Goal: Task Accomplishment & Management: Complete application form

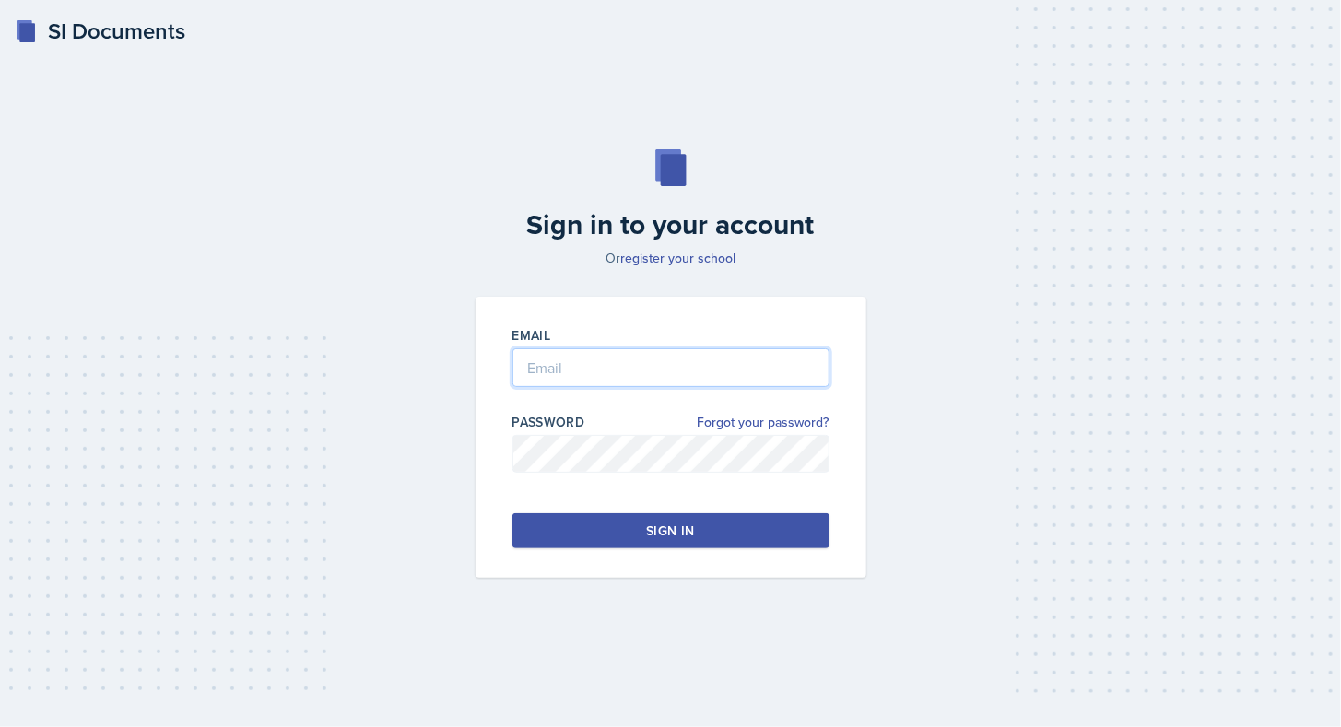
type input "[EMAIL_ADDRESS][DOMAIN_NAME]"
click at [566, 542] on button "Sign in" at bounding box center [670, 530] width 317 height 35
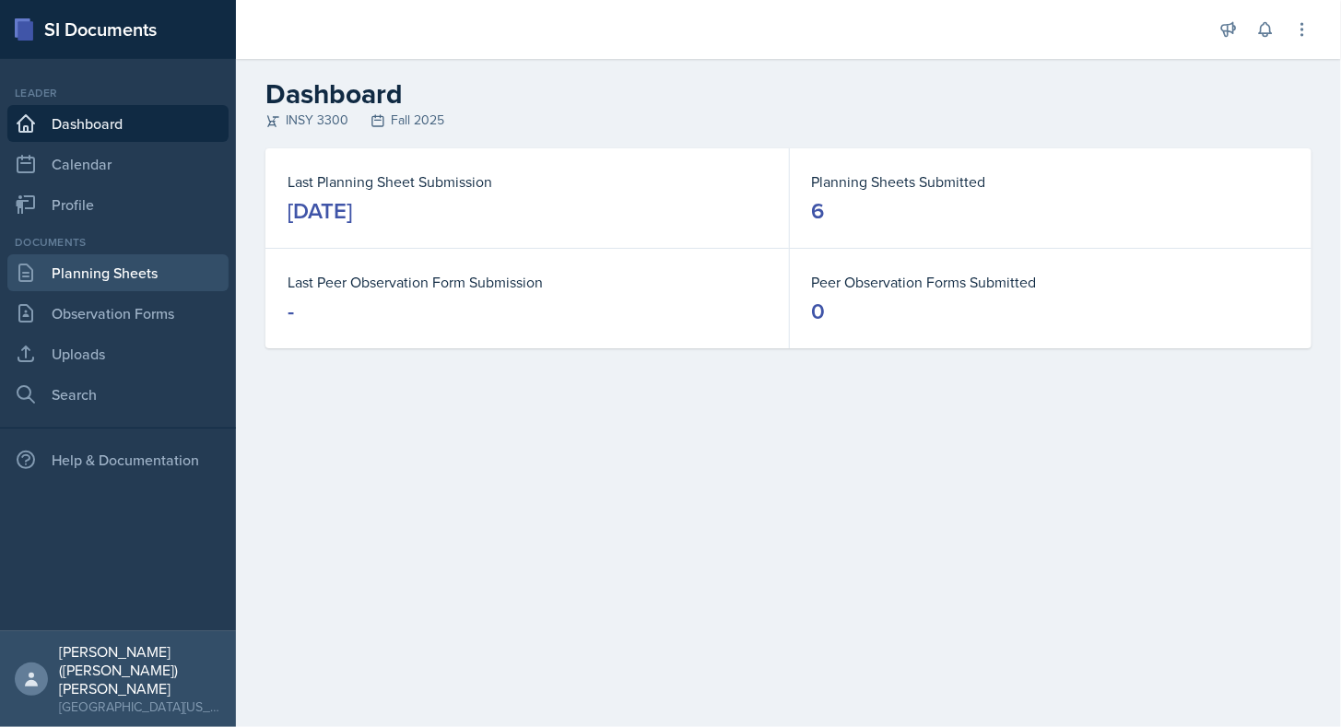
click at [100, 273] on link "Planning Sheets" at bounding box center [117, 272] width 221 height 37
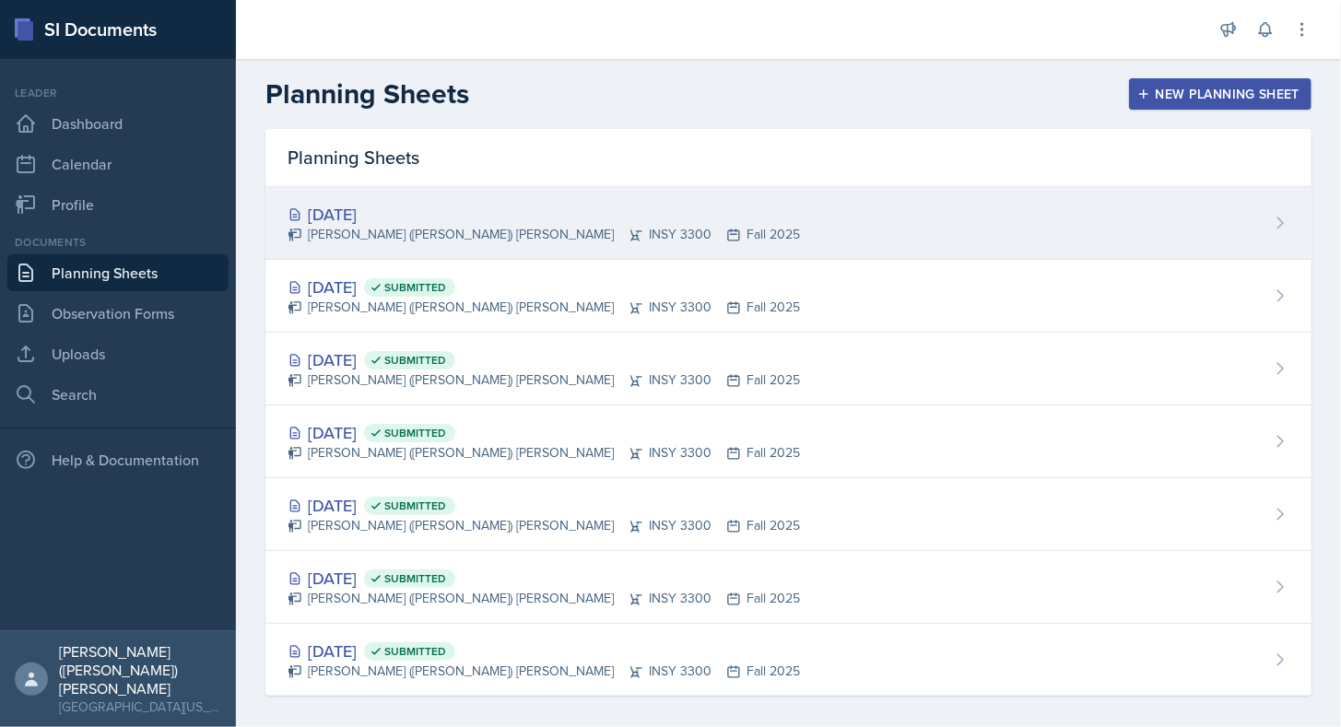
click at [625, 247] on div "[DATE] [PERSON_NAME] ([PERSON_NAME]) [PERSON_NAME] INSY 3300 Fall 2025" at bounding box center [788, 223] width 1046 height 73
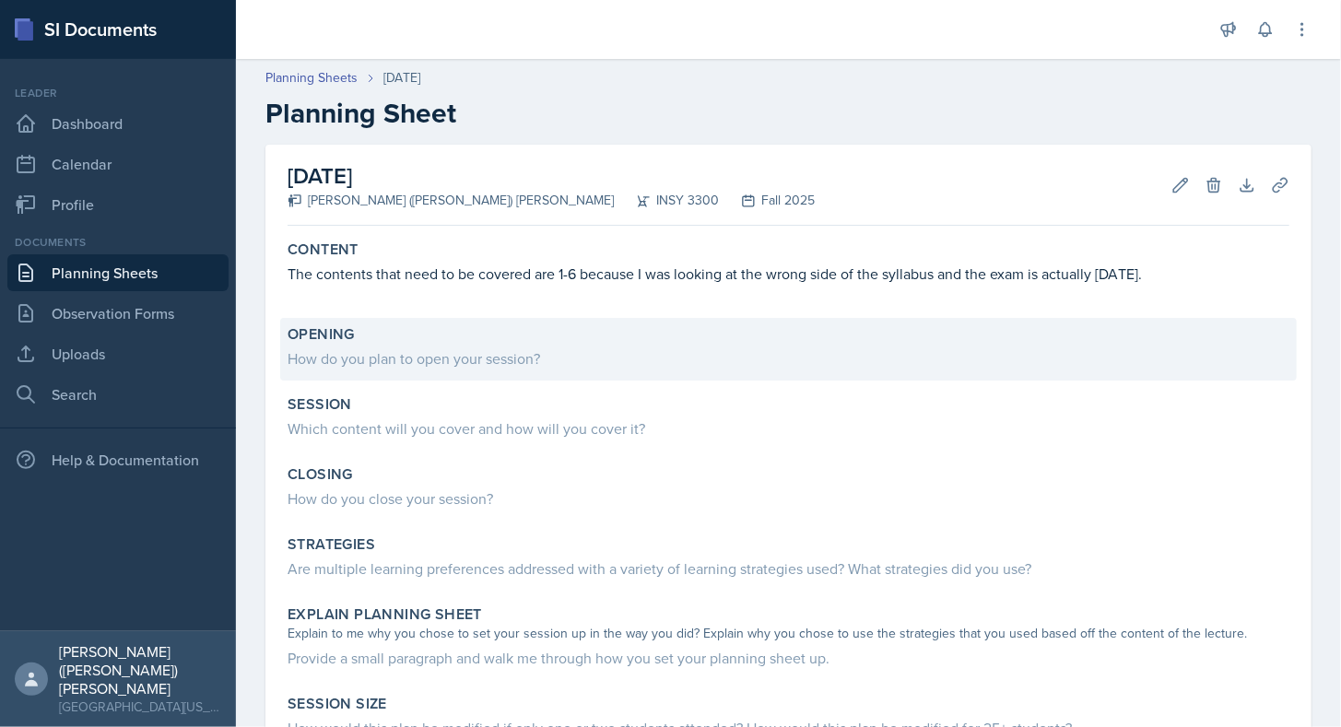
scroll to position [37, 0]
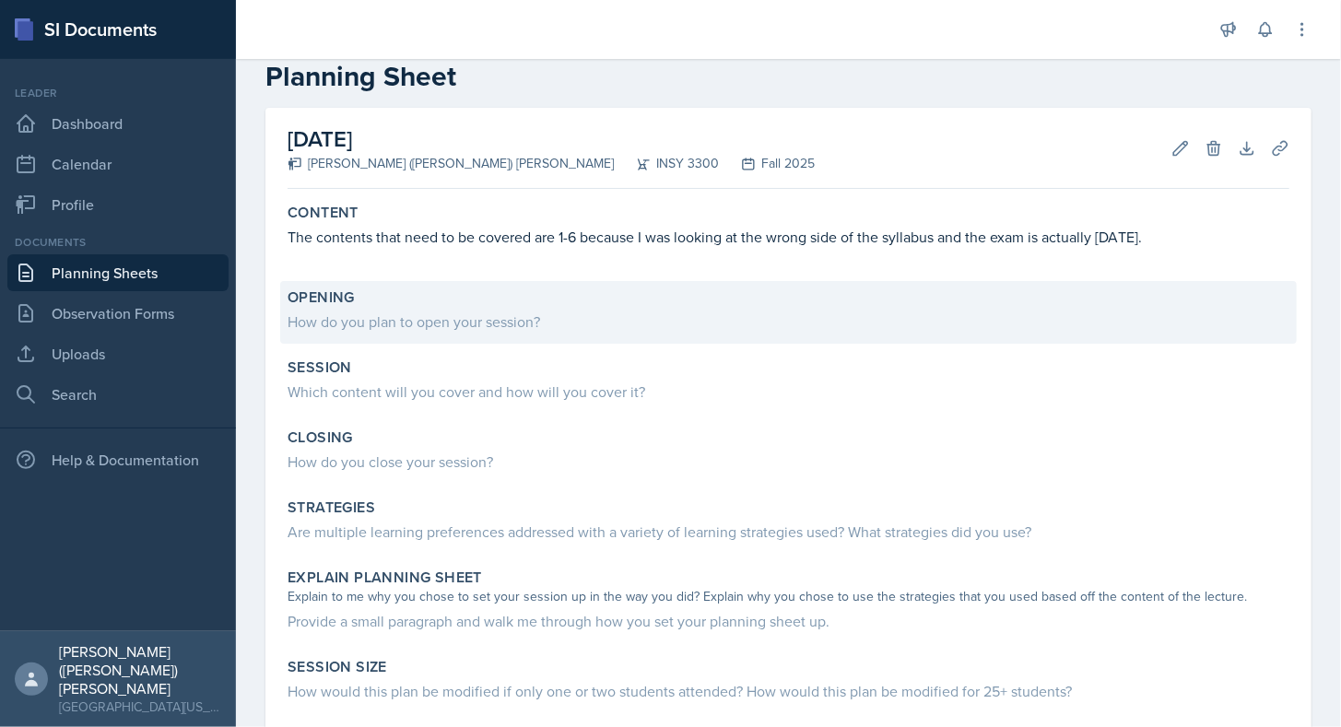
click at [499, 323] on div "How do you plan to open your session?" at bounding box center [789, 322] width 1002 height 22
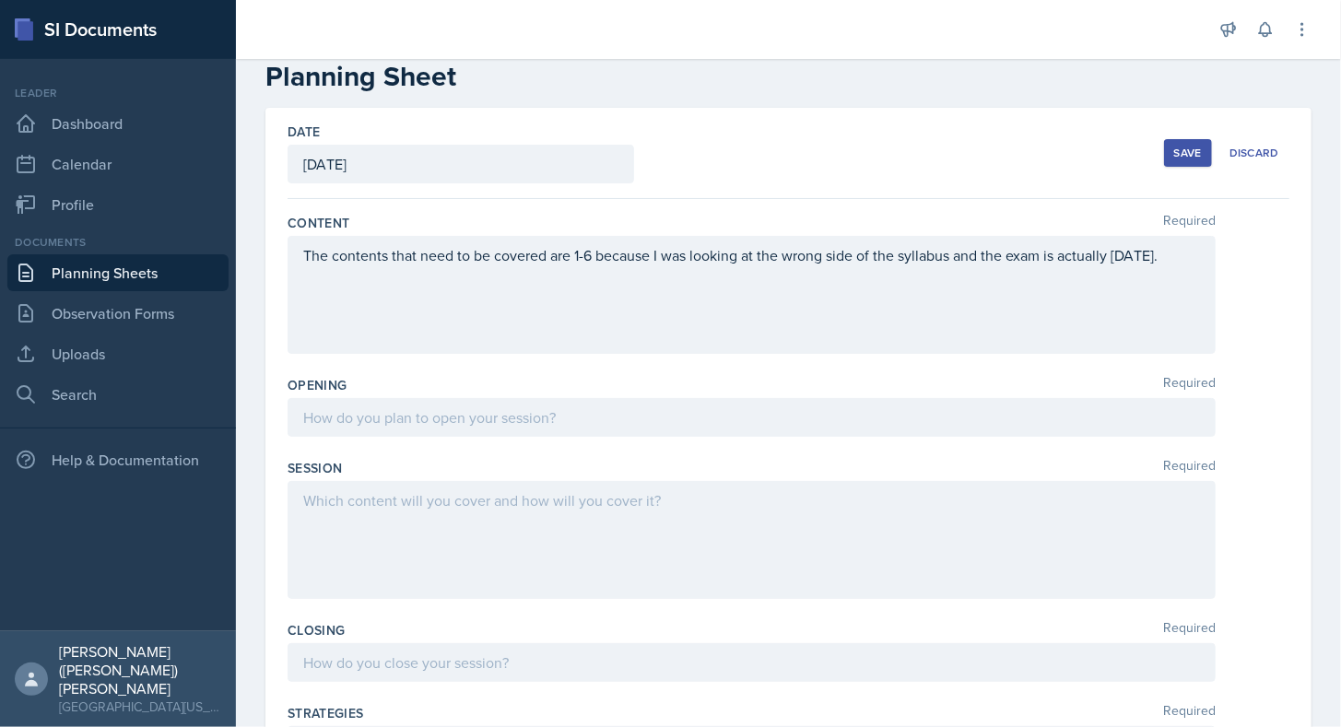
click at [497, 311] on div "The contents that need to be covered are 1-6 because I was looking at the wrong…" at bounding box center [752, 295] width 928 height 118
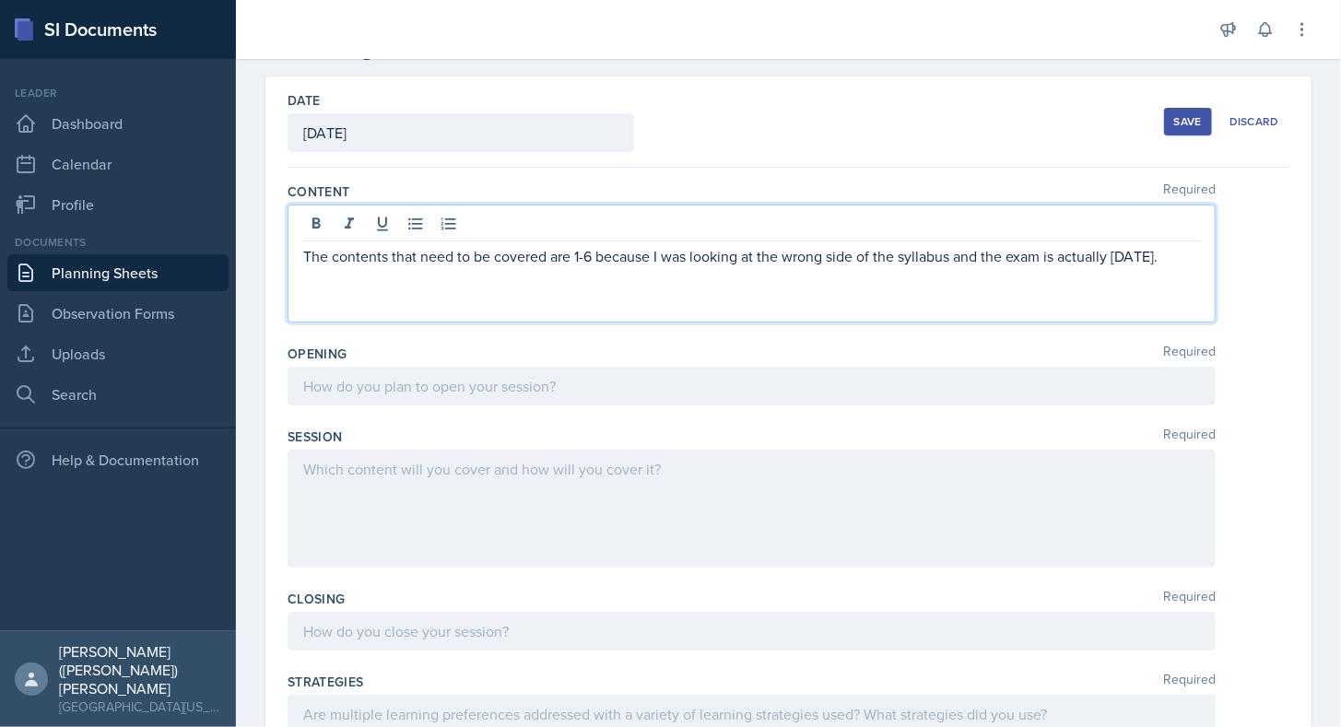
click at [489, 289] on p at bounding box center [751, 278] width 897 height 22
click at [499, 267] on p "The contents that need to be covered are 1-6 because I was looking at the wrong…" at bounding box center [751, 256] width 897 height 22
drag, startPoint x: 502, startPoint y: 275, endPoint x: 251, endPoint y: 243, distance: 253.5
click at [251, 243] on div "Date [DATE] [DATE] 31 1 2 3 4 5 6 7 8 9 10 11 12 13 14 15 16 17 18 19 20 21 22 …" at bounding box center [788, 668] width 1105 height 1184
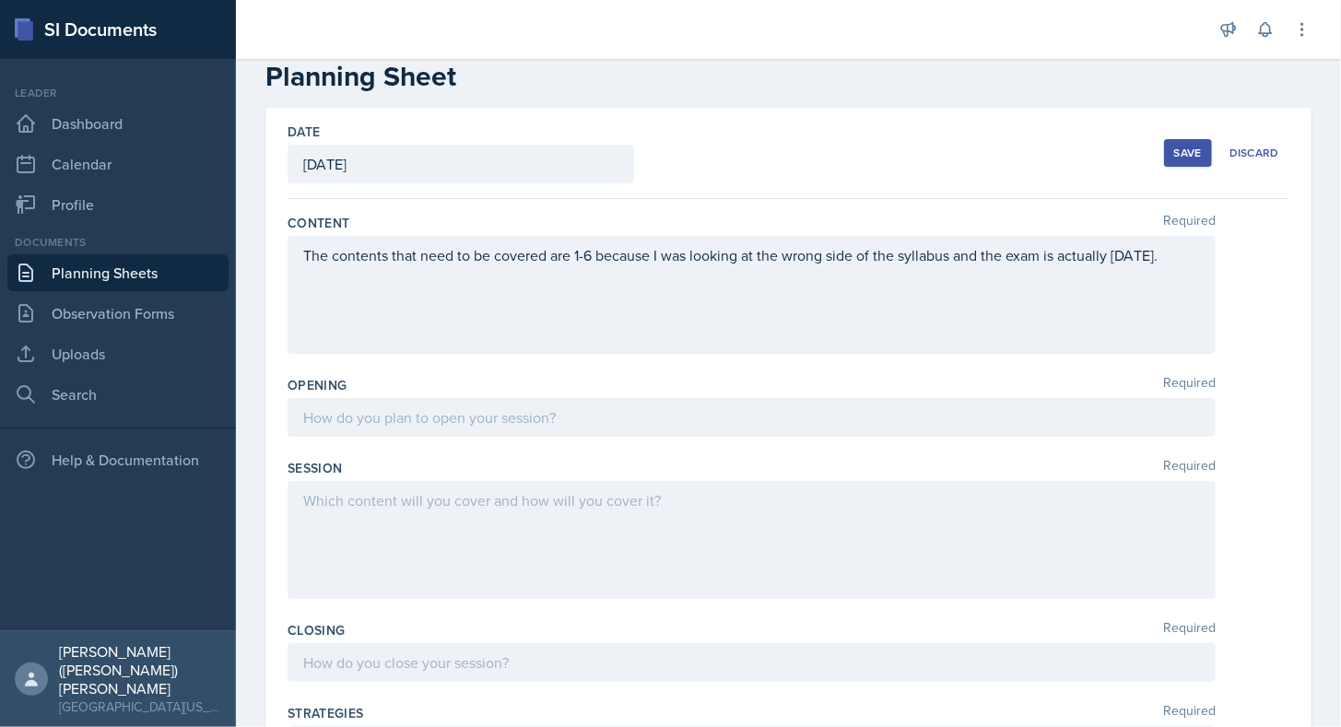
click at [219, 234] on div "Documents" at bounding box center [117, 242] width 221 height 17
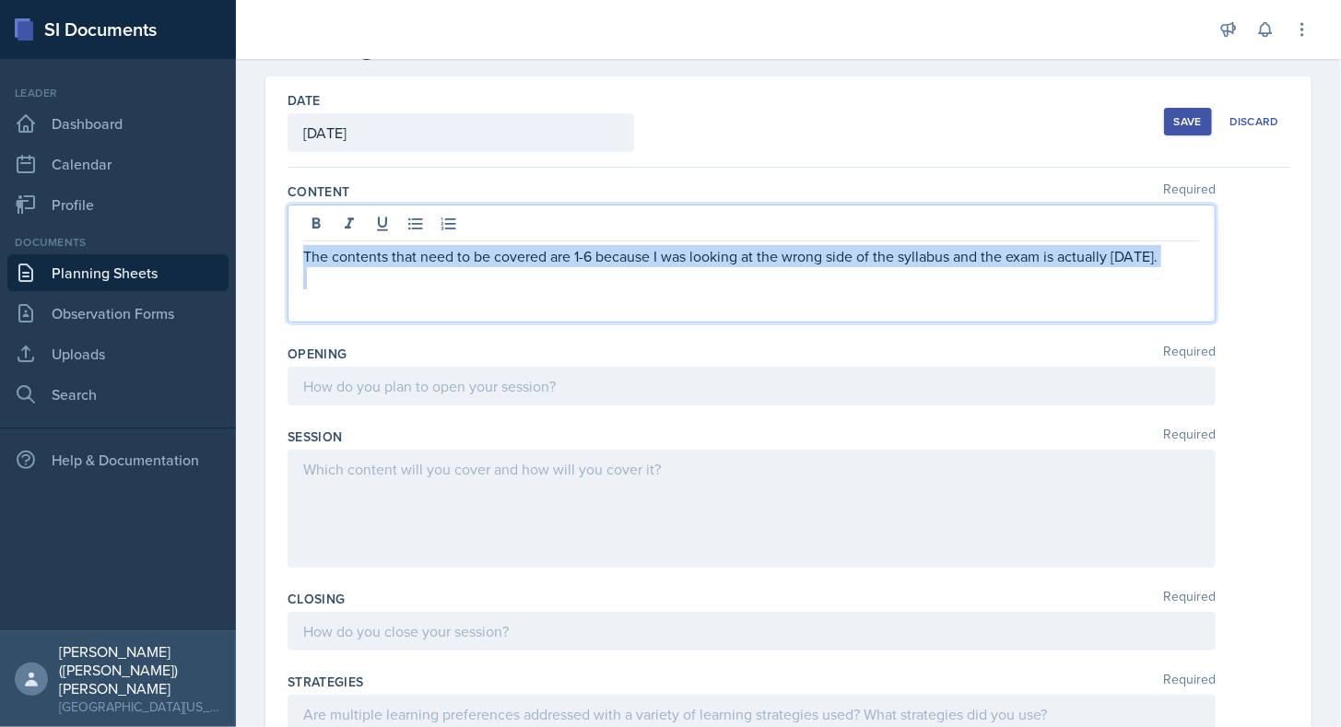
drag, startPoint x: 414, startPoint y: 288, endPoint x: 292, endPoint y: 231, distance: 134.0
click at [292, 231] on div "The contents that need to be covered are 1-6 because I was looking at the wrong…" at bounding box center [752, 264] width 928 height 118
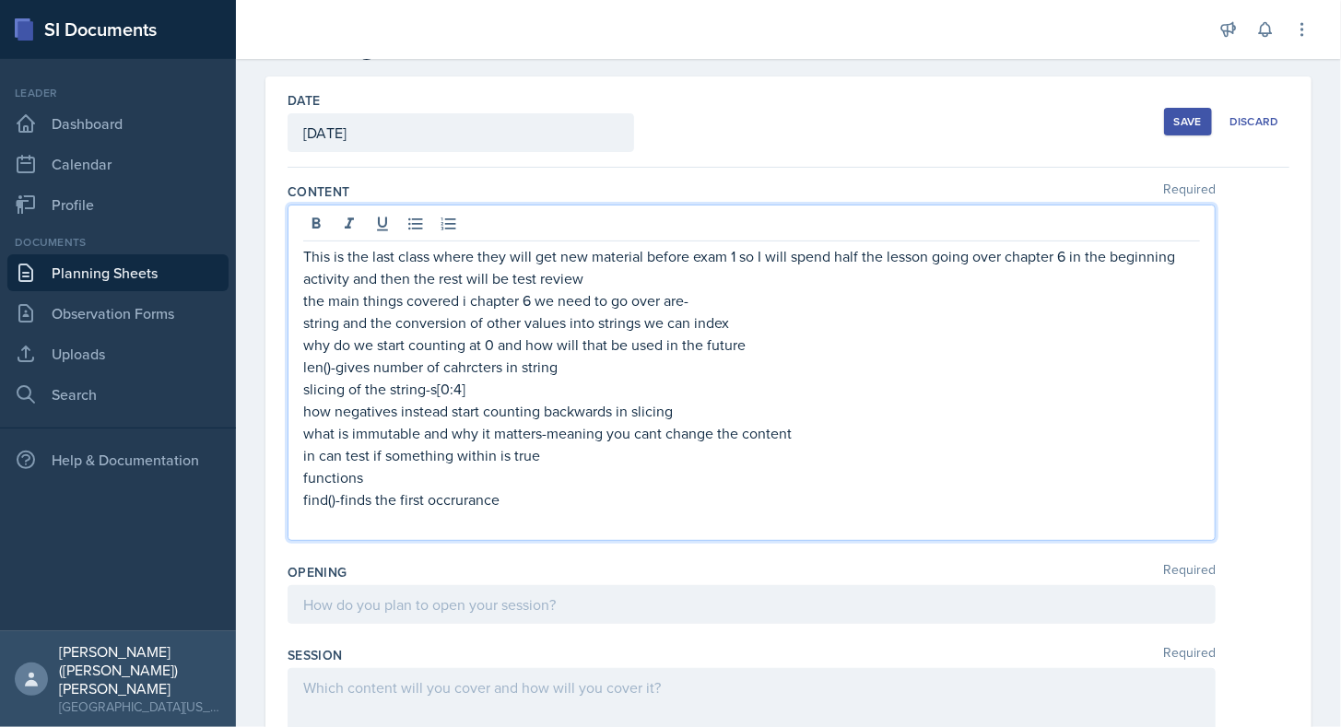
scroll to position [347, 0]
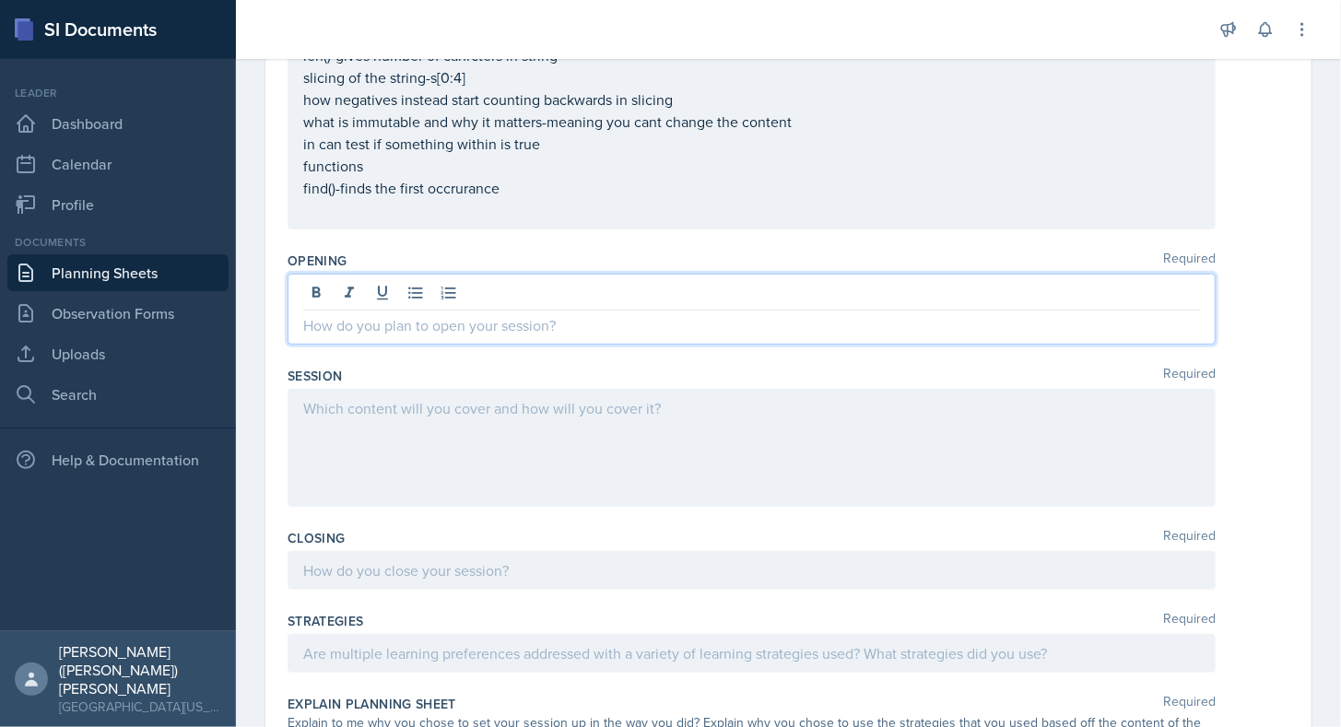
click at [476, 314] on p at bounding box center [751, 325] width 897 height 22
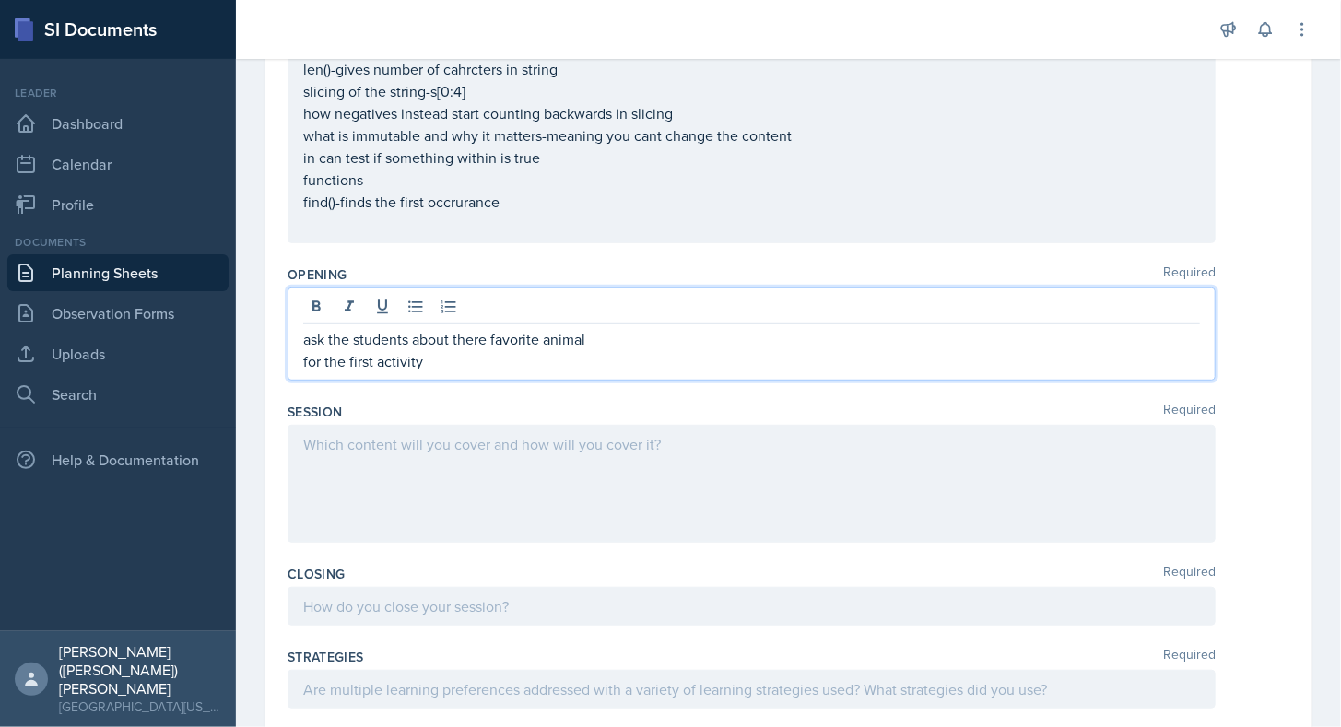
scroll to position [343, 0]
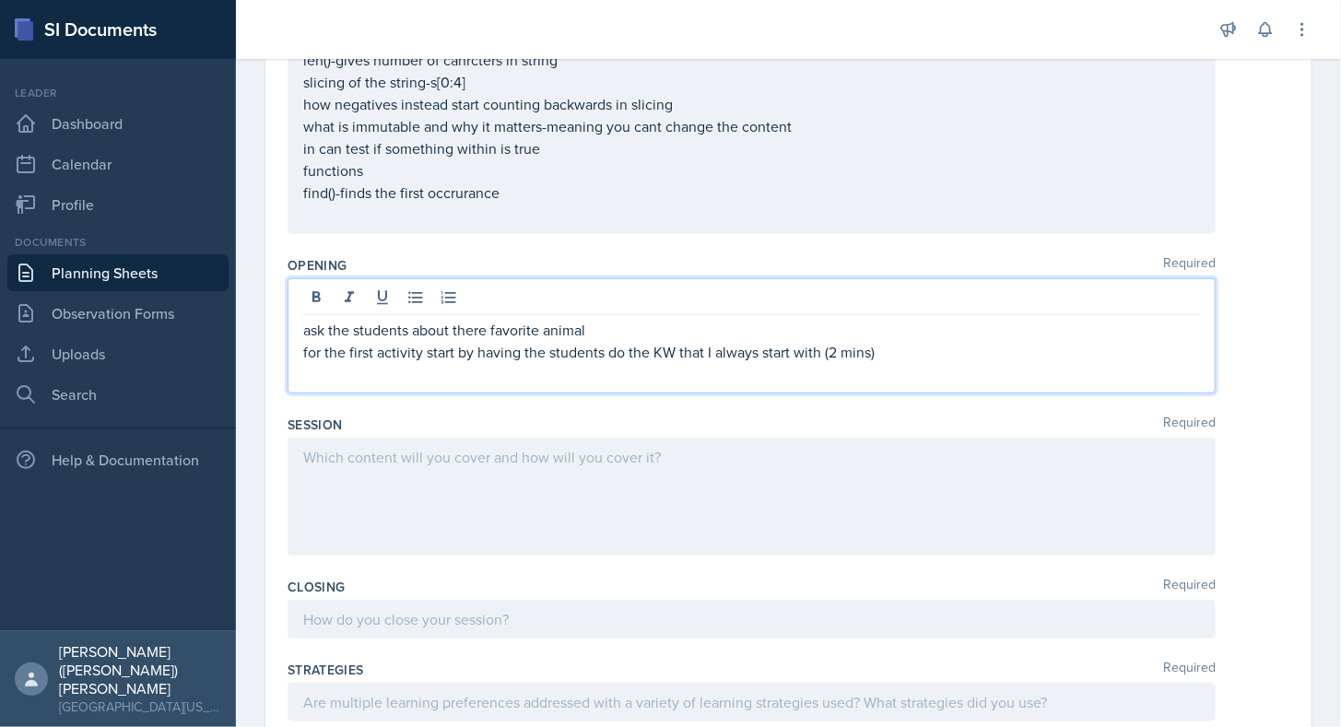
click at [620, 335] on p "ask the students about there favorite animal" at bounding box center [751, 330] width 897 height 22
click at [657, 370] on p at bounding box center [751, 374] width 897 height 22
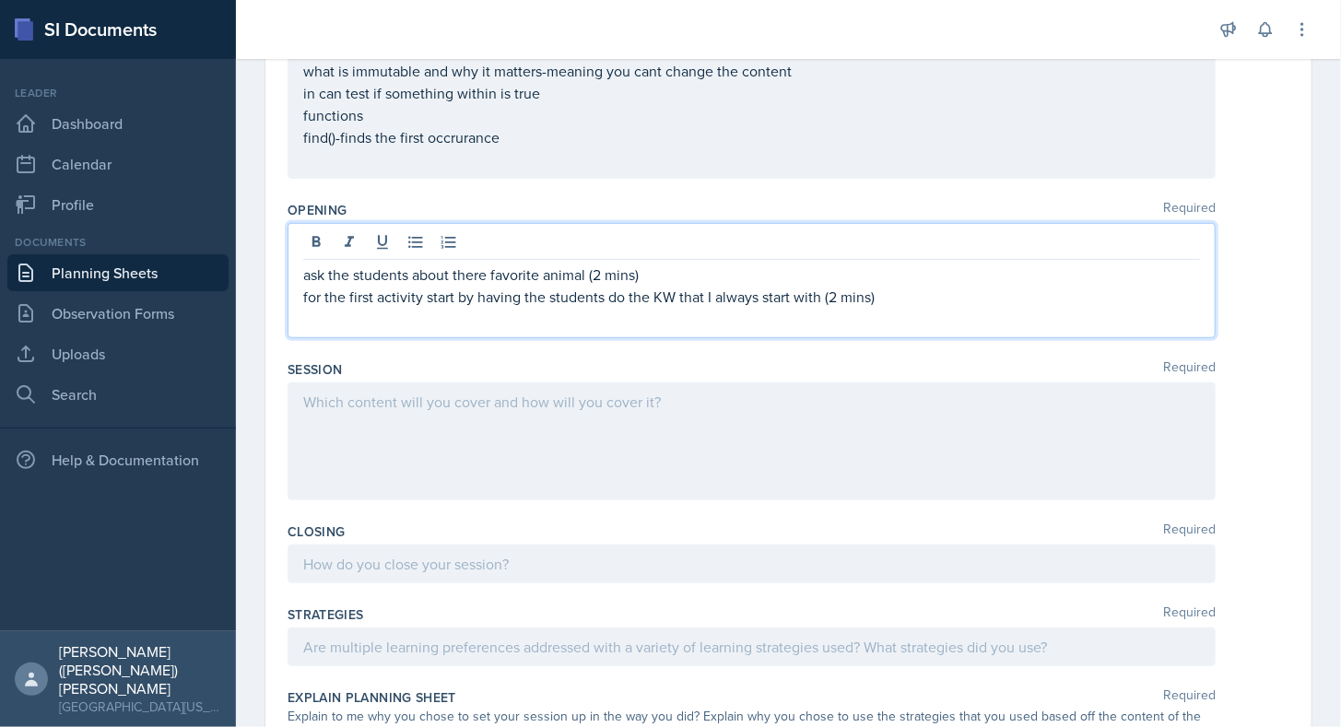
scroll to position [400, 0]
click at [658, 394] on div at bounding box center [752, 440] width 928 height 118
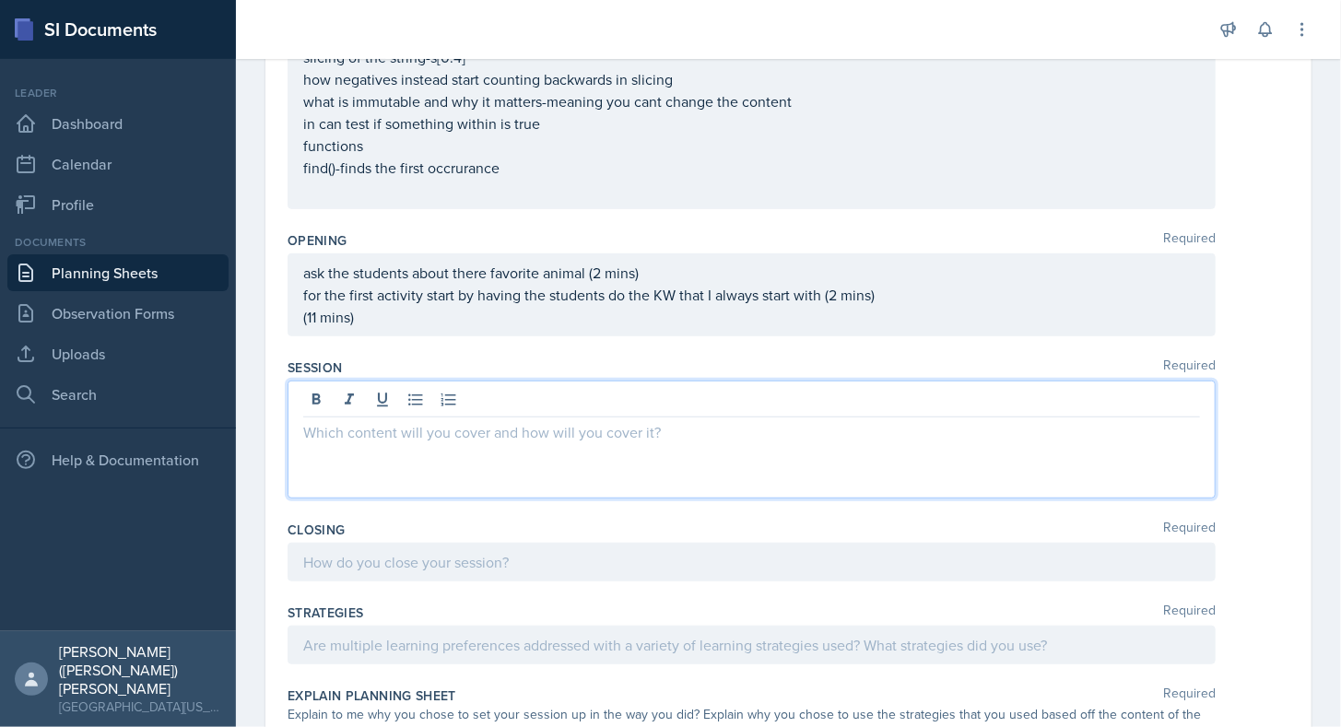
click at [605, 560] on div at bounding box center [752, 562] width 928 height 39
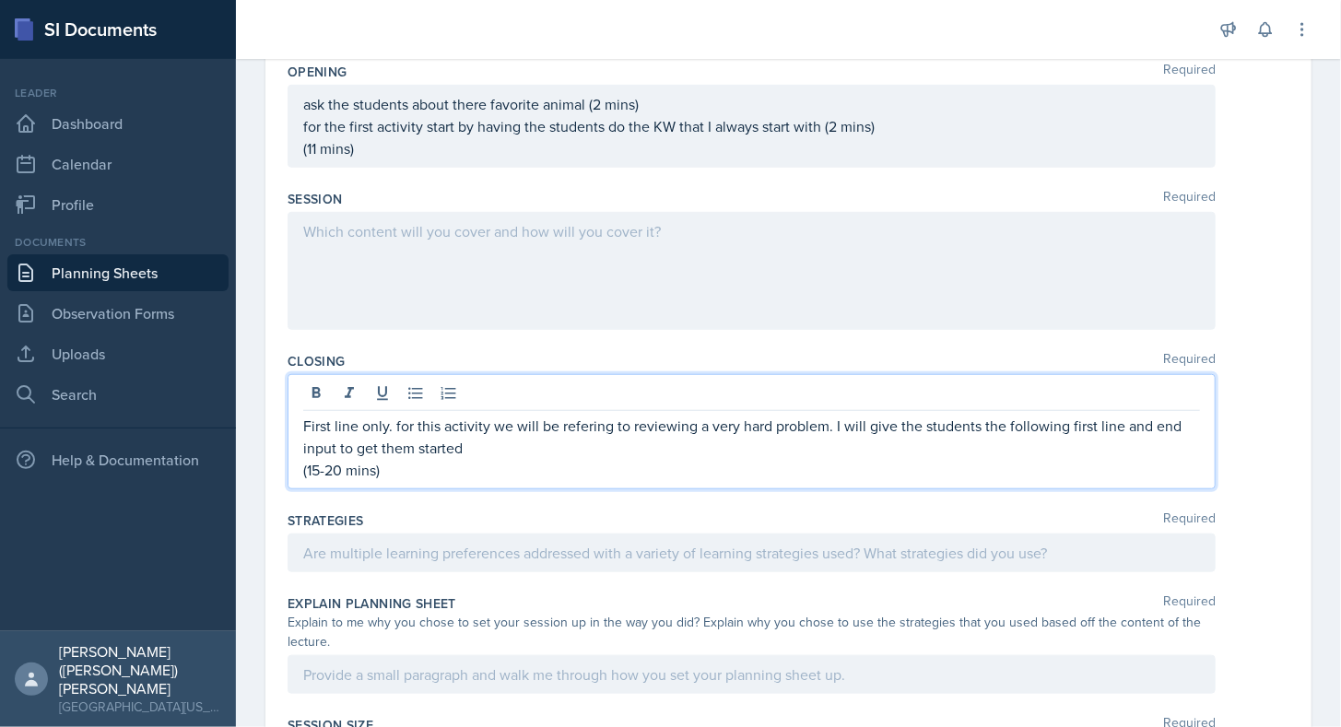
scroll to position [537, 0]
click at [557, 439] on p "First line only. for this activity we will be refering to reviewing a very hard…" at bounding box center [751, 436] width 897 height 44
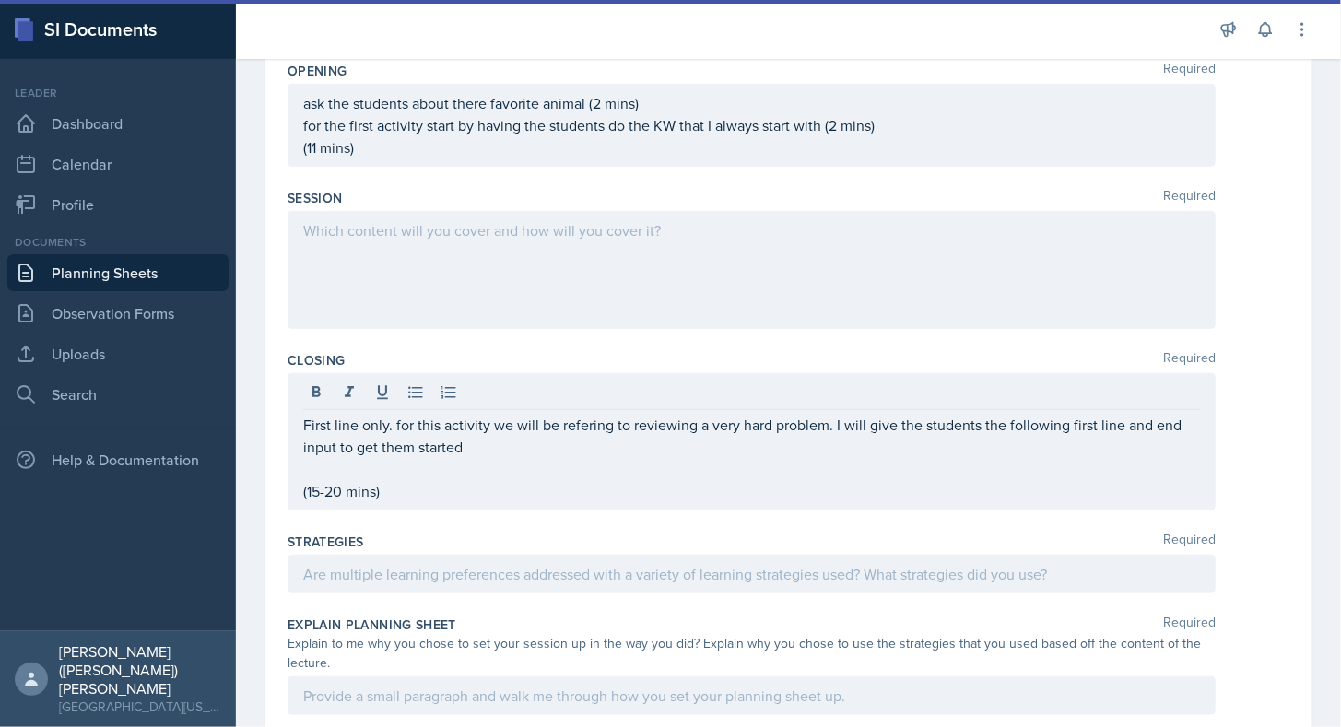
click at [420, 241] on div at bounding box center [752, 270] width 928 height 118
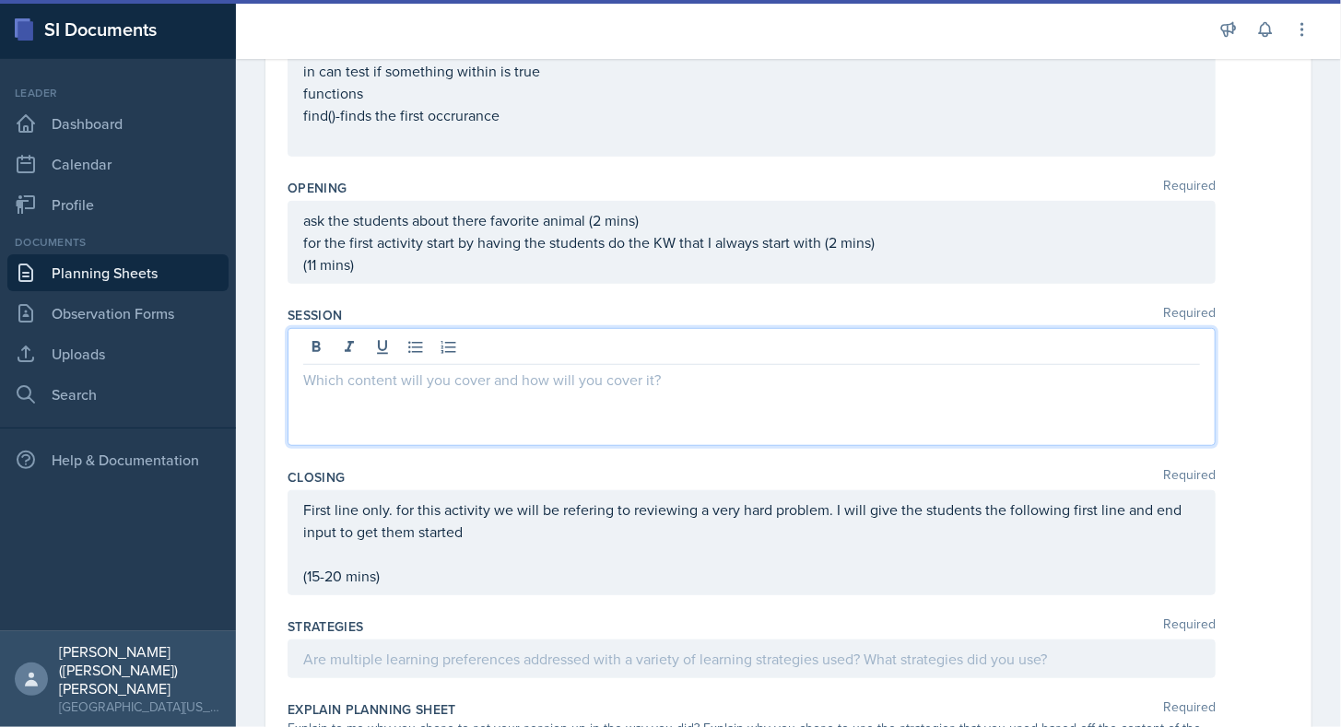
scroll to position [420, 0]
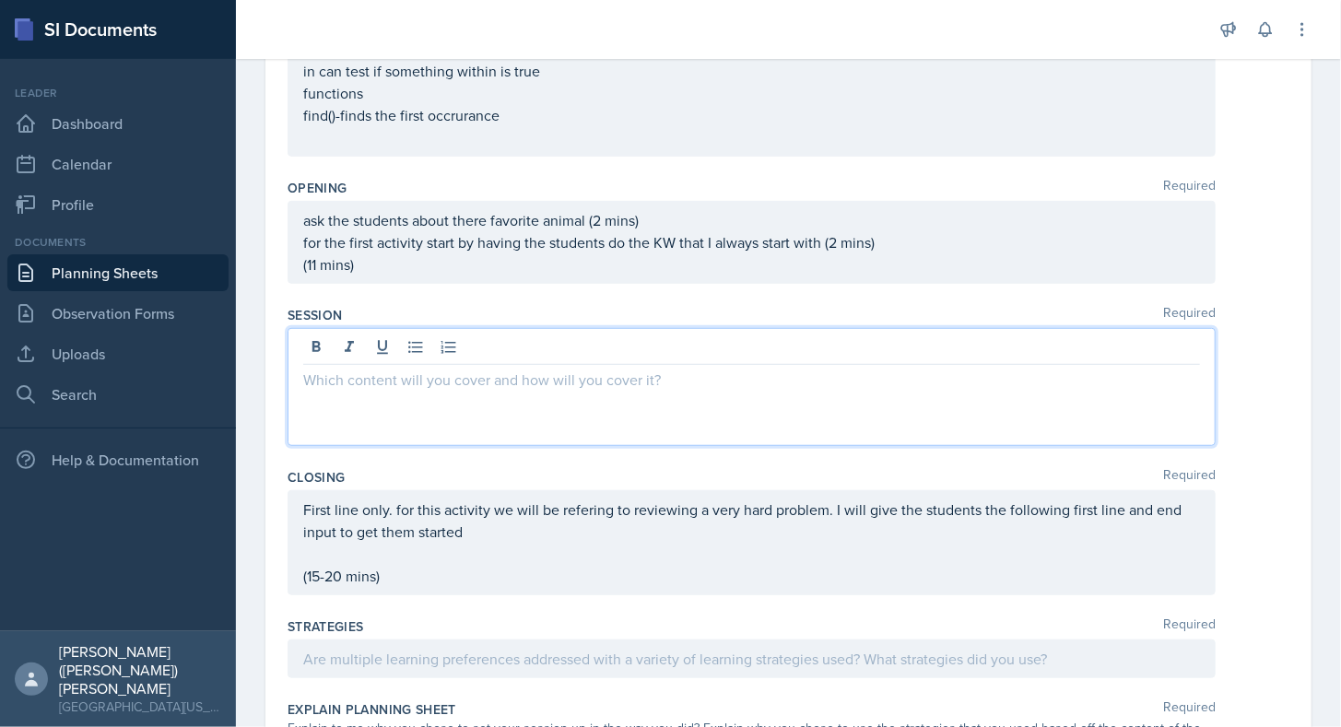
click at [888, 243] on p "for the first activity start by having the students do the KW that I always sta…" at bounding box center [751, 242] width 897 height 22
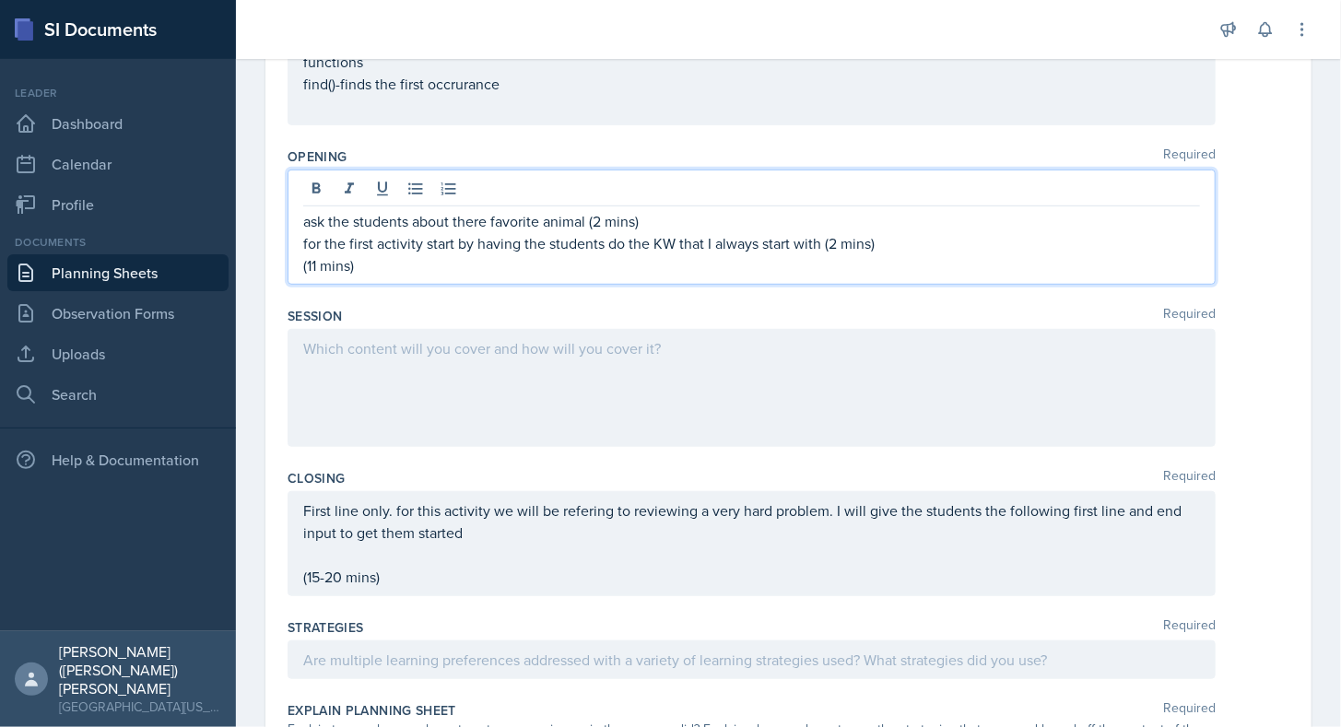
click at [304, 268] on p "(11 mins)" at bounding box center [751, 265] width 897 height 22
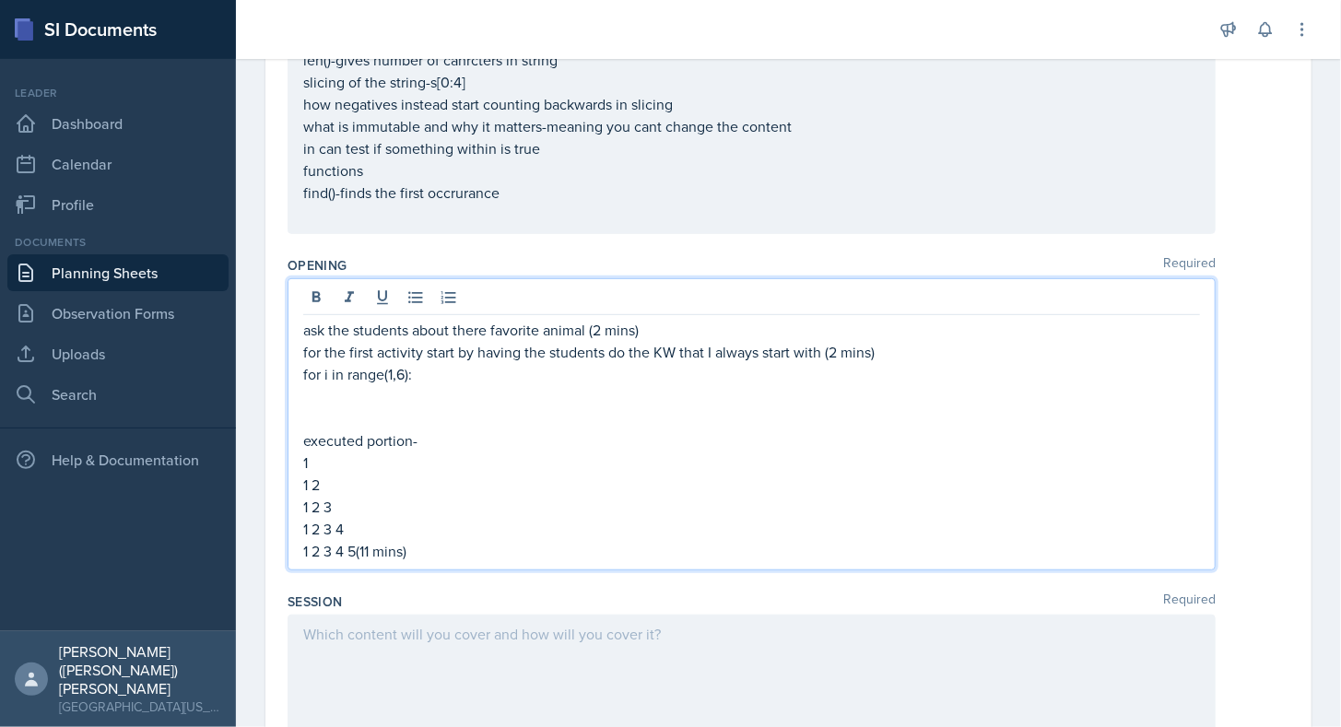
scroll to position [350, 0]
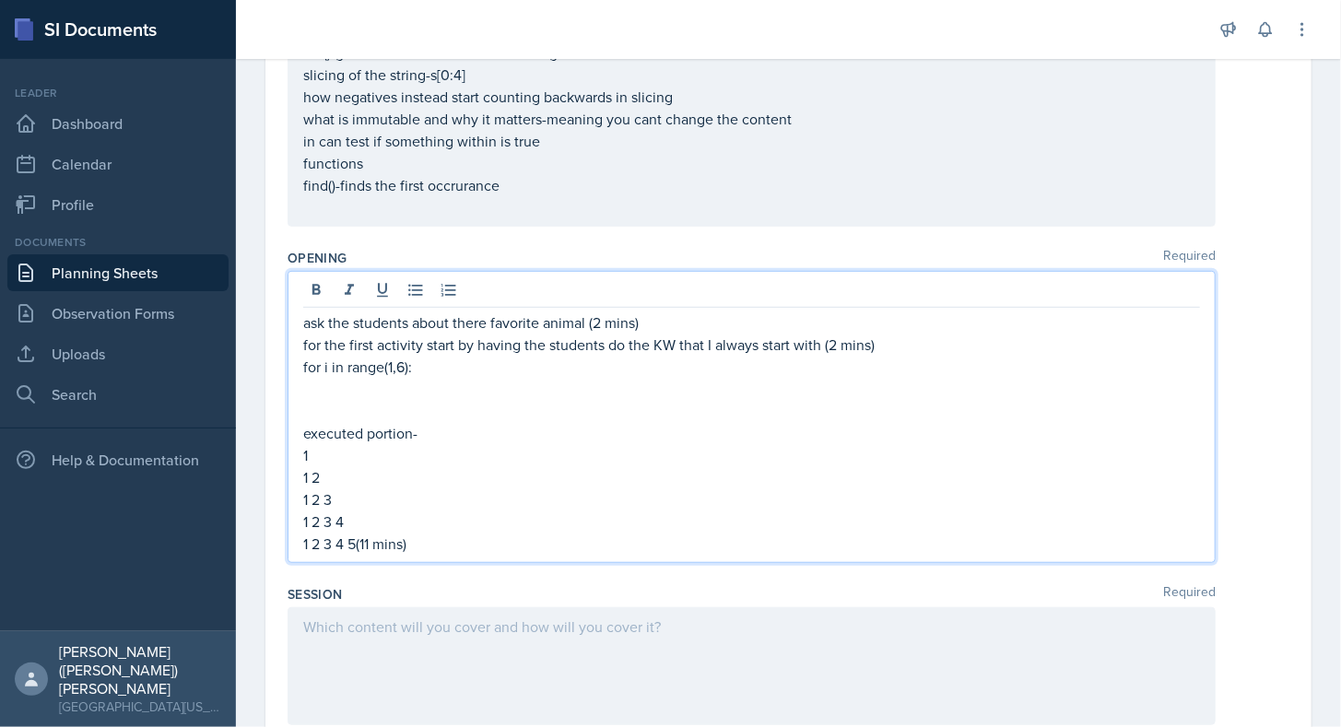
click at [375, 381] on p at bounding box center [751, 389] width 897 height 22
click at [358, 538] on p "1 2 3 4 5(11 mins)" at bounding box center [751, 544] width 897 height 22
click at [487, 548] on p "1 2 3 4 5(11 mins)" at bounding box center [751, 544] width 897 height 22
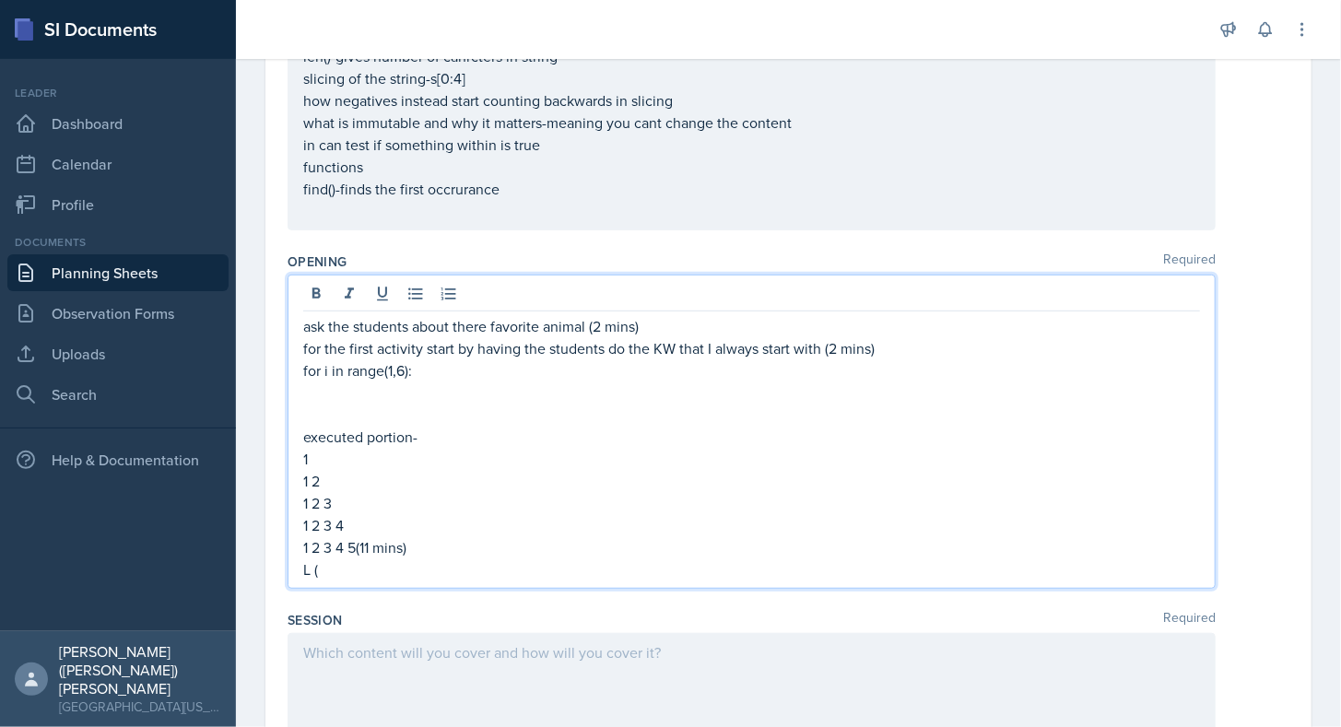
scroll to position [347, 0]
click at [372, 568] on p "L (" at bounding box center [751, 569] width 897 height 22
drag, startPoint x: 372, startPoint y: 568, endPoint x: 229, endPoint y: 426, distance: 202.0
click at [229, 426] on div "SI Documents Leader Dashboard Calendar Profile Documents Planning Sheets Observ…" at bounding box center [670, 363] width 1341 height 727
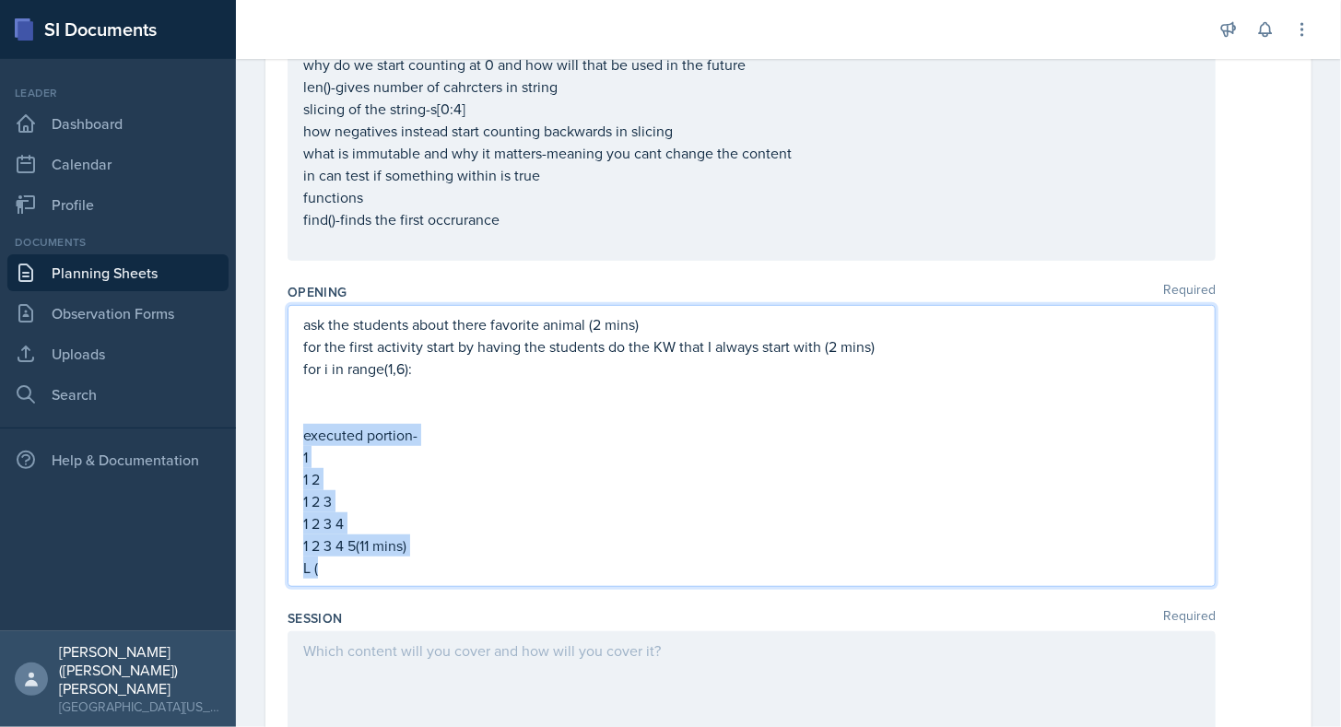
copy div "executed portion- 1 1 2 1 2 3 1 2 3 4 1 2 3 4 5(11 mins) L ("
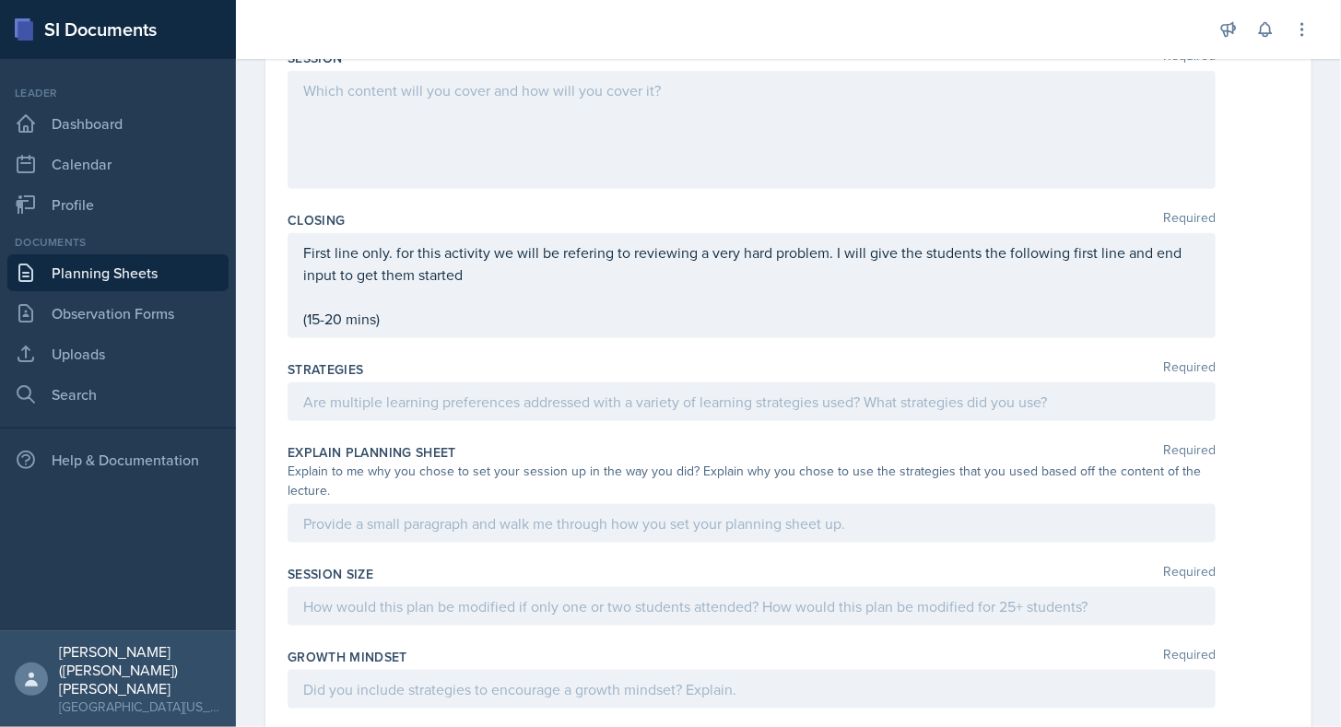
scroll to position [752, 0]
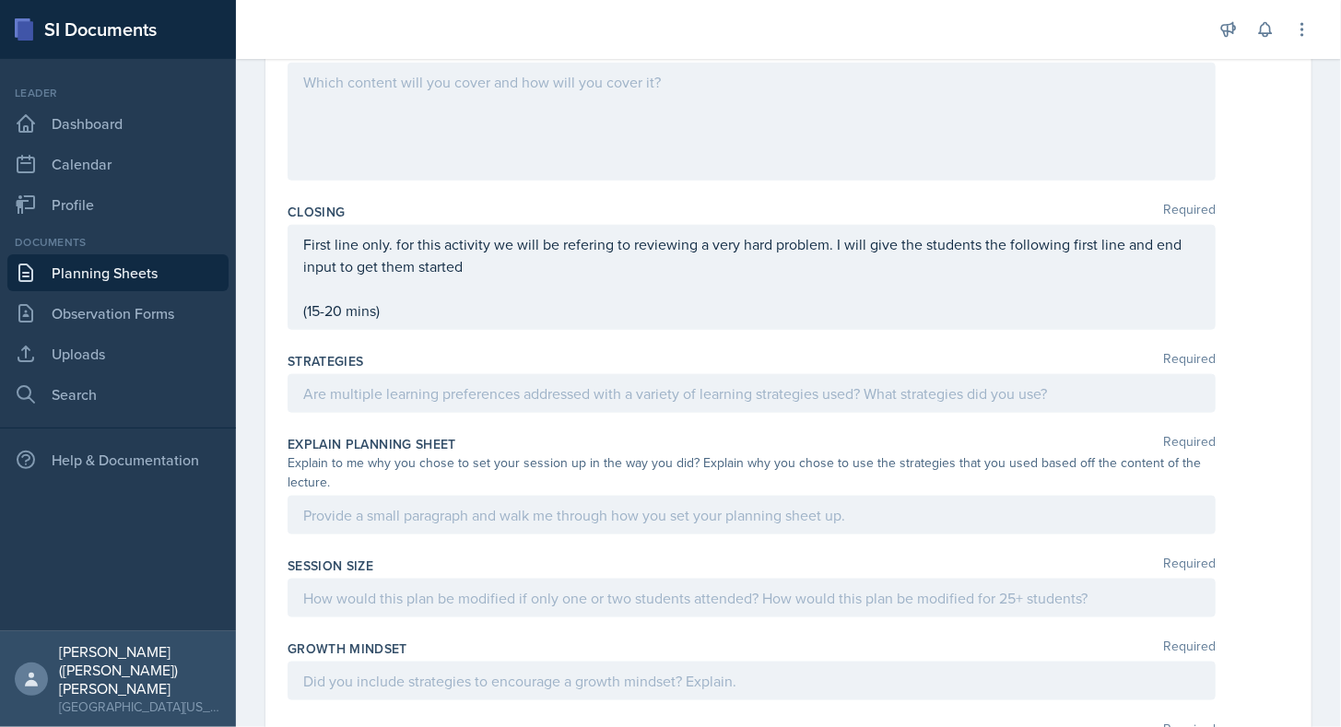
click at [302, 313] on div "First line only. for this activity we will be refering to reviewing a very hard…" at bounding box center [752, 277] width 928 height 105
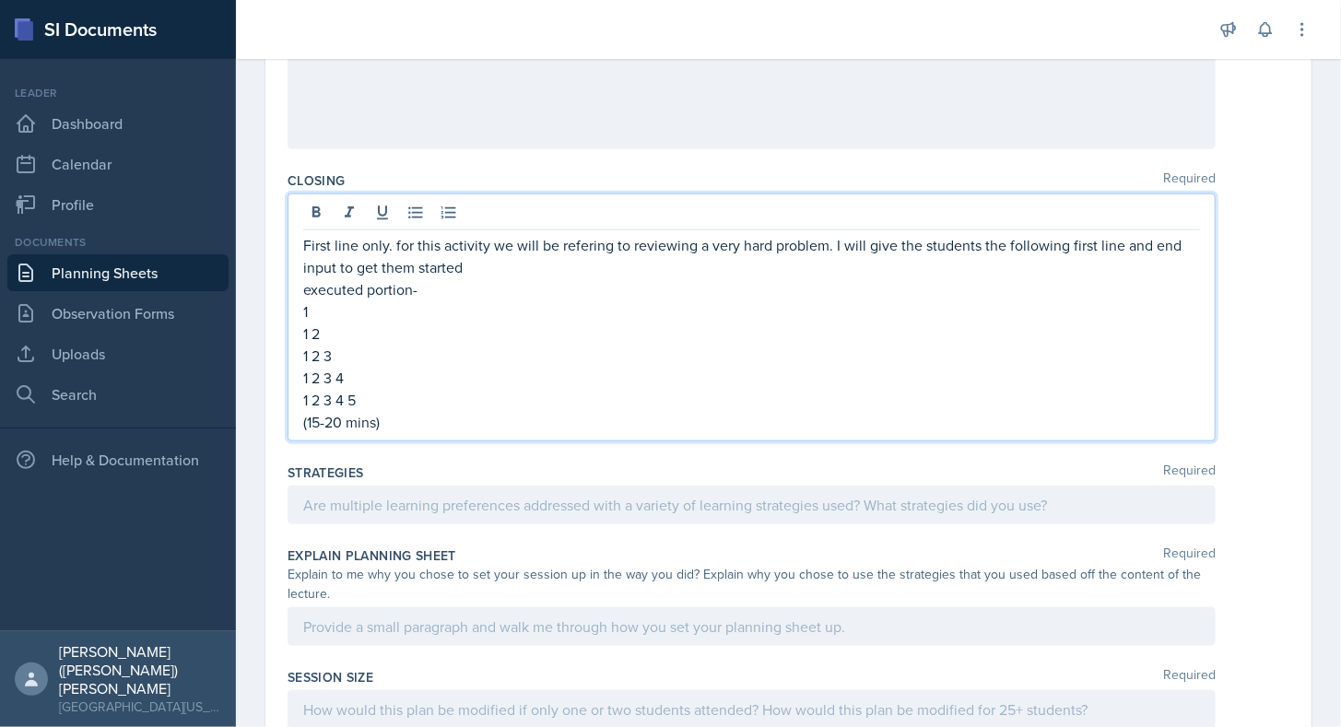
click at [382, 427] on p "(15-20 mins)" at bounding box center [751, 422] width 897 height 22
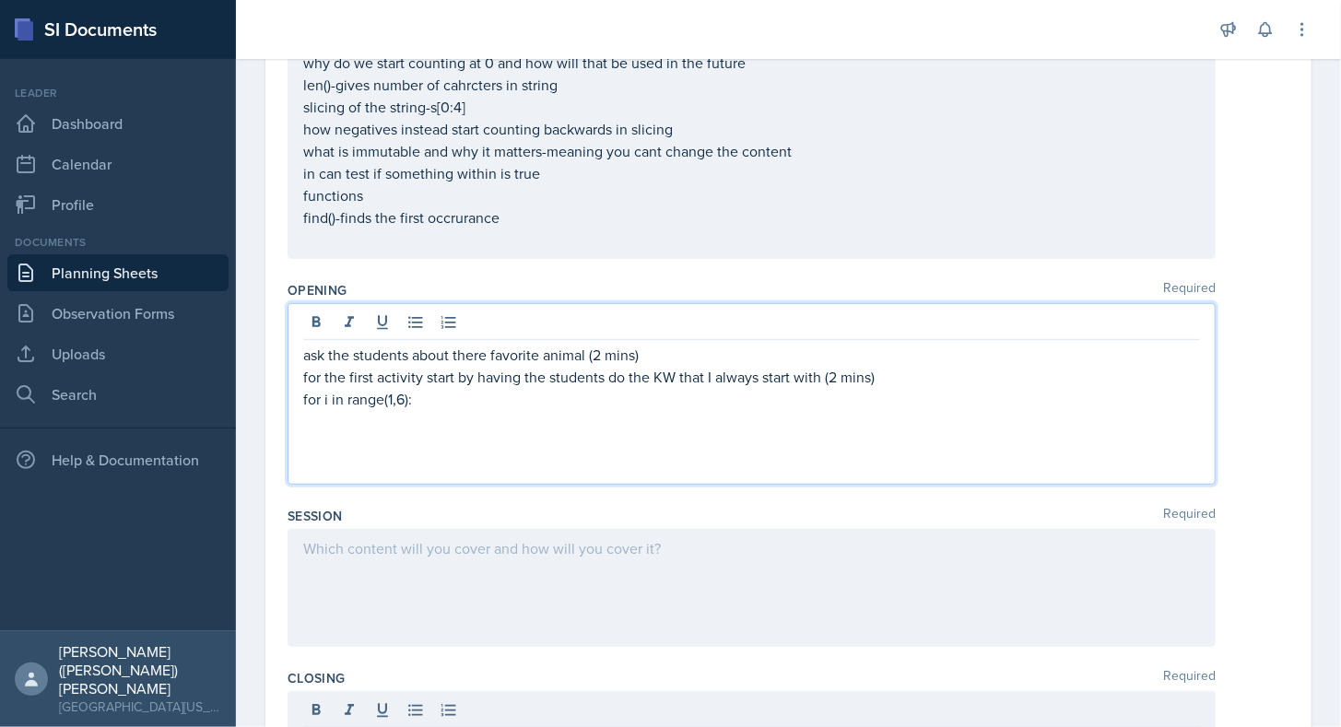
click at [452, 388] on p "for i in range(1,6):" at bounding box center [751, 399] width 897 height 22
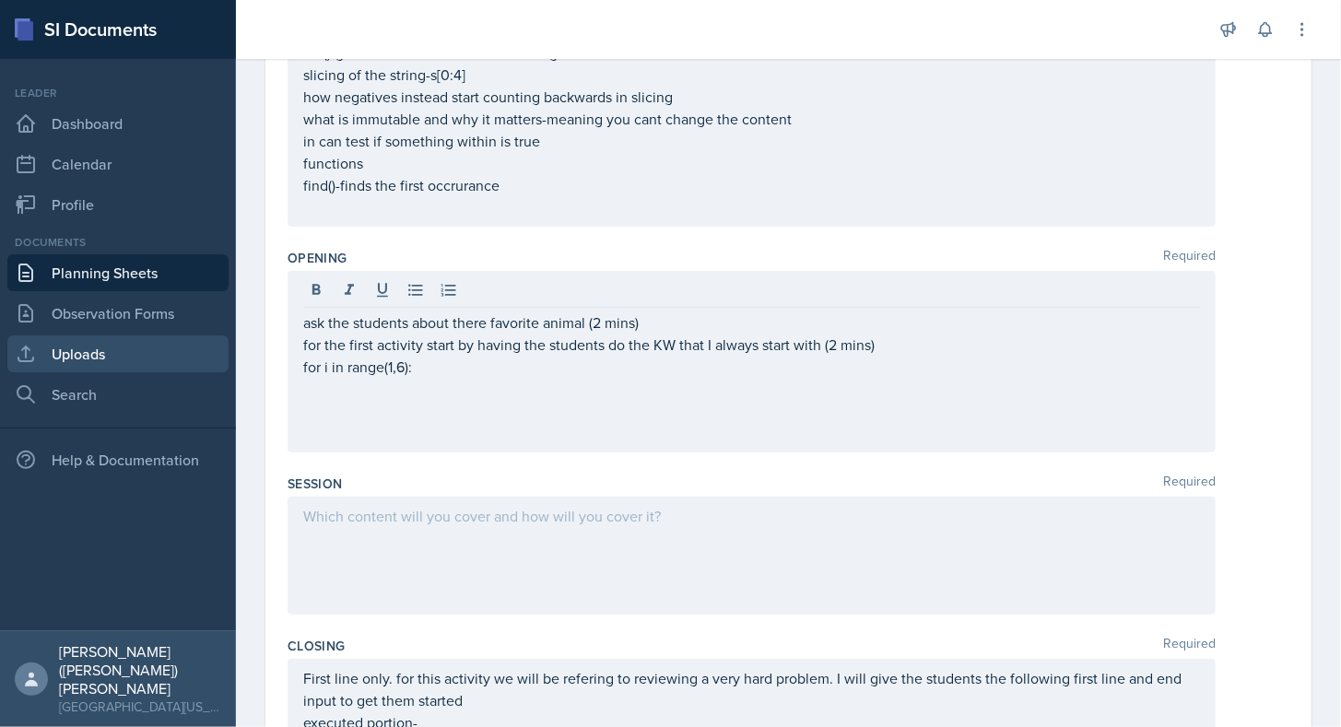
drag, startPoint x: 234, startPoint y: 354, endPoint x: 210, endPoint y: 354, distance: 24.0
click at [210, 354] on nav "Leader Dashboard Calendar Profile Documents Planning Sheets Observation Forms U…" at bounding box center [118, 345] width 236 height 572
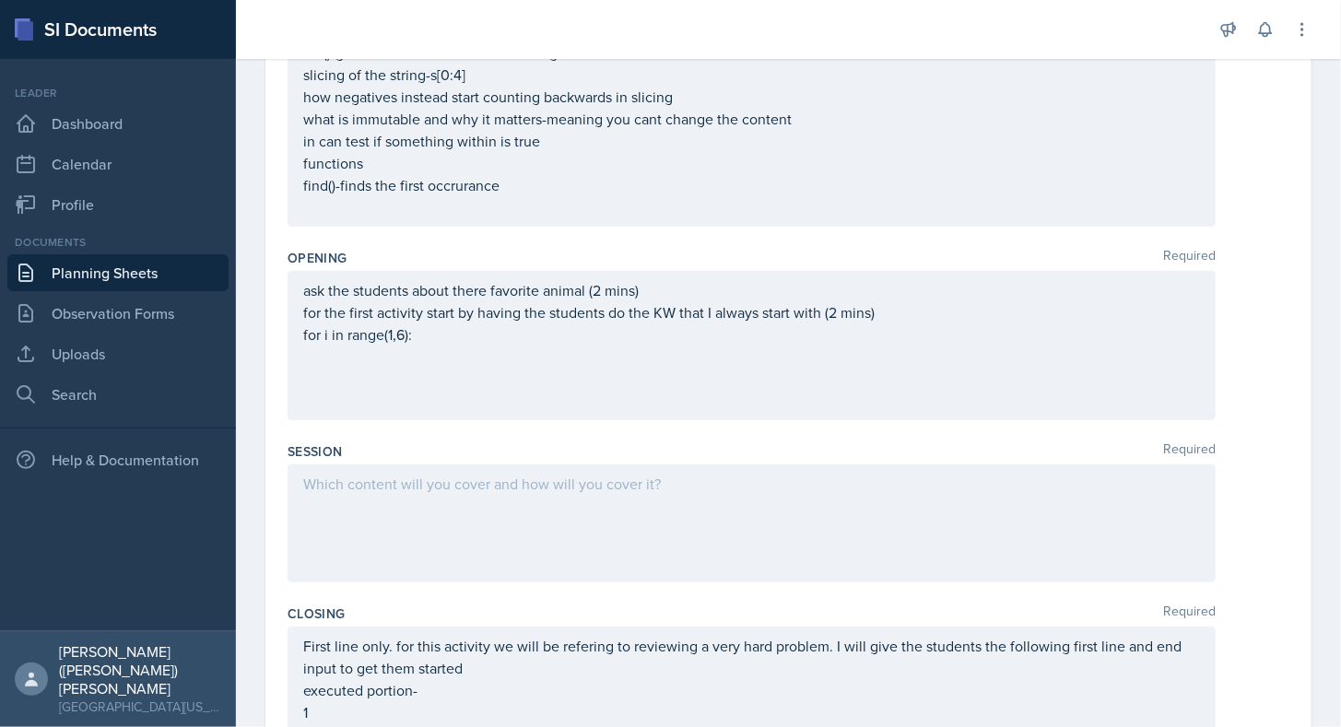
click at [441, 328] on div "ask the students about there favorite animal (2 mins) for the first activity st…" at bounding box center [751, 345] width 897 height 133
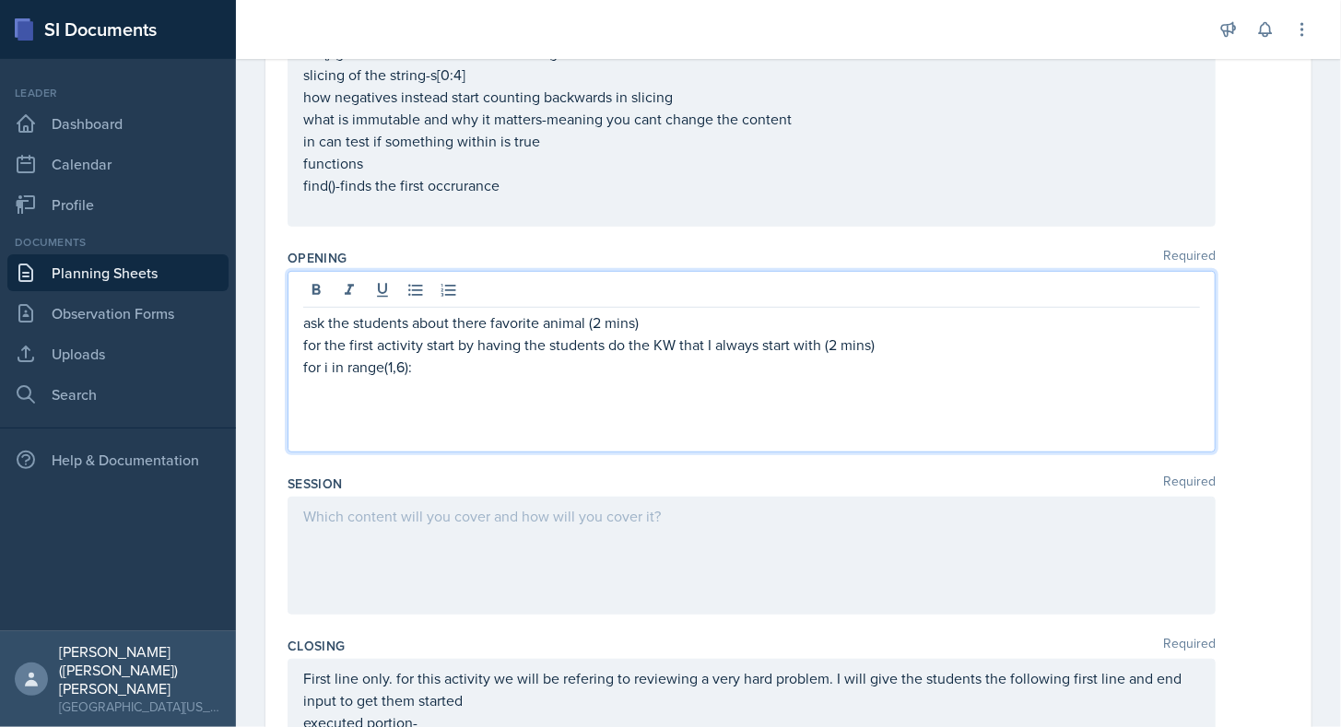
click at [437, 368] on p "for i in range(1,6):" at bounding box center [751, 367] width 897 height 22
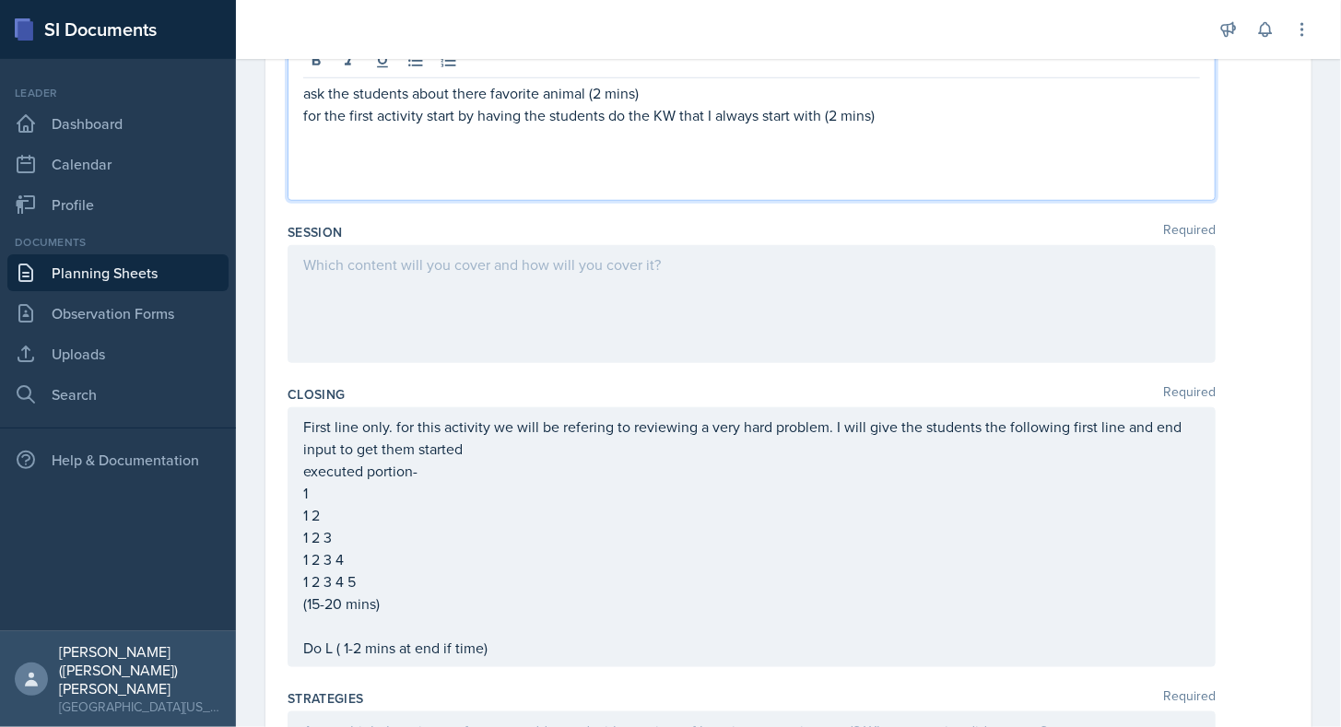
click at [442, 327] on div at bounding box center [752, 304] width 928 height 118
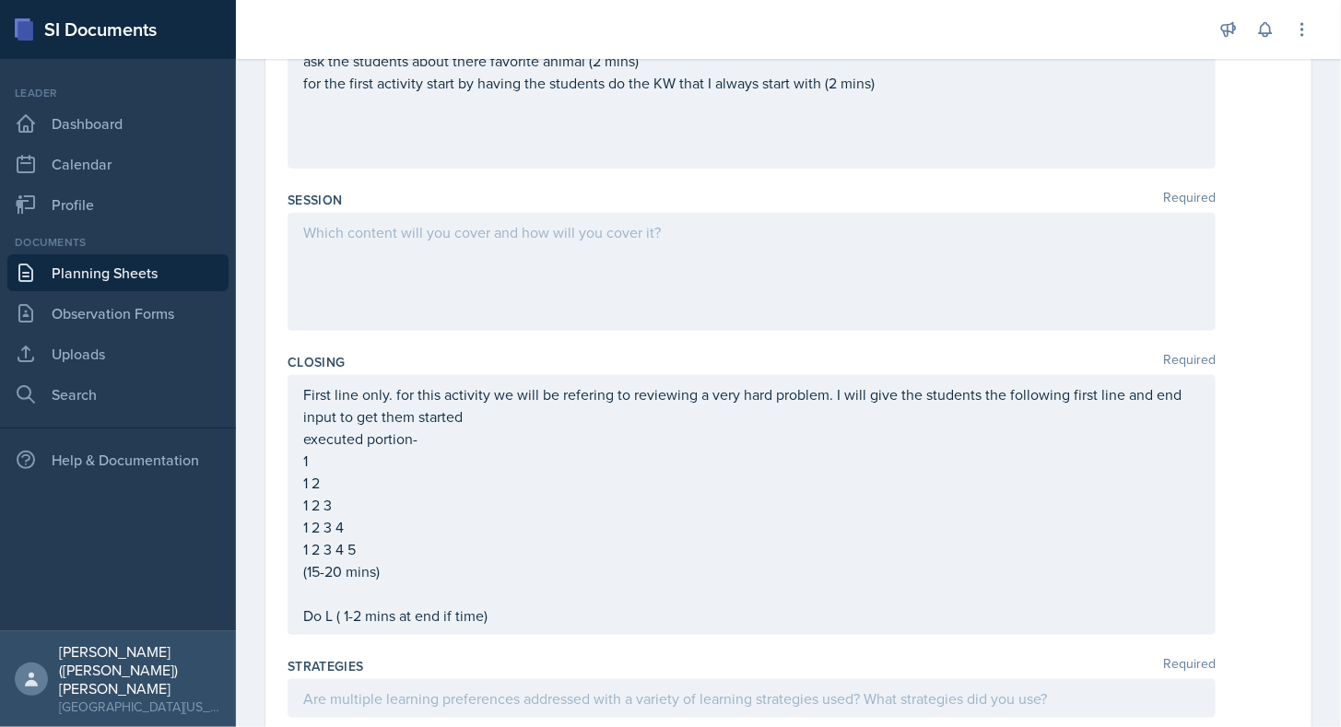
scroll to position [580, 0]
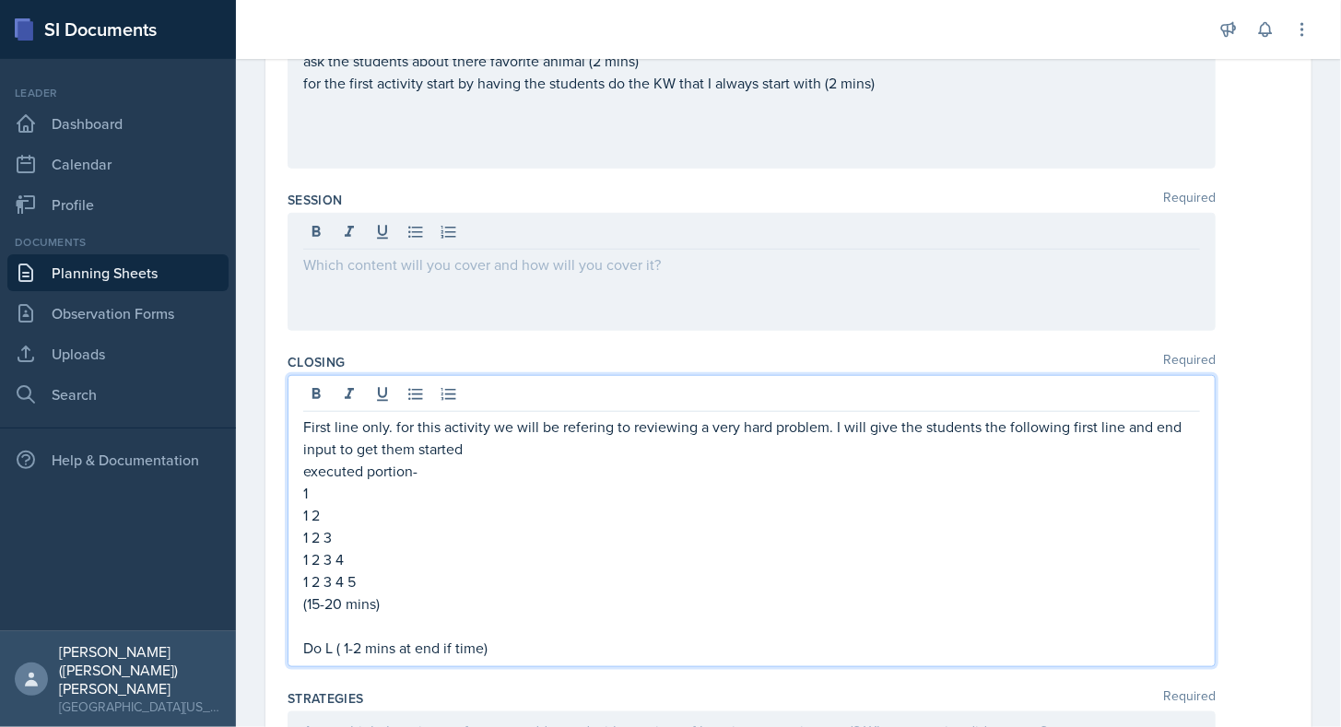
click at [566, 608] on div "First line only. for this activity we will be refering to reviewing a very hard…" at bounding box center [751, 537] width 897 height 243
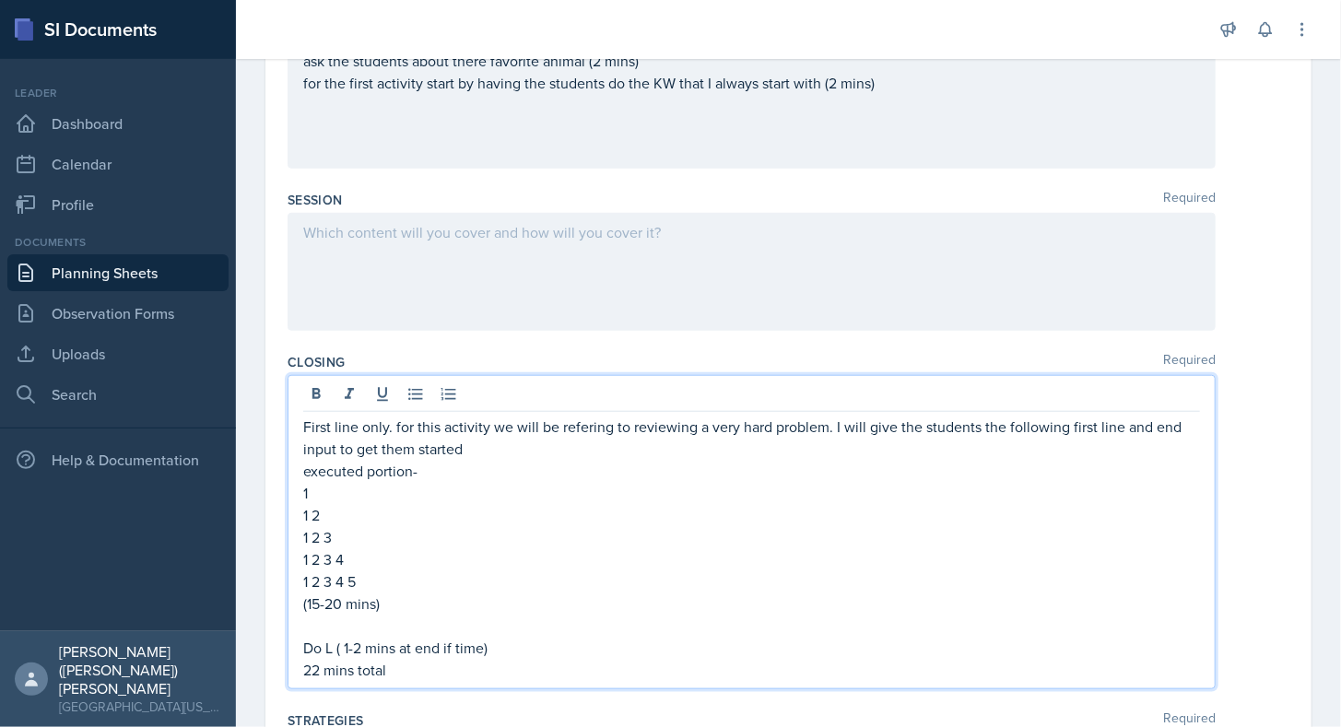
click at [465, 128] on p at bounding box center [751, 127] width 897 height 22
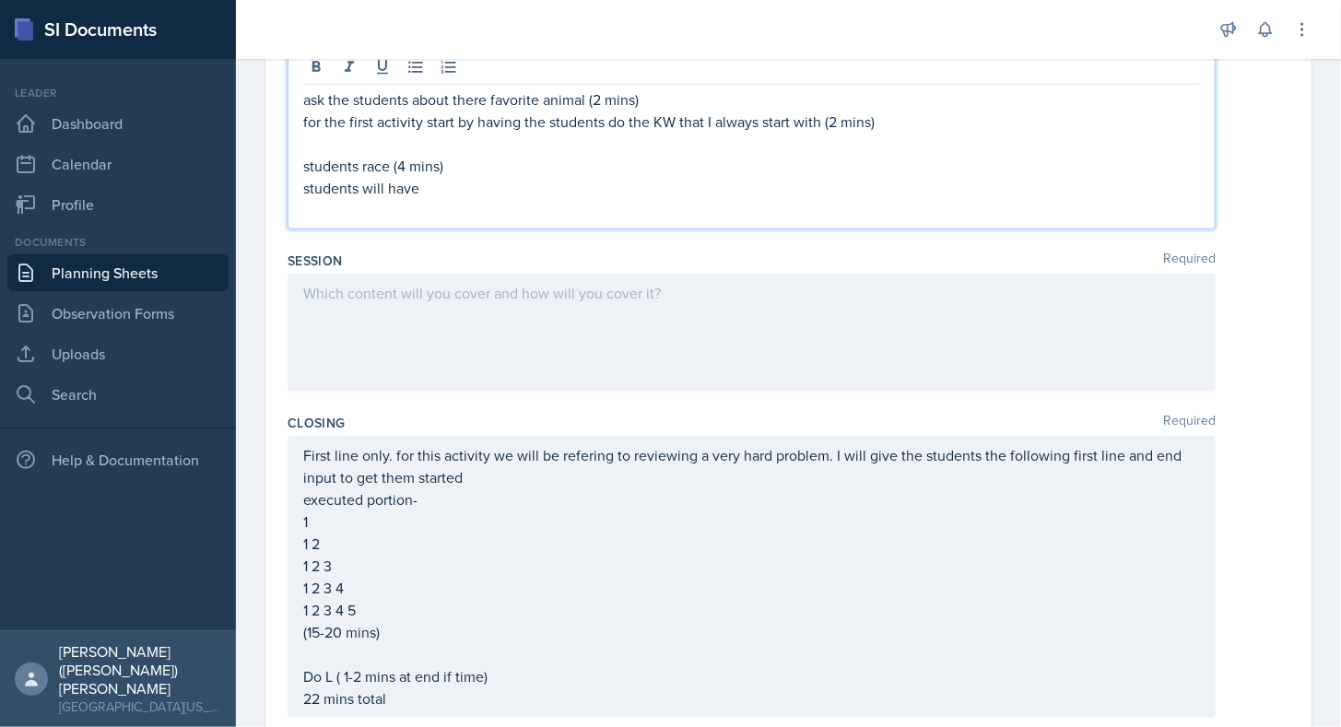
scroll to position [550, 0]
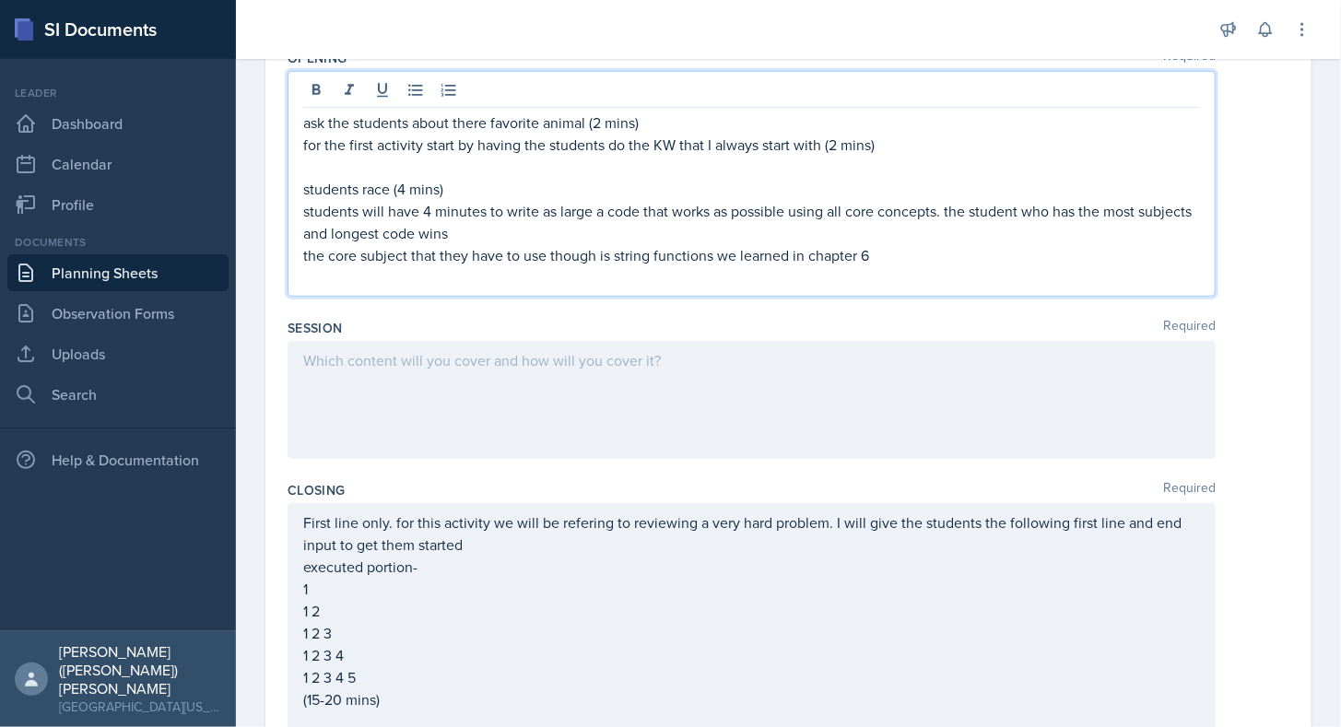
click at [582, 371] on div at bounding box center [752, 400] width 928 height 118
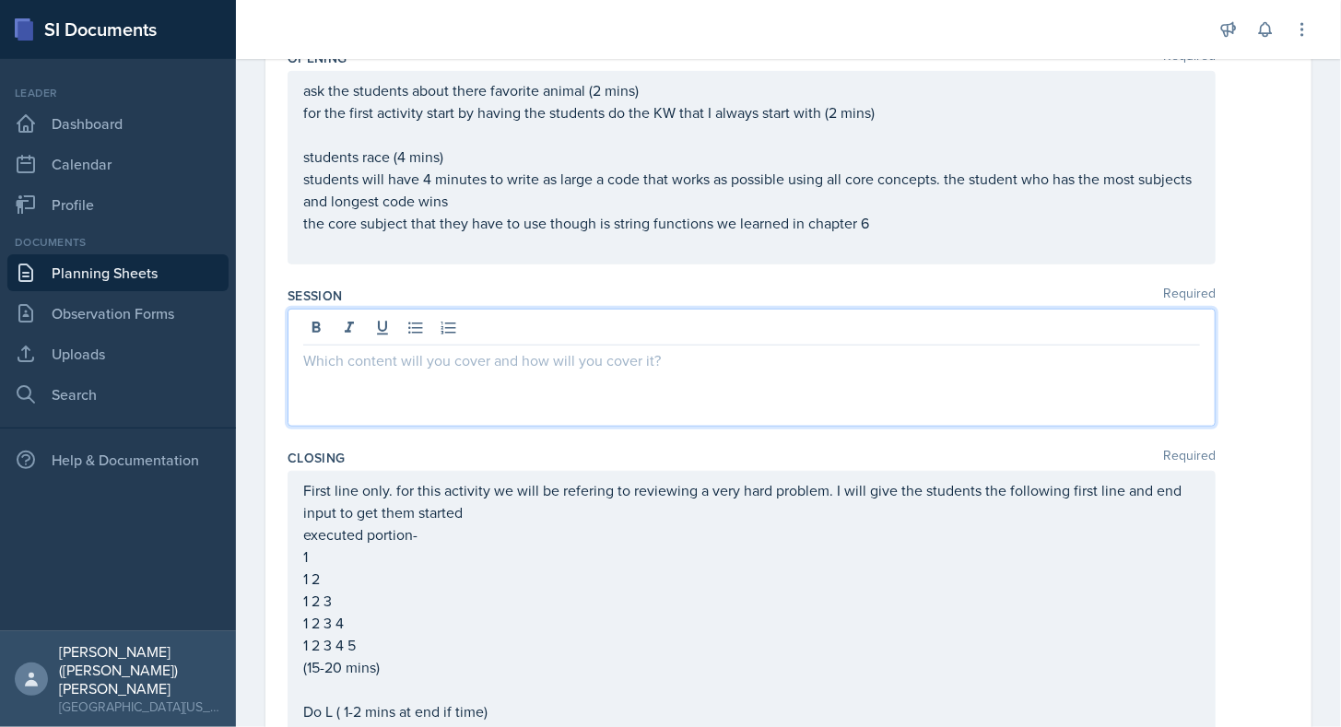
scroll to position [582, 0]
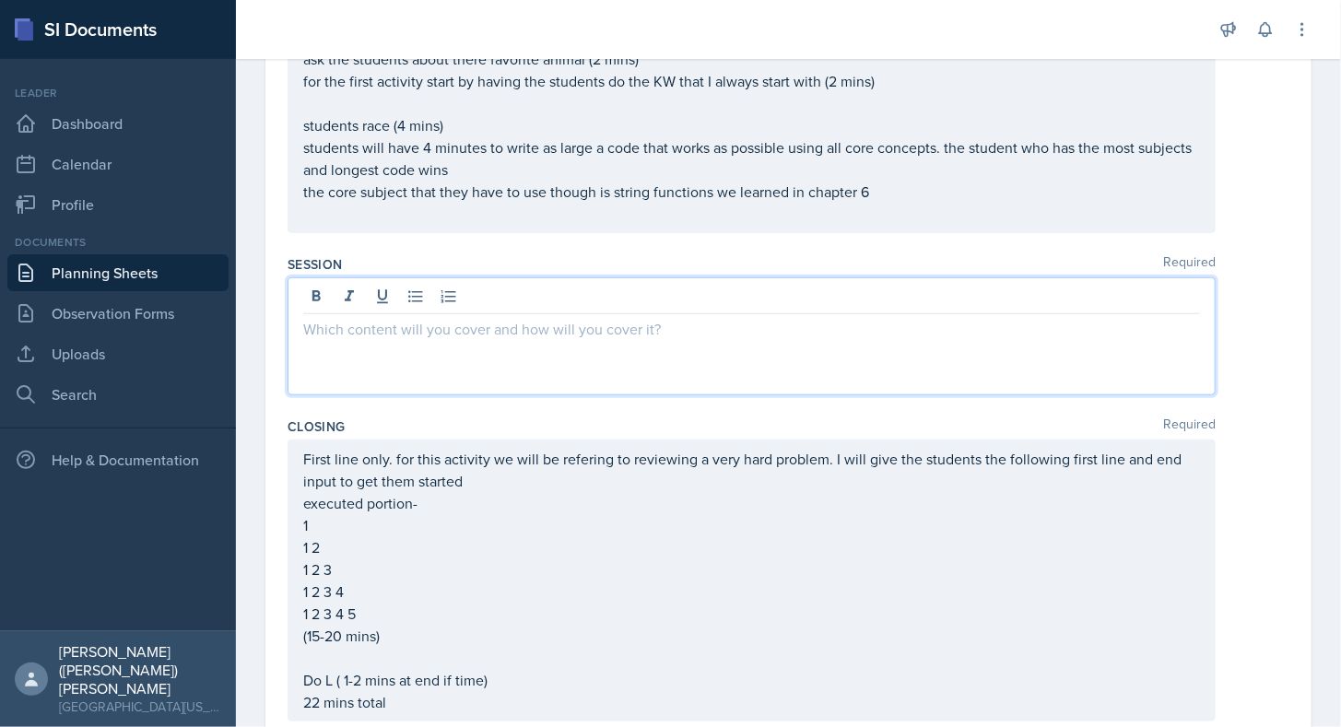
click at [588, 326] on p at bounding box center [751, 329] width 897 height 22
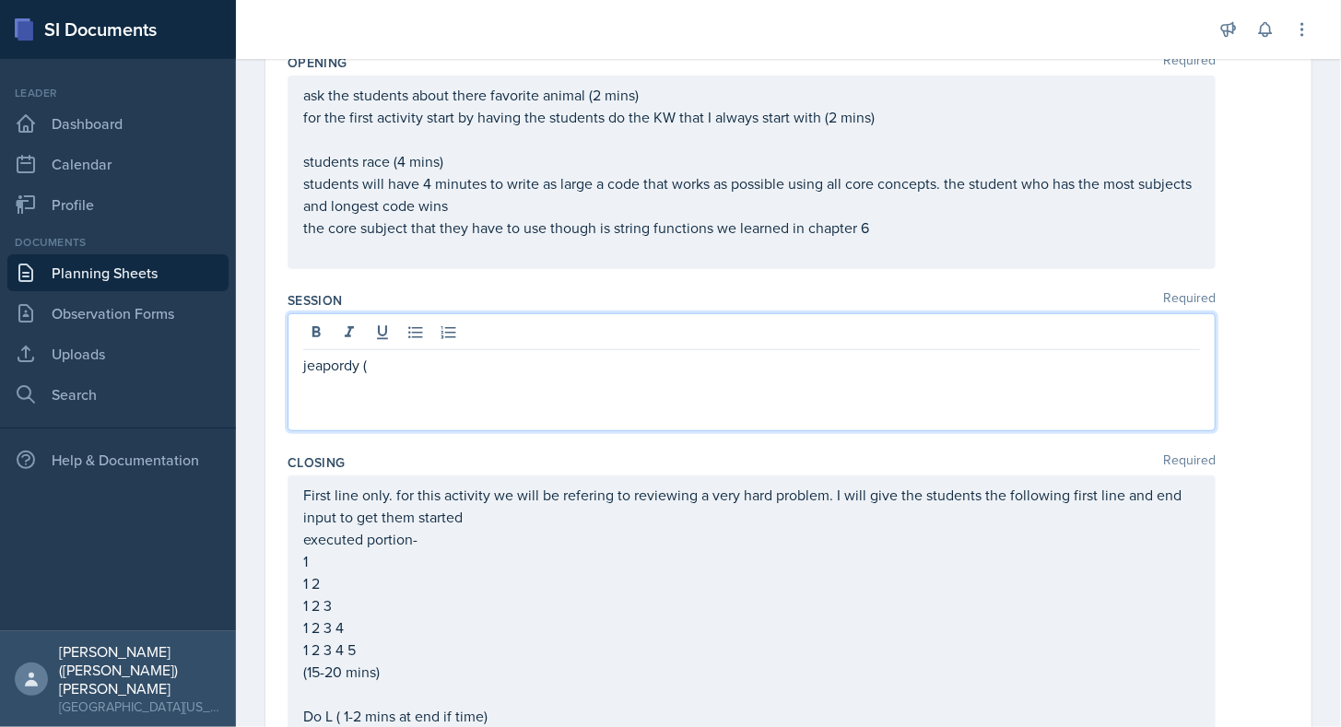
scroll to position [545, 0]
click at [862, 253] on p at bounding box center [751, 251] width 897 height 22
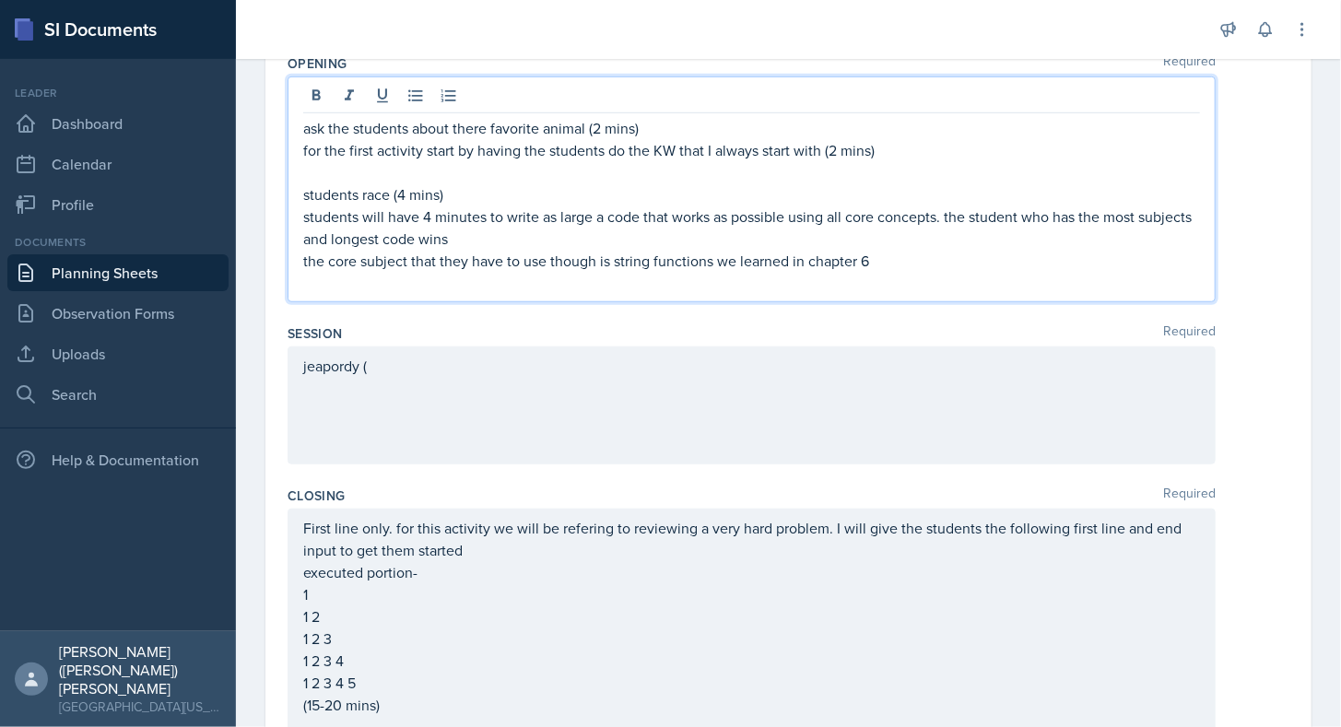
scroll to position [576, 0]
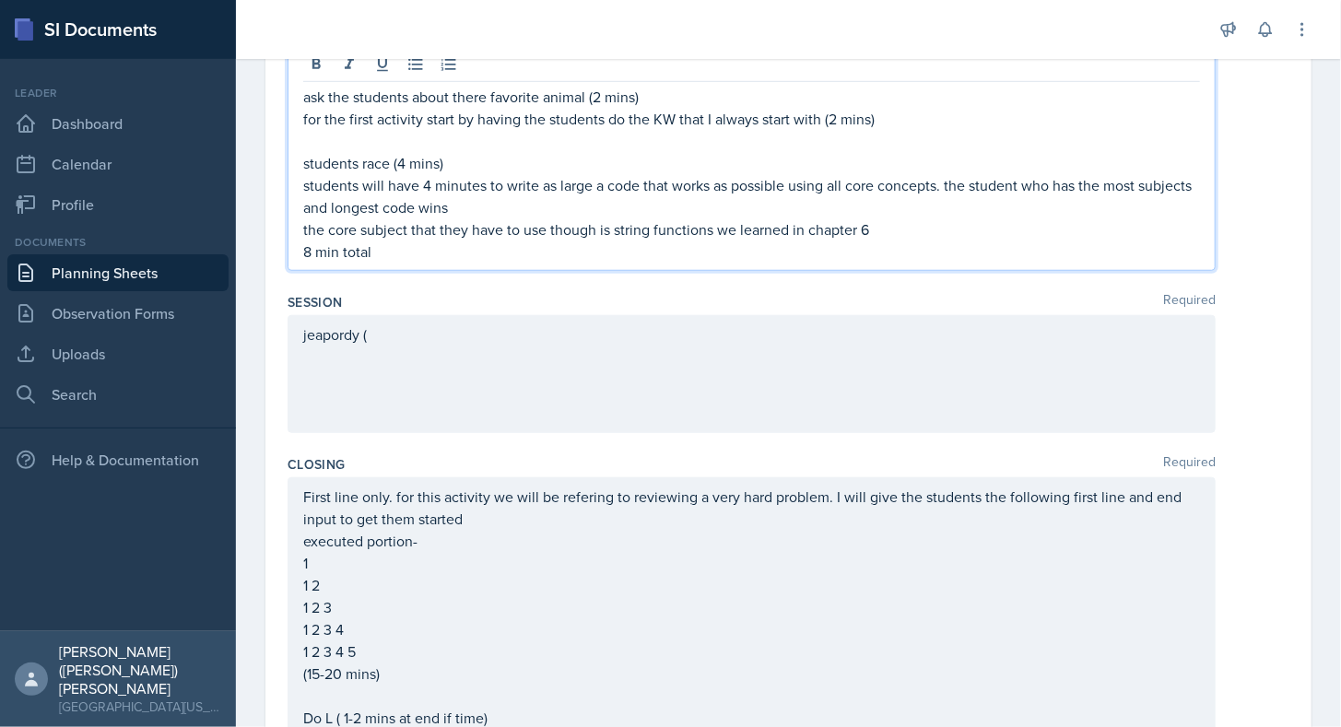
click at [537, 339] on div "jeapordy (" at bounding box center [752, 374] width 928 height 118
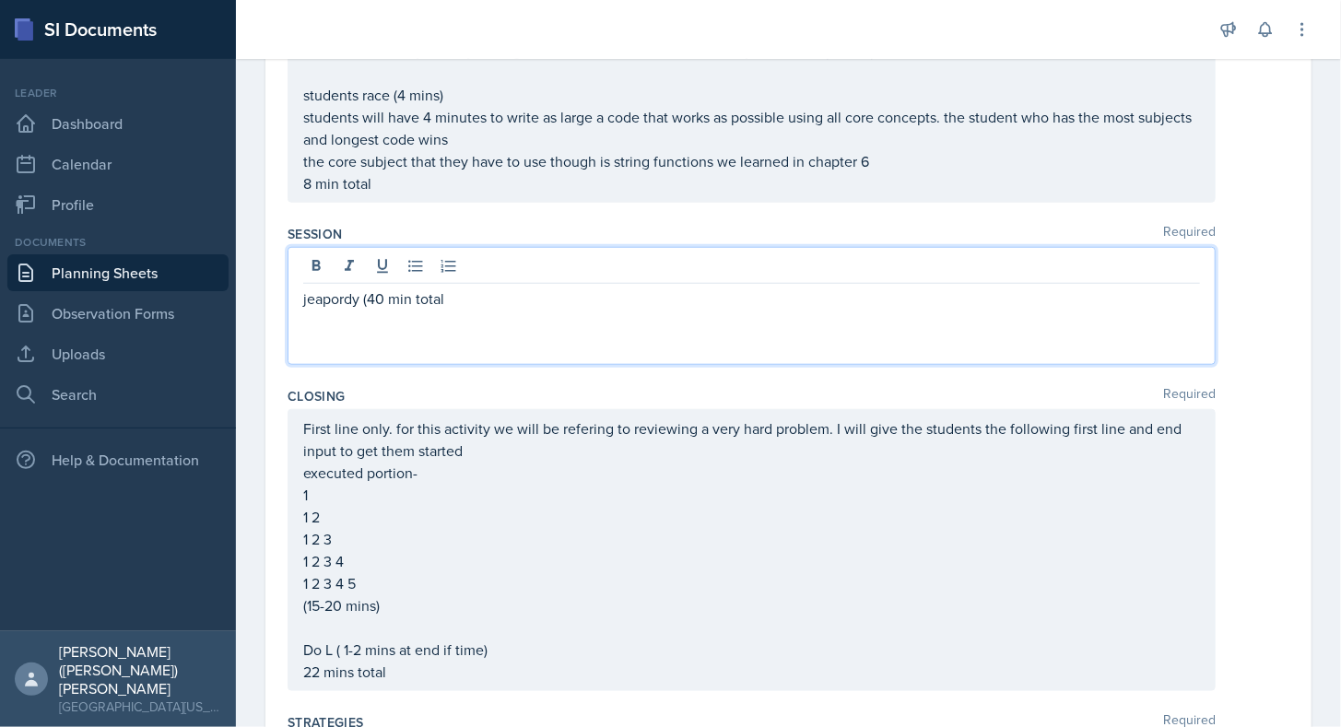
scroll to position [611, 0]
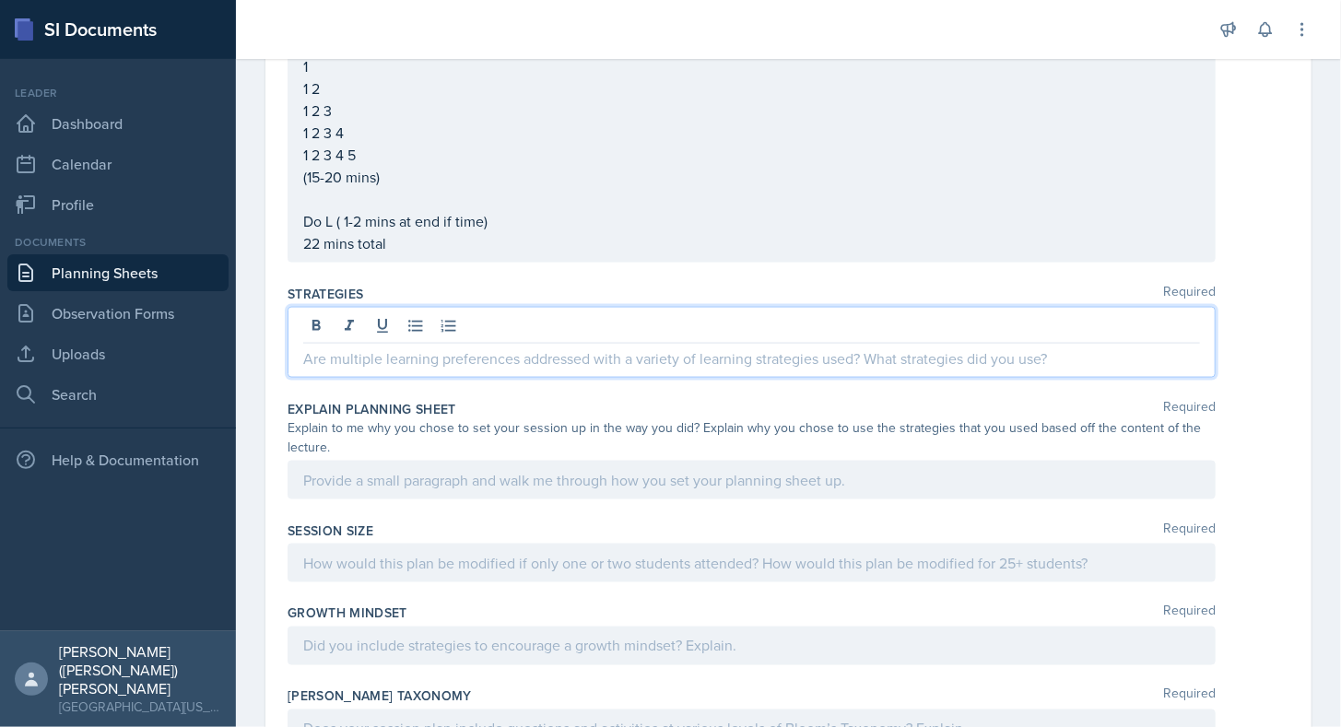
click at [521, 357] on p at bounding box center [751, 358] width 897 height 22
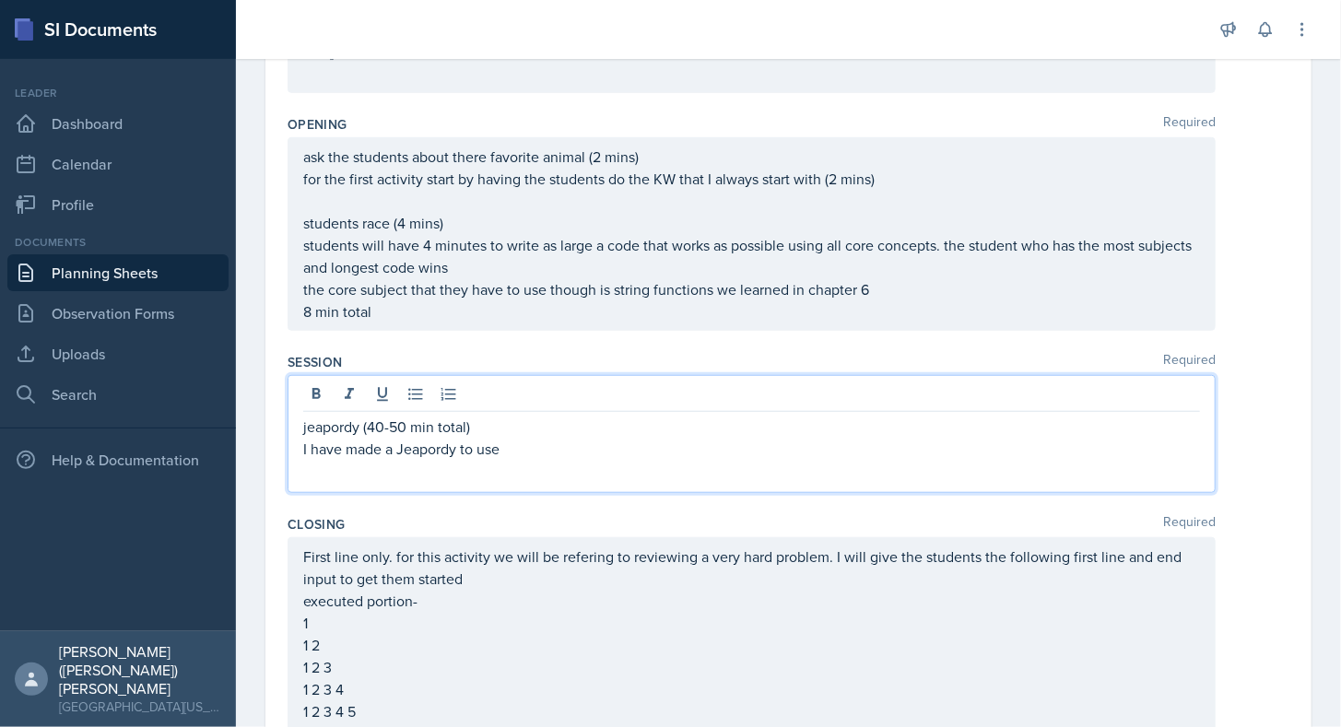
click at [486, 460] on p at bounding box center [751, 471] width 897 height 22
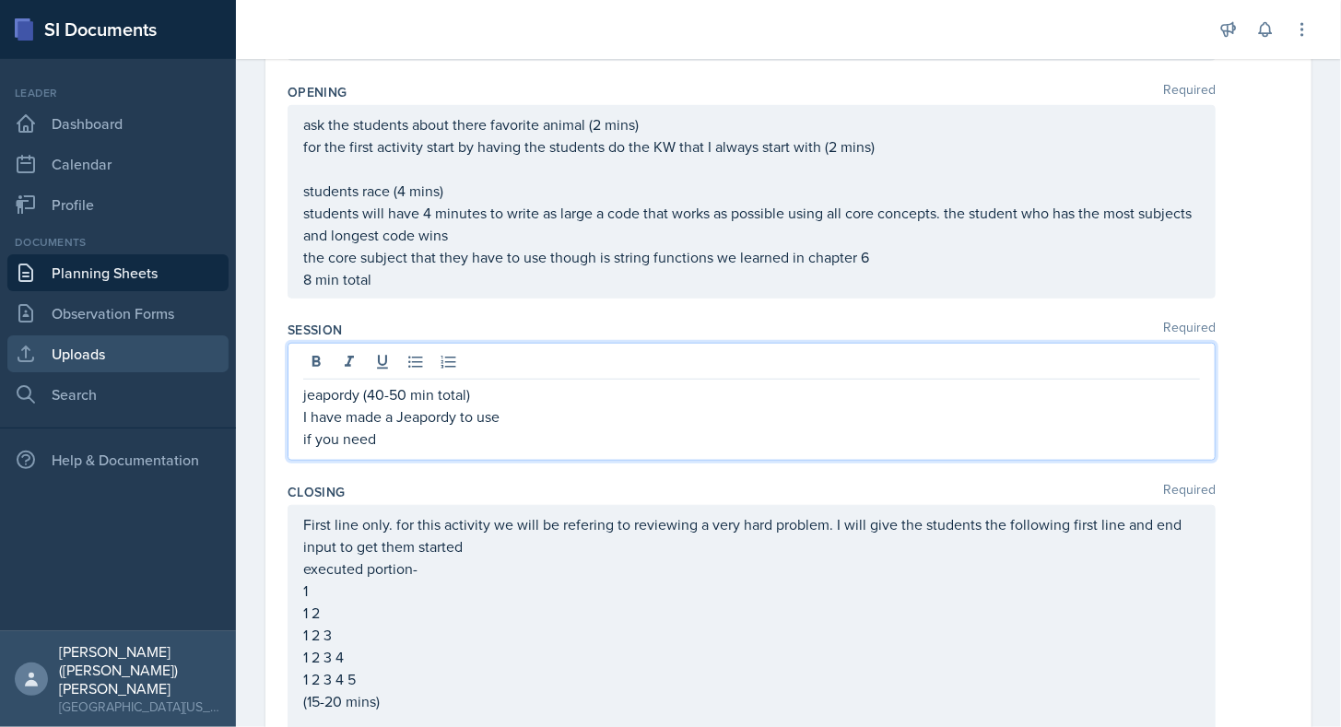
click at [135, 358] on link "Uploads" at bounding box center [117, 353] width 221 height 37
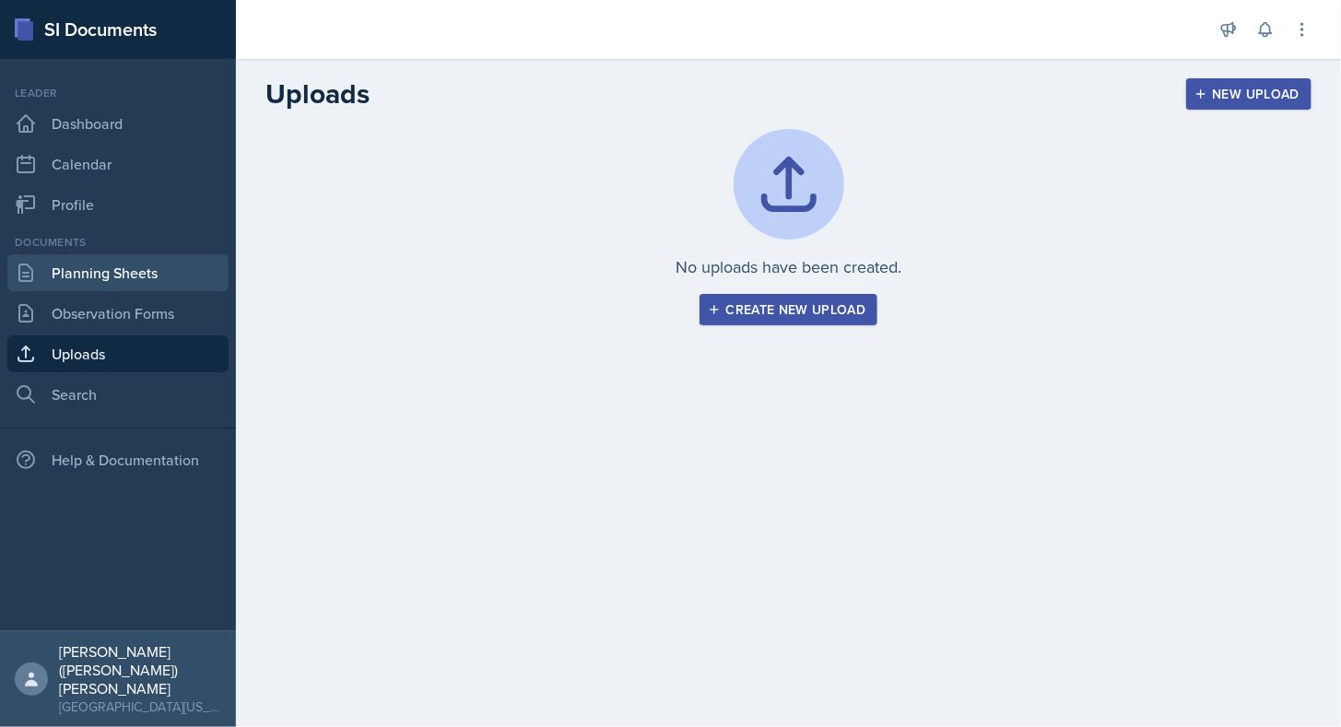
click at [140, 262] on link "Planning Sheets" at bounding box center [117, 272] width 221 height 37
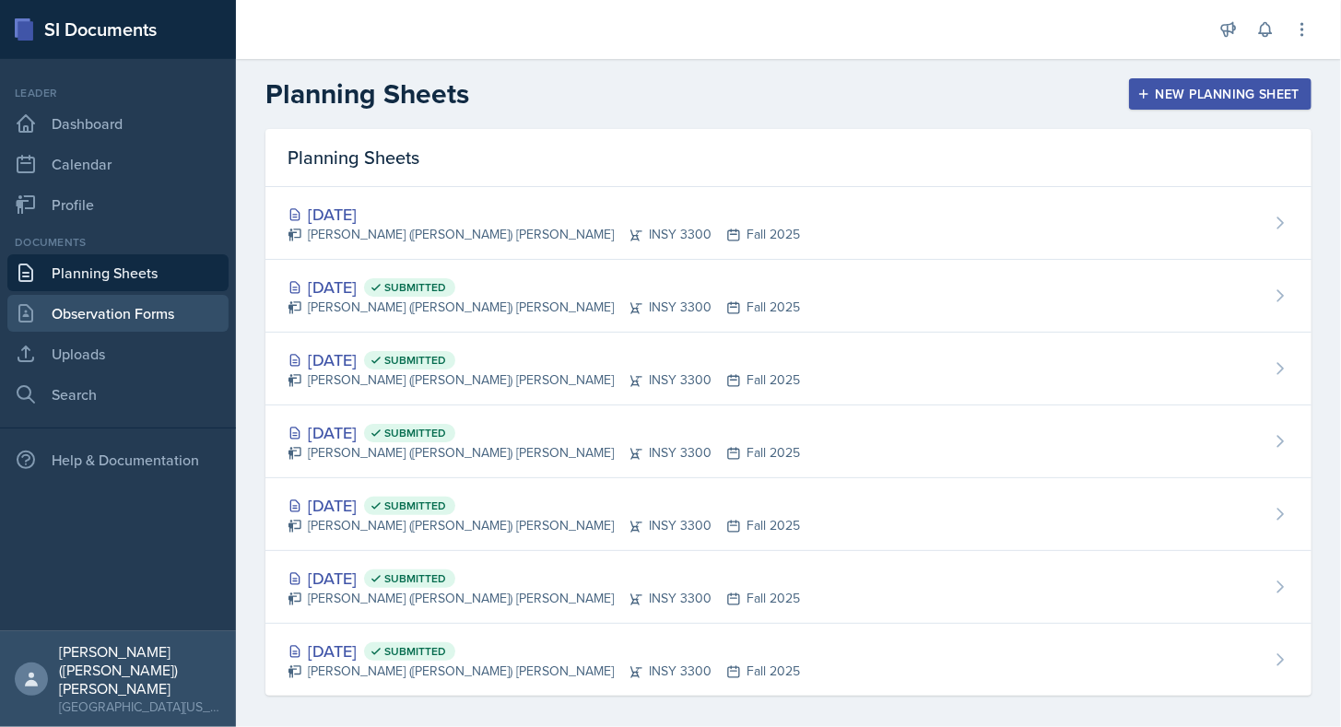
click at [130, 314] on link "Observation Forms" at bounding box center [117, 313] width 221 height 37
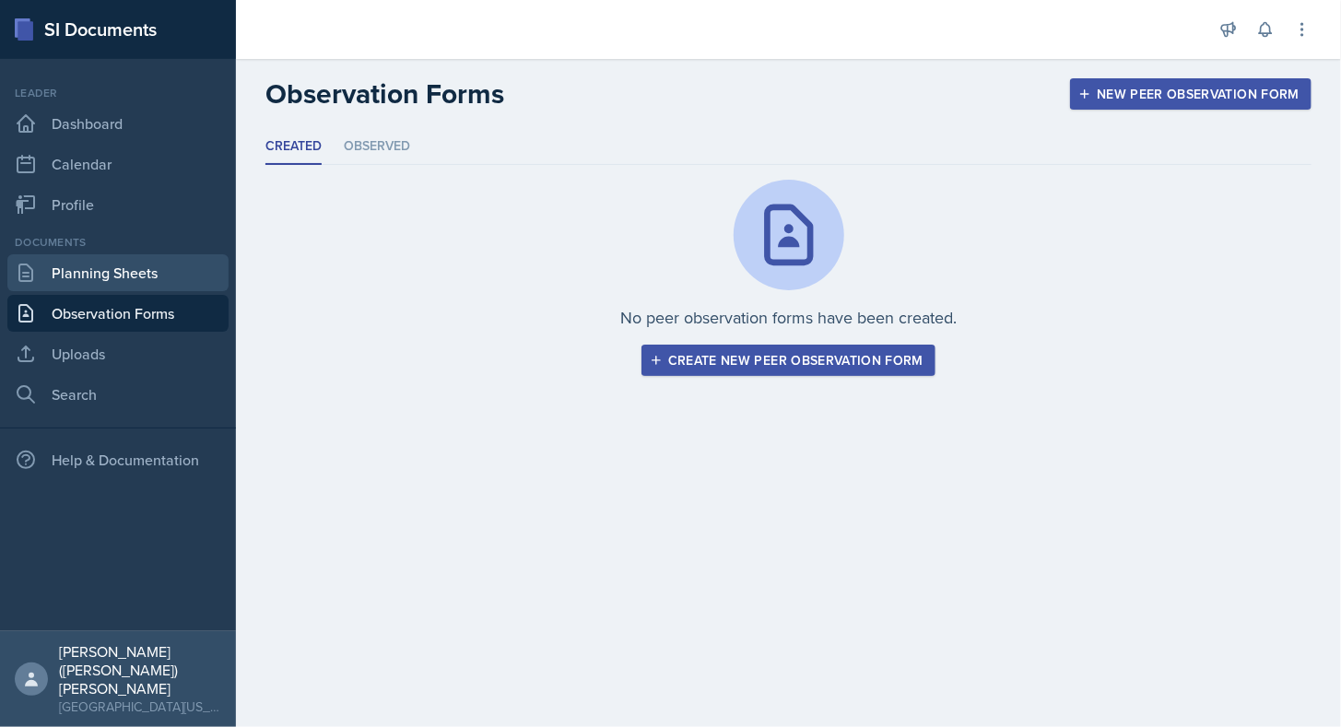
click at [142, 287] on link "Planning Sheets" at bounding box center [117, 272] width 221 height 37
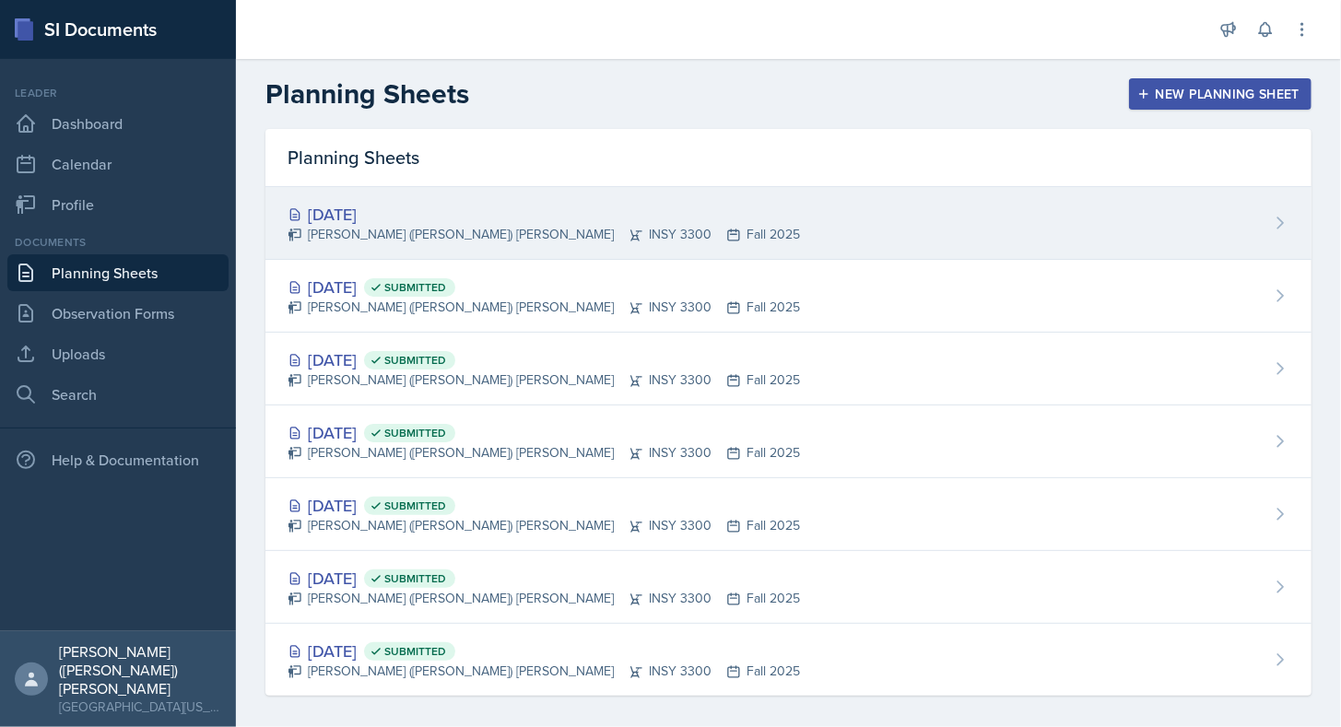
click at [335, 240] on div "[PERSON_NAME] ([PERSON_NAME]) [PERSON_NAME] INSY 3300 Fall 2025" at bounding box center [544, 234] width 512 height 19
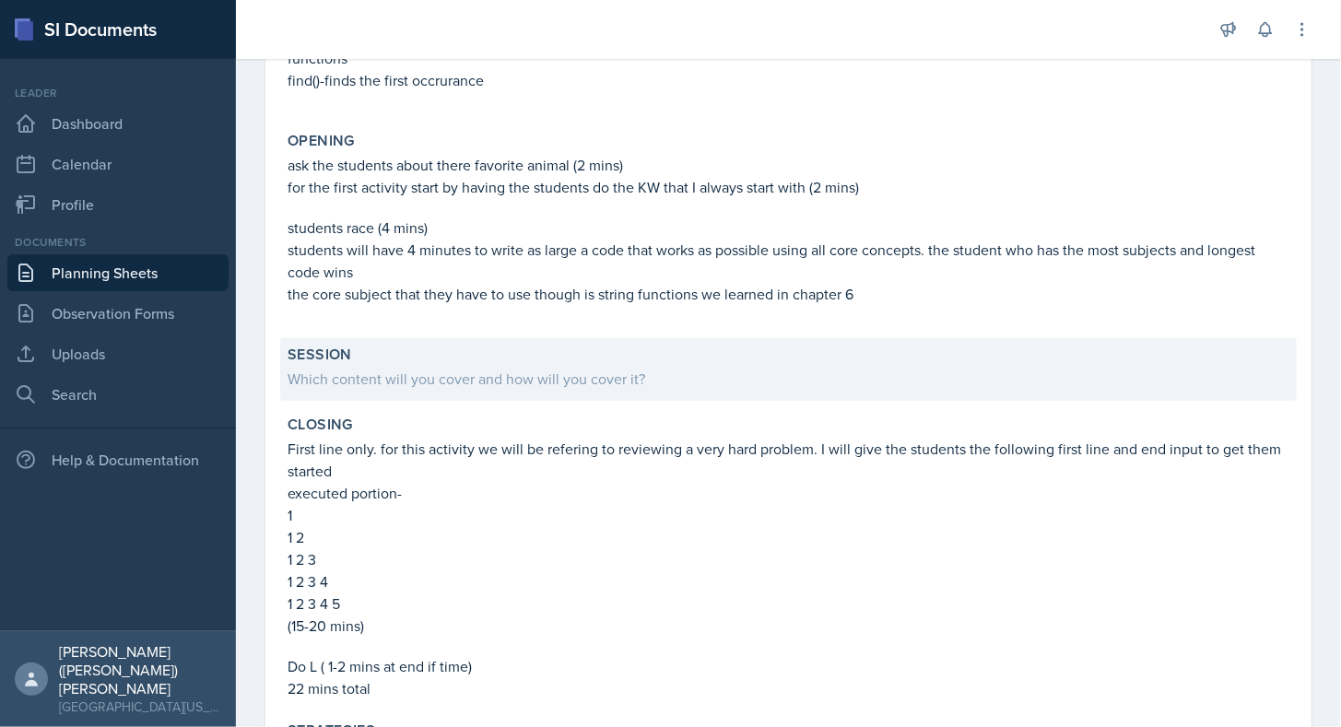
scroll to position [439, 0]
click at [470, 368] on div "Which content will you cover and how will you cover it?" at bounding box center [789, 377] width 1002 height 22
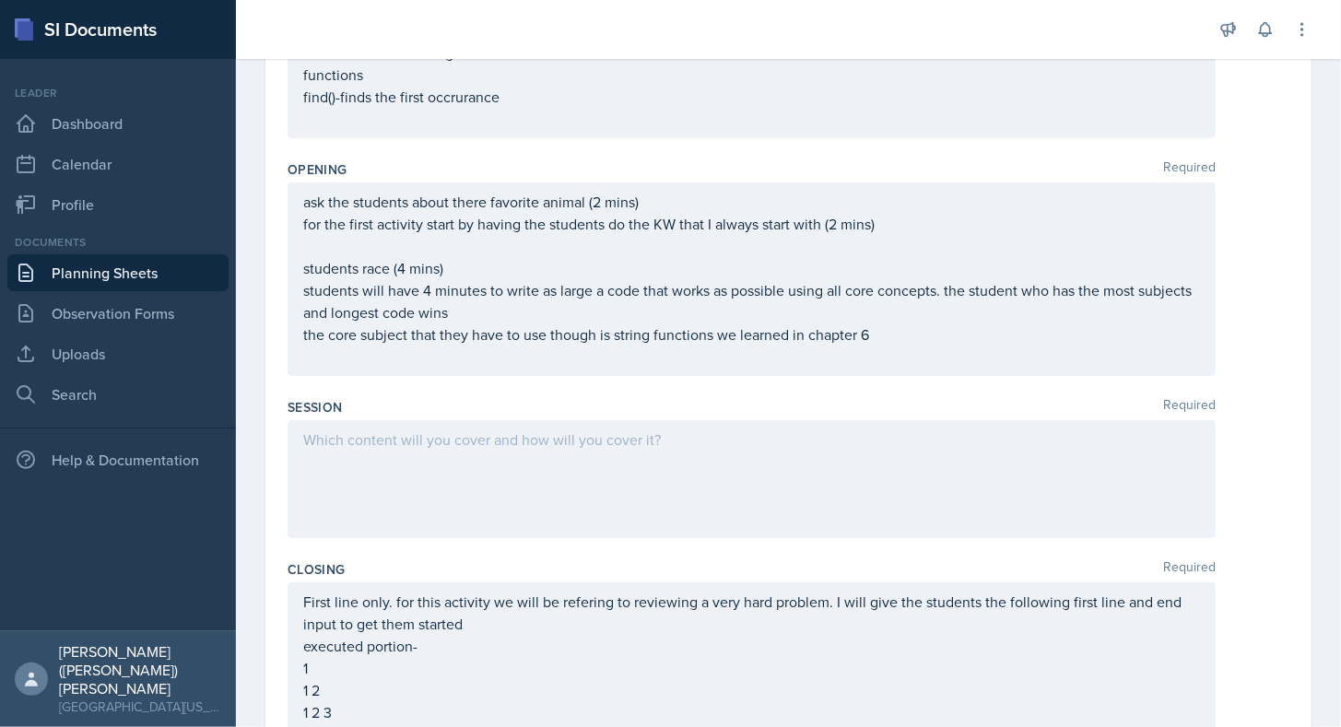
click at [548, 476] on div at bounding box center [752, 479] width 928 height 118
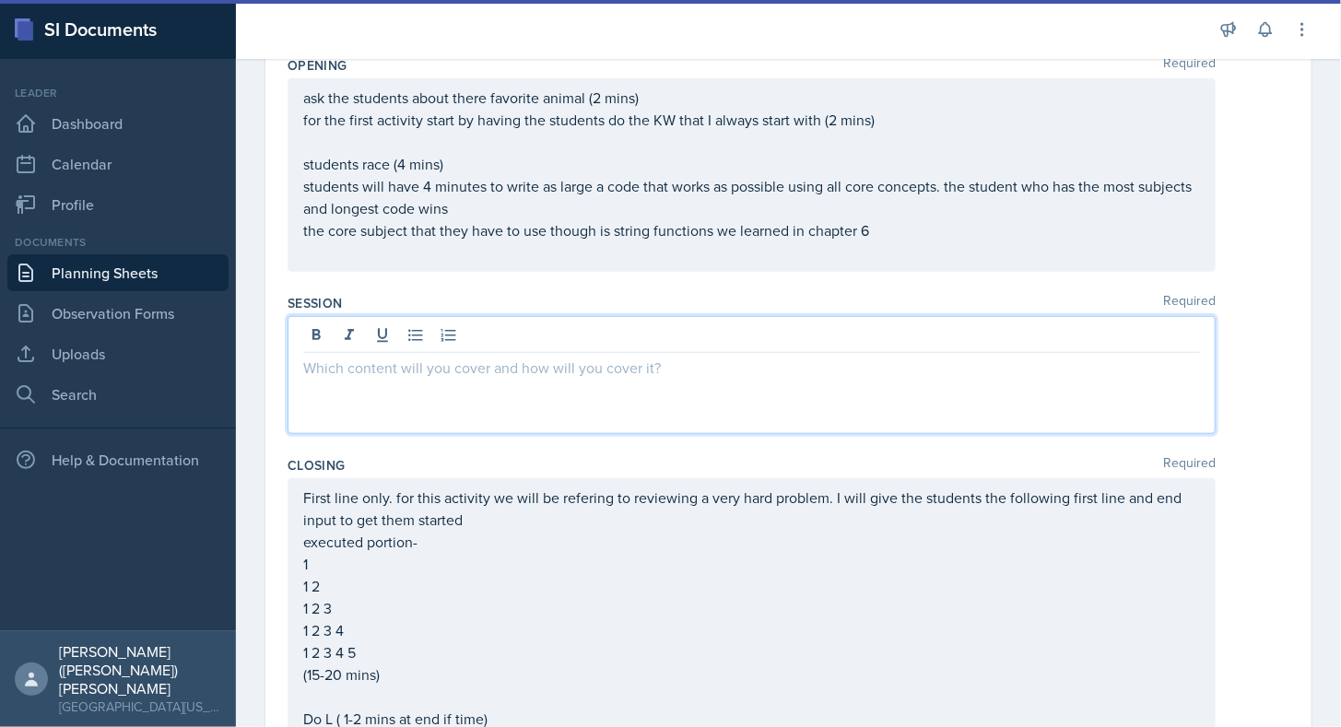
scroll to position [544, 0]
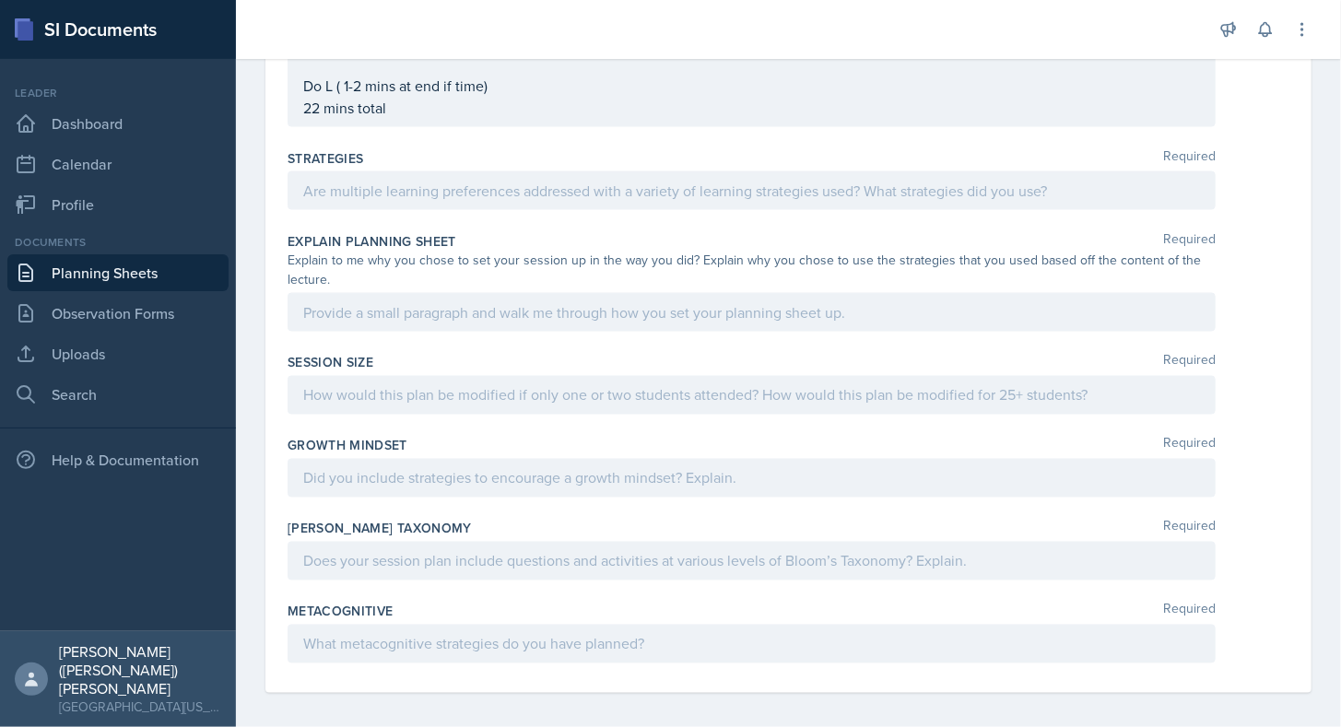
click at [516, 206] on div "Strategies Required" at bounding box center [789, 183] width 1002 height 83
click at [542, 173] on div at bounding box center [752, 189] width 928 height 39
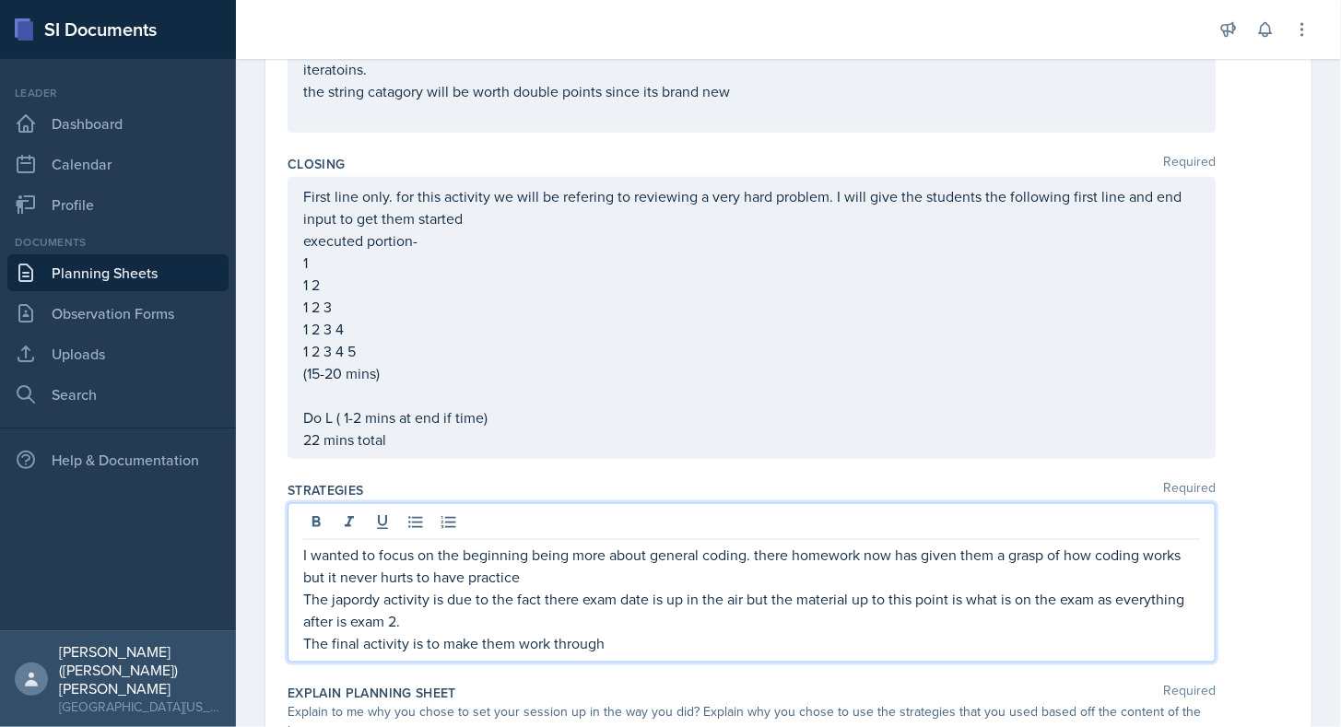
scroll to position [941, 0]
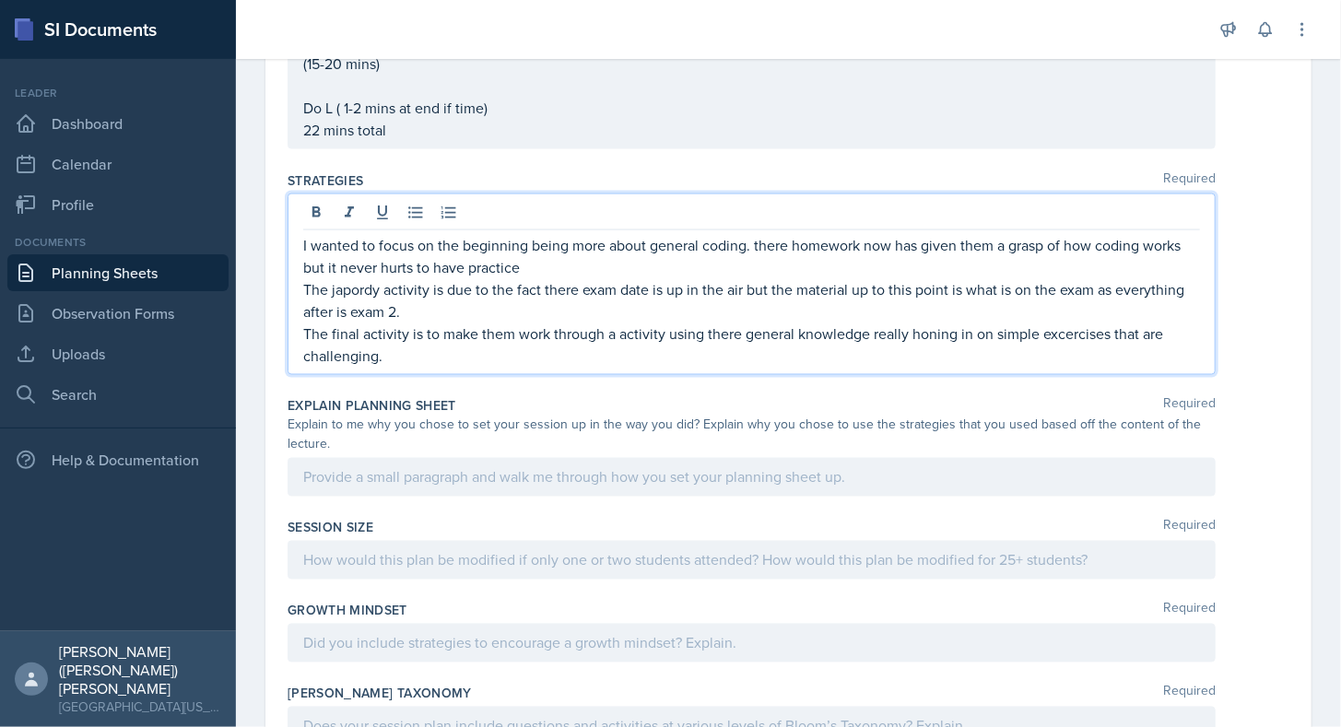
click at [513, 472] on p at bounding box center [751, 477] width 897 height 22
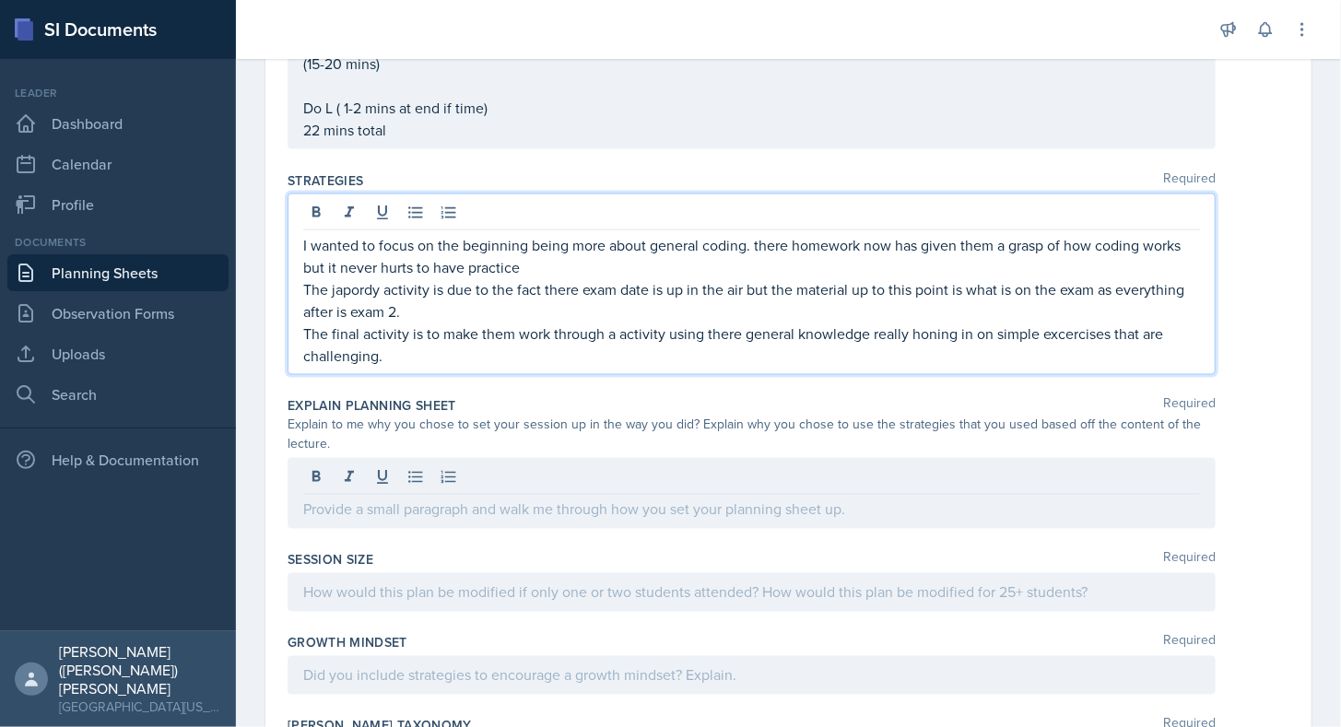
scroll to position [1284, 0]
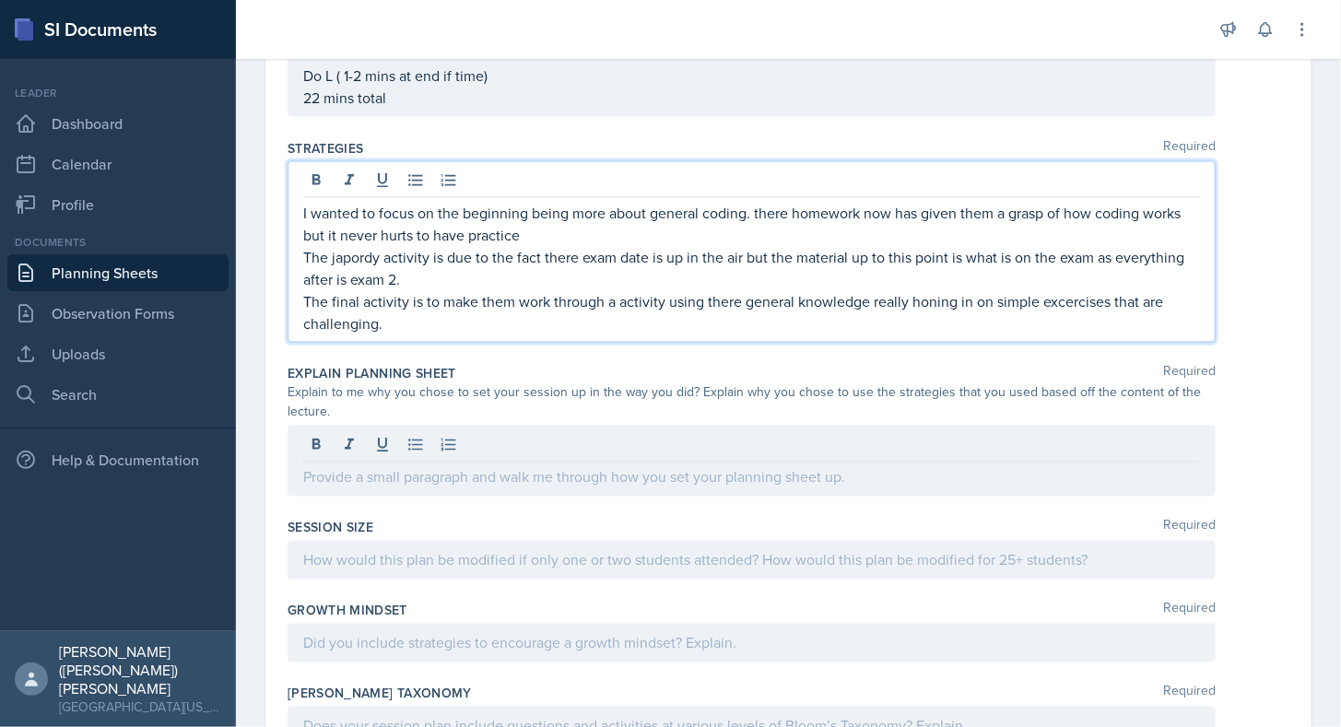
click at [405, 300] on p "The final activity is to make them work through a activity using there general …" at bounding box center [751, 312] width 897 height 44
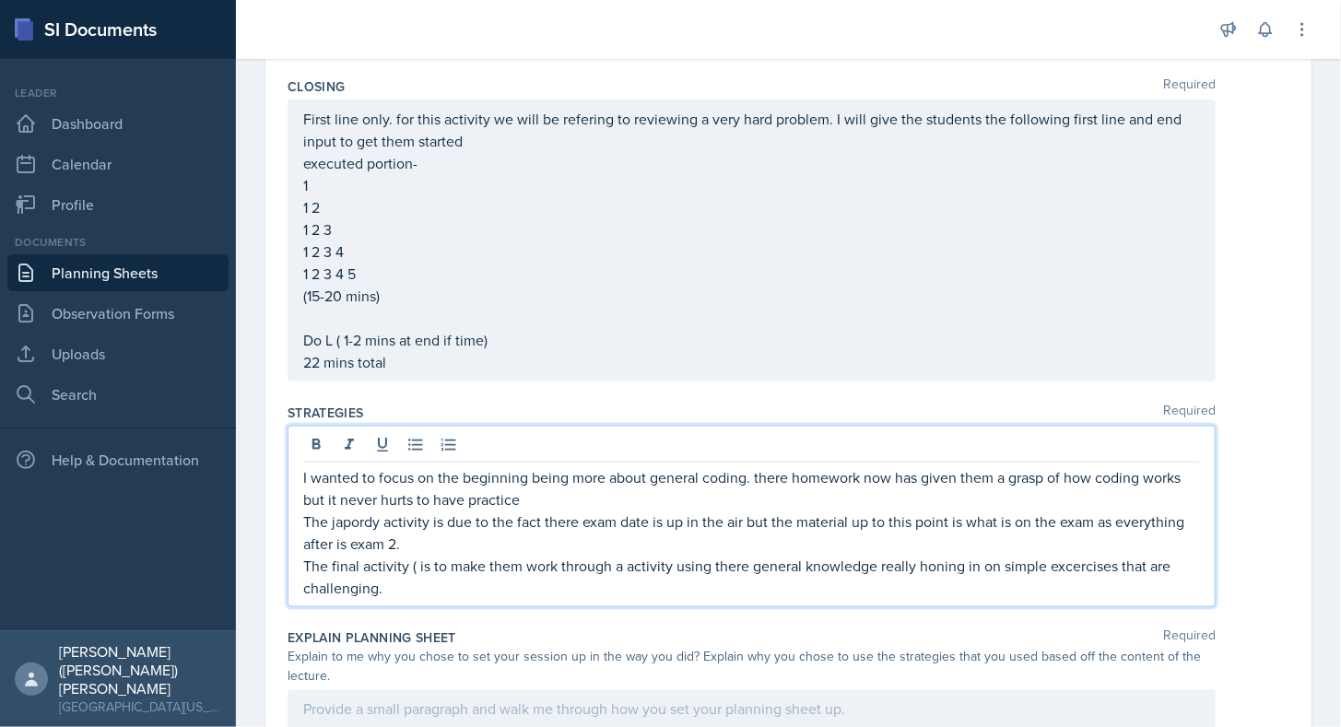
scroll to position [972, 0]
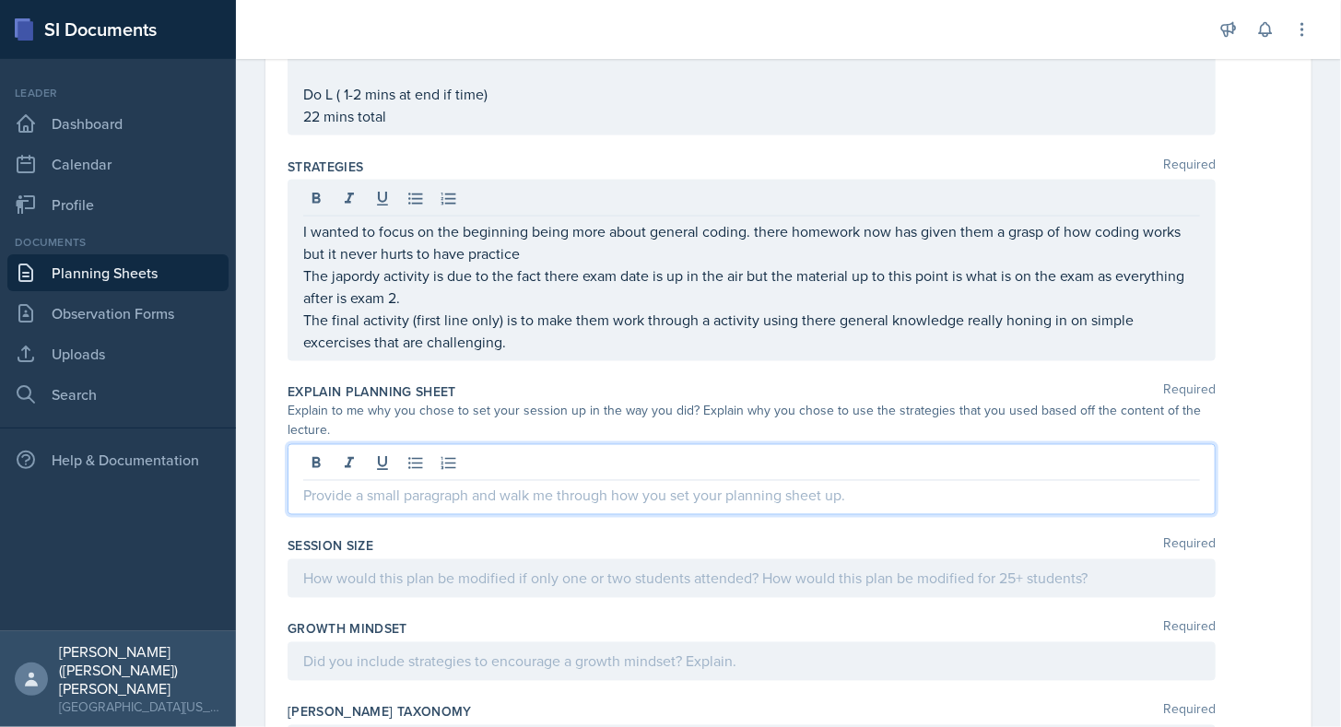
click at [441, 485] on p at bounding box center [751, 496] width 897 height 22
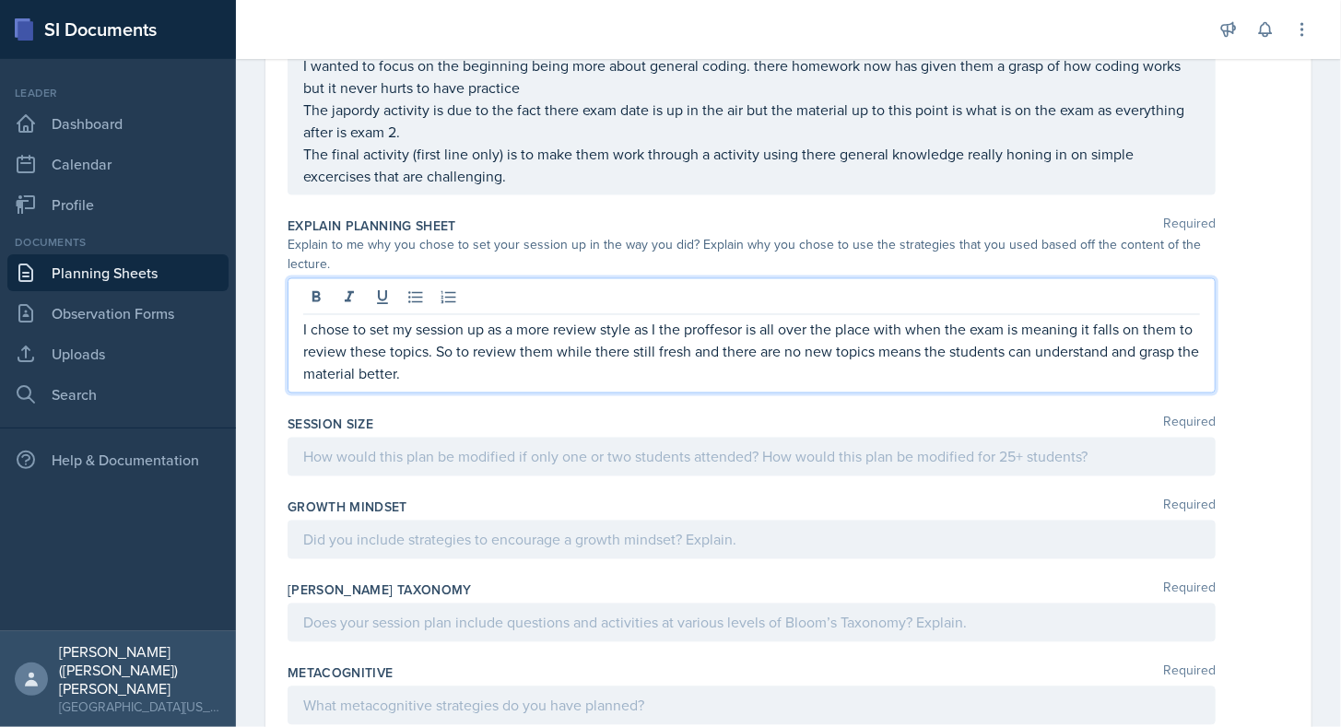
scroll to position [1404, 0]
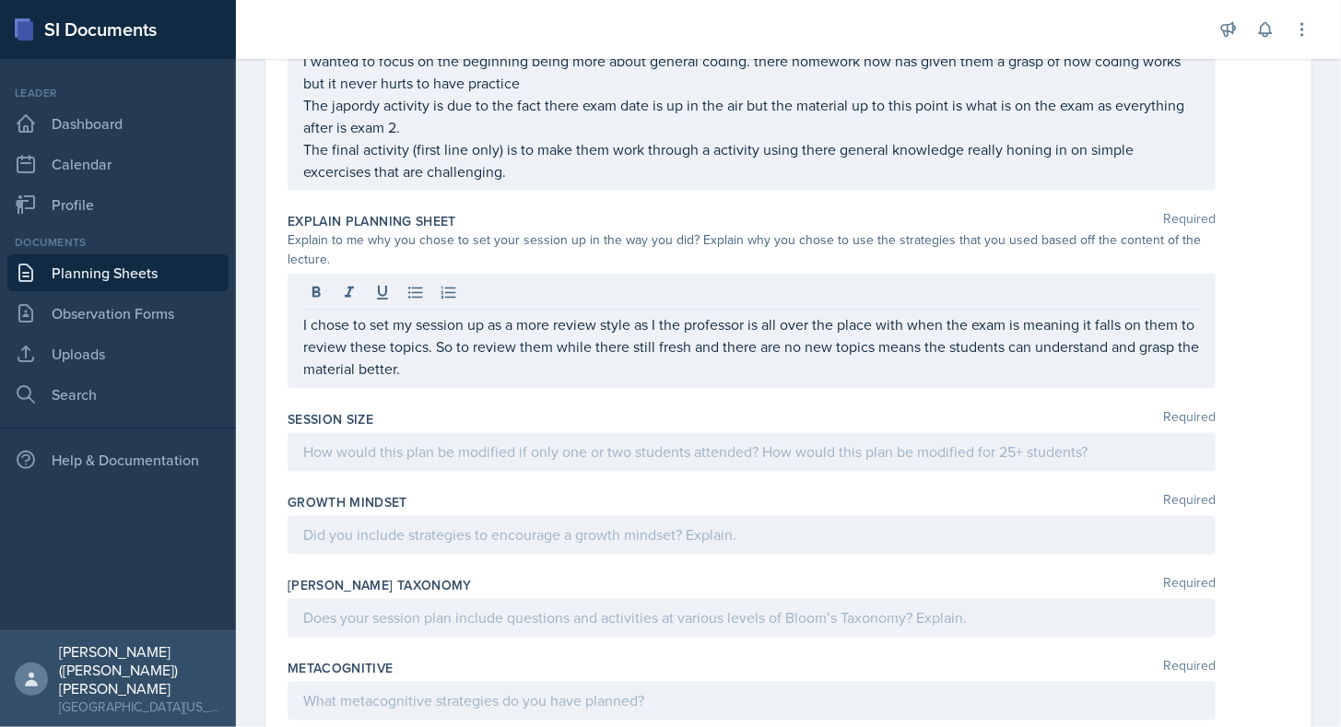
click at [678, 422] on div "Session Size Required" at bounding box center [789, 420] width 1002 height 18
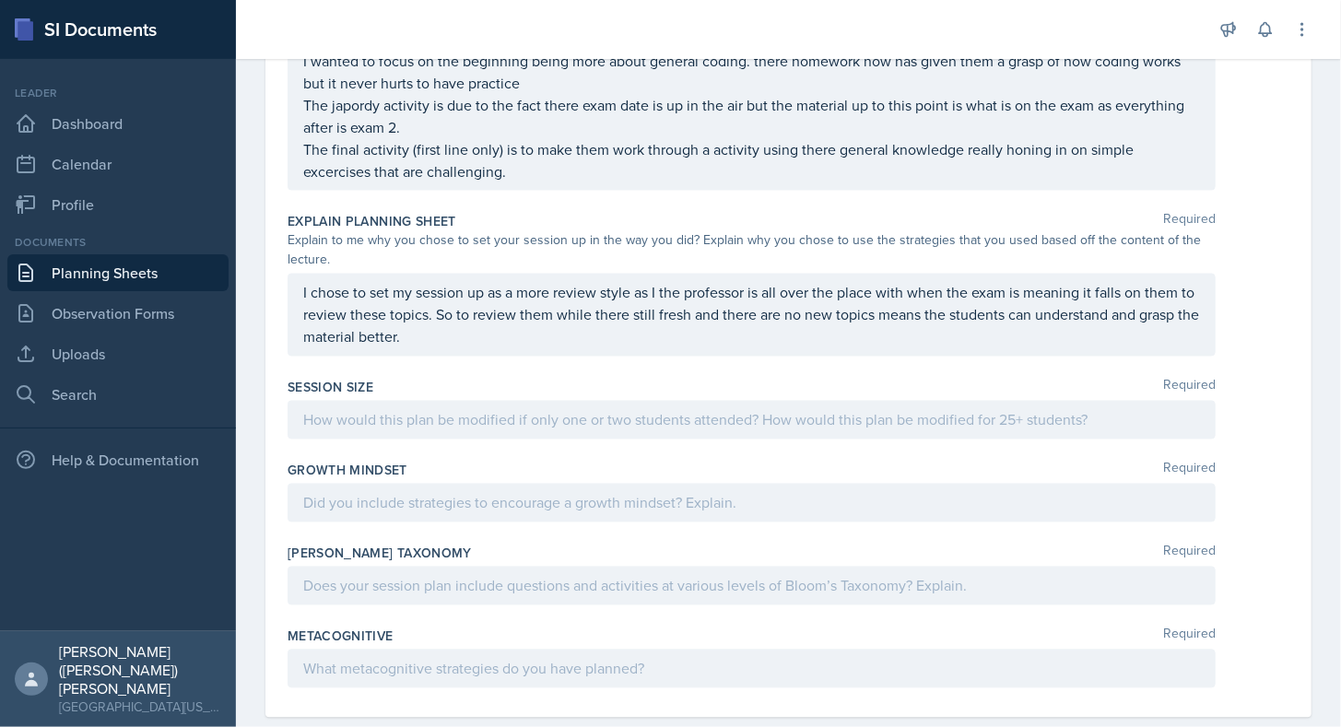
click at [676, 419] on div at bounding box center [752, 420] width 928 height 39
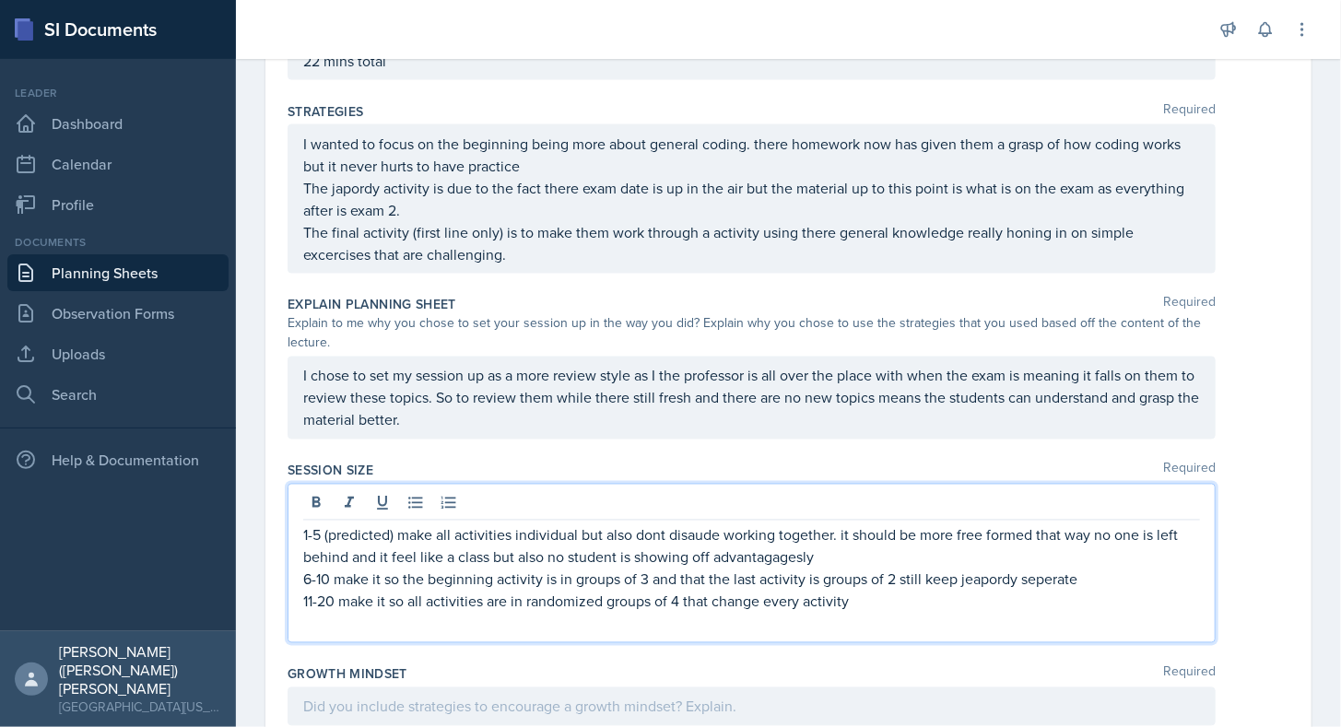
scroll to position [1439, 0]
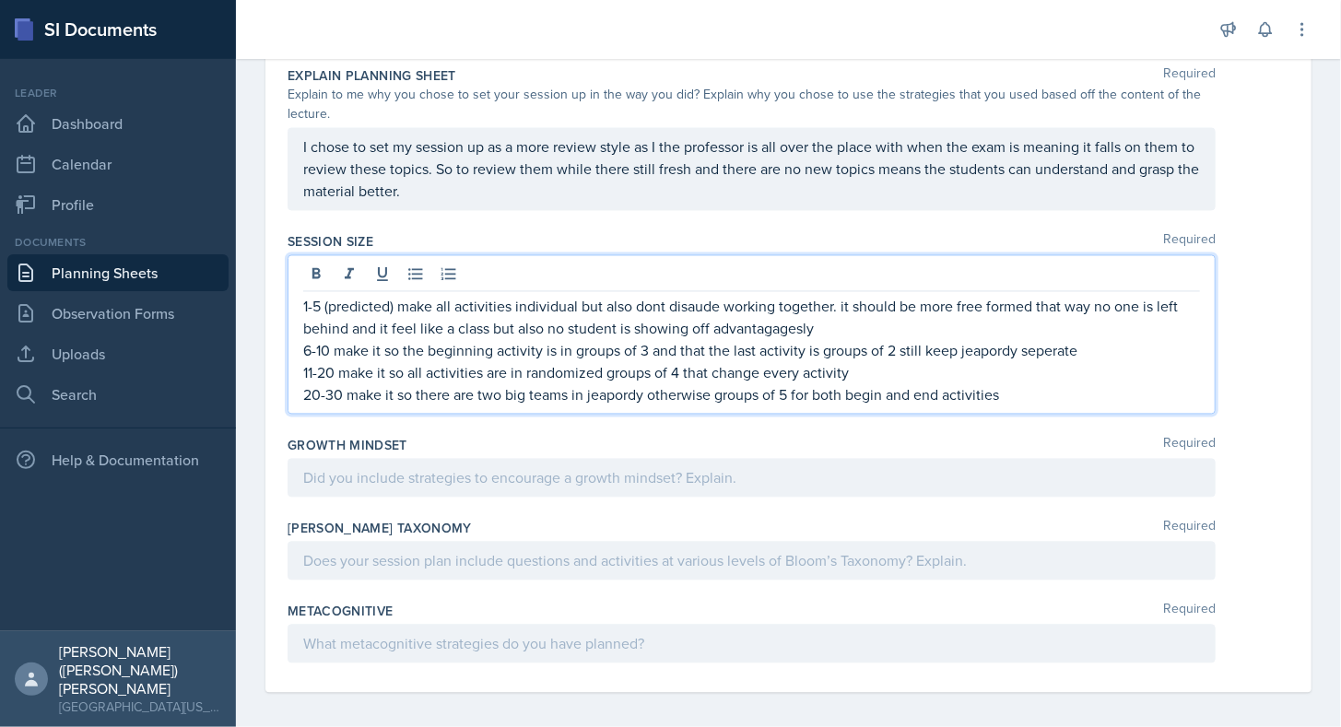
click at [658, 468] on p at bounding box center [751, 478] width 897 height 22
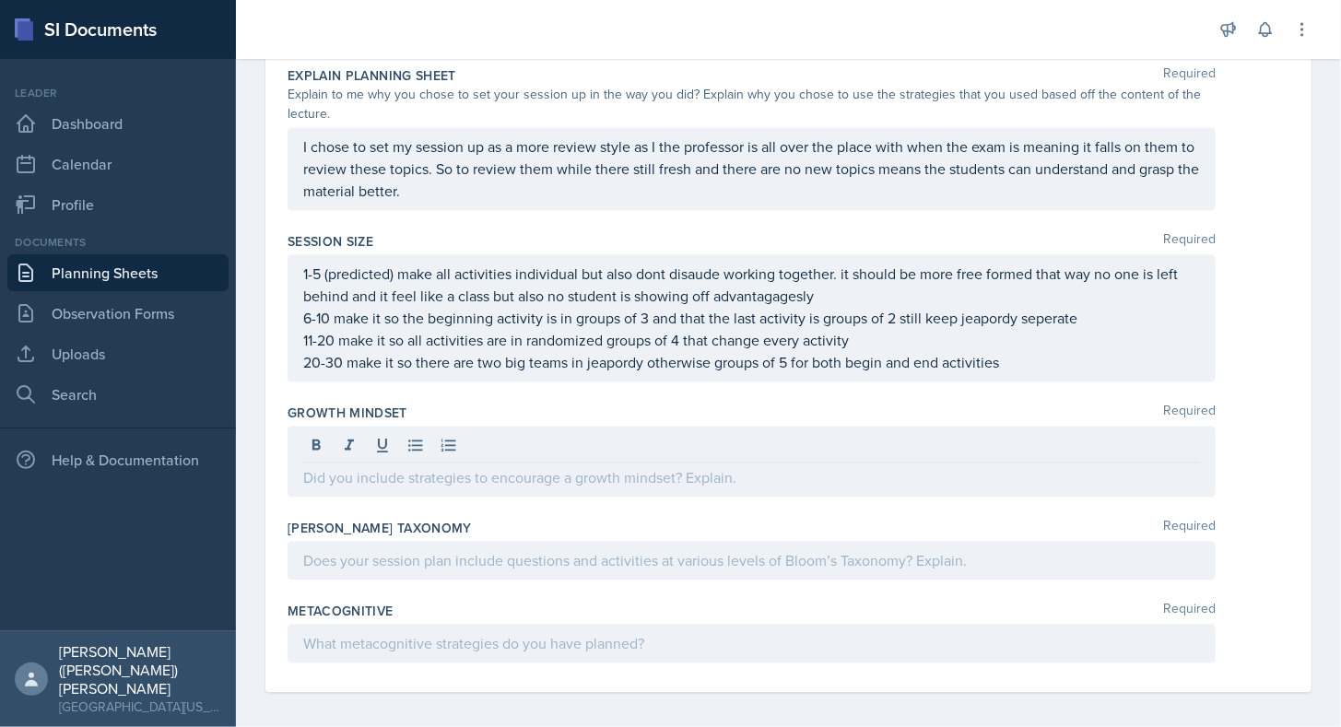
click at [665, 542] on div at bounding box center [752, 561] width 928 height 39
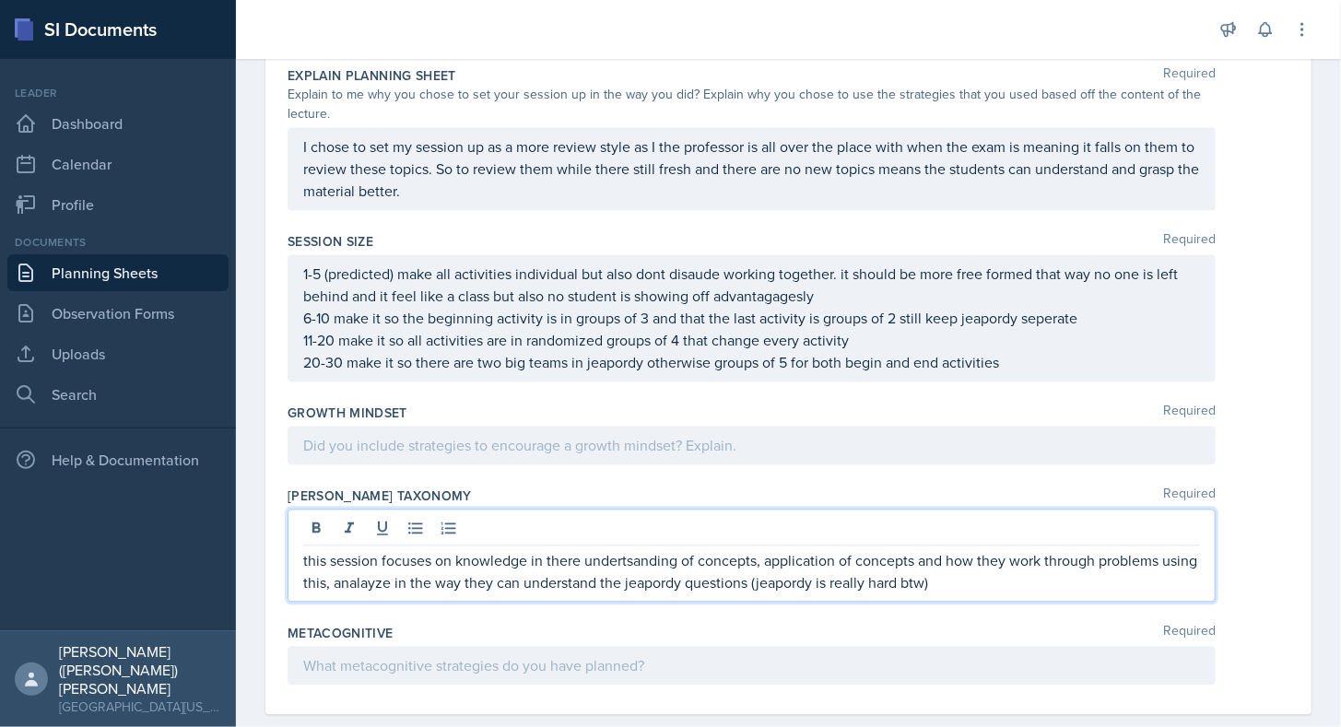
scroll to position [1571, 0]
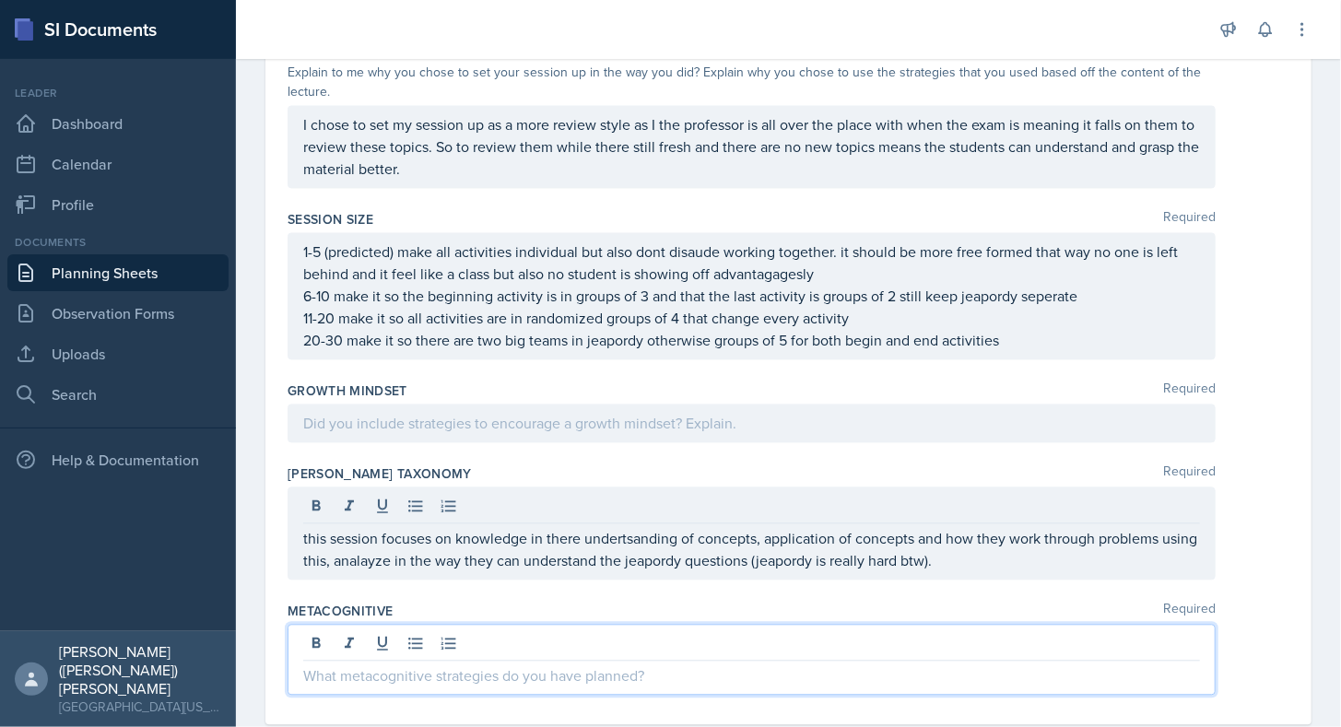
click at [535, 628] on div at bounding box center [752, 660] width 928 height 71
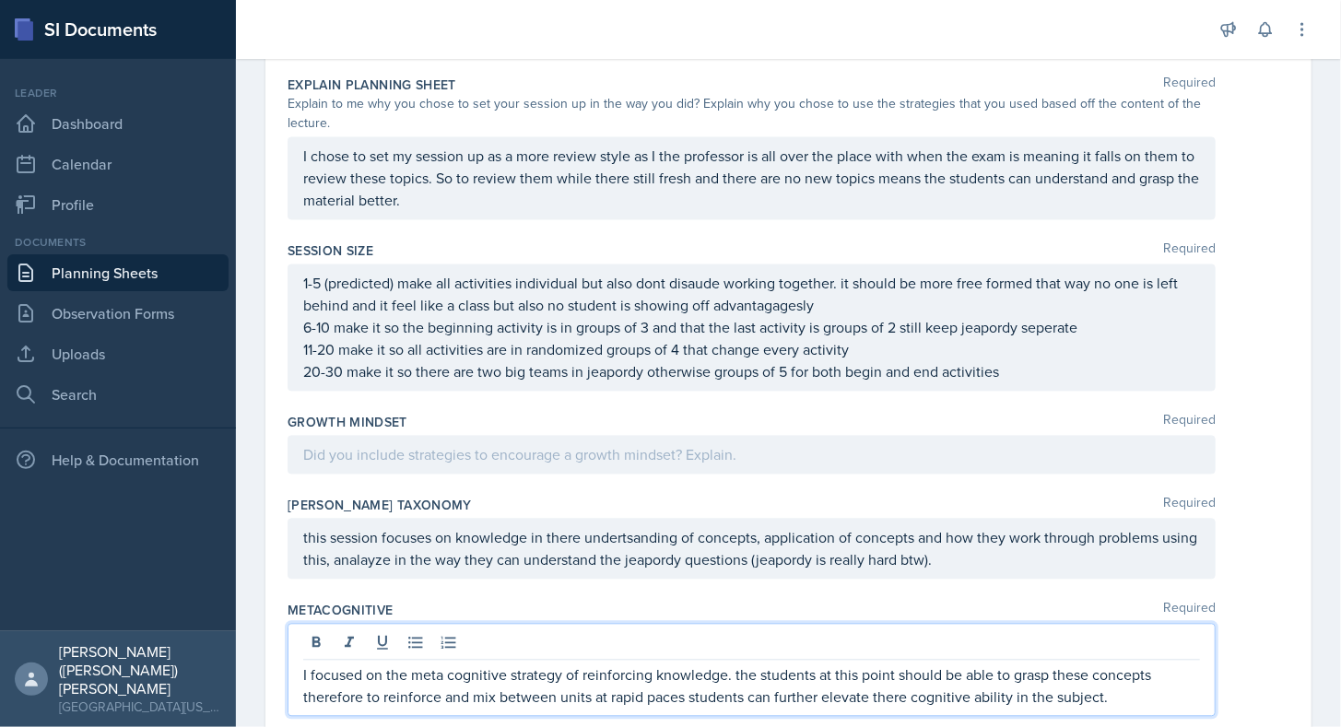
click at [582, 447] on p at bounding box center [751, 455] width 897 height 22
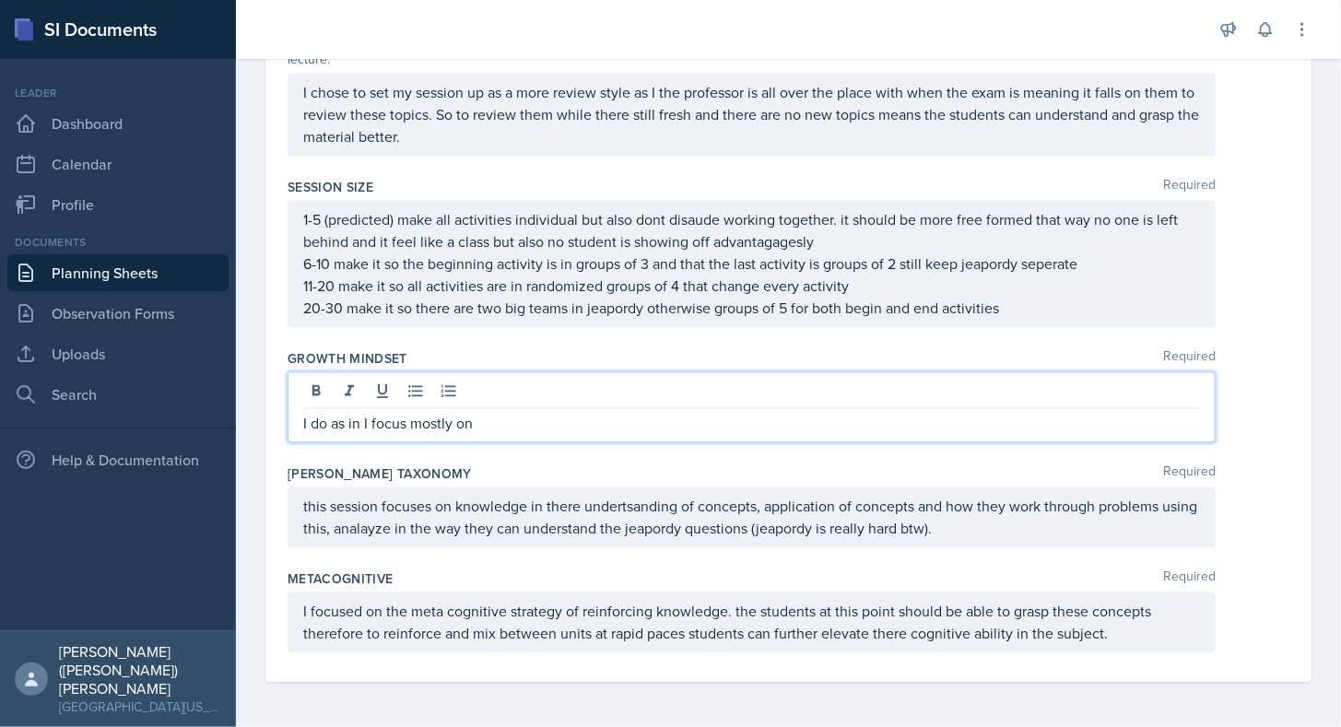
click at [1016, 320] on p "20-30 make it so there are two big teams in jeapordy otherwise groups of 5 for …" at bounding box center [751, 309] width 897 height 22
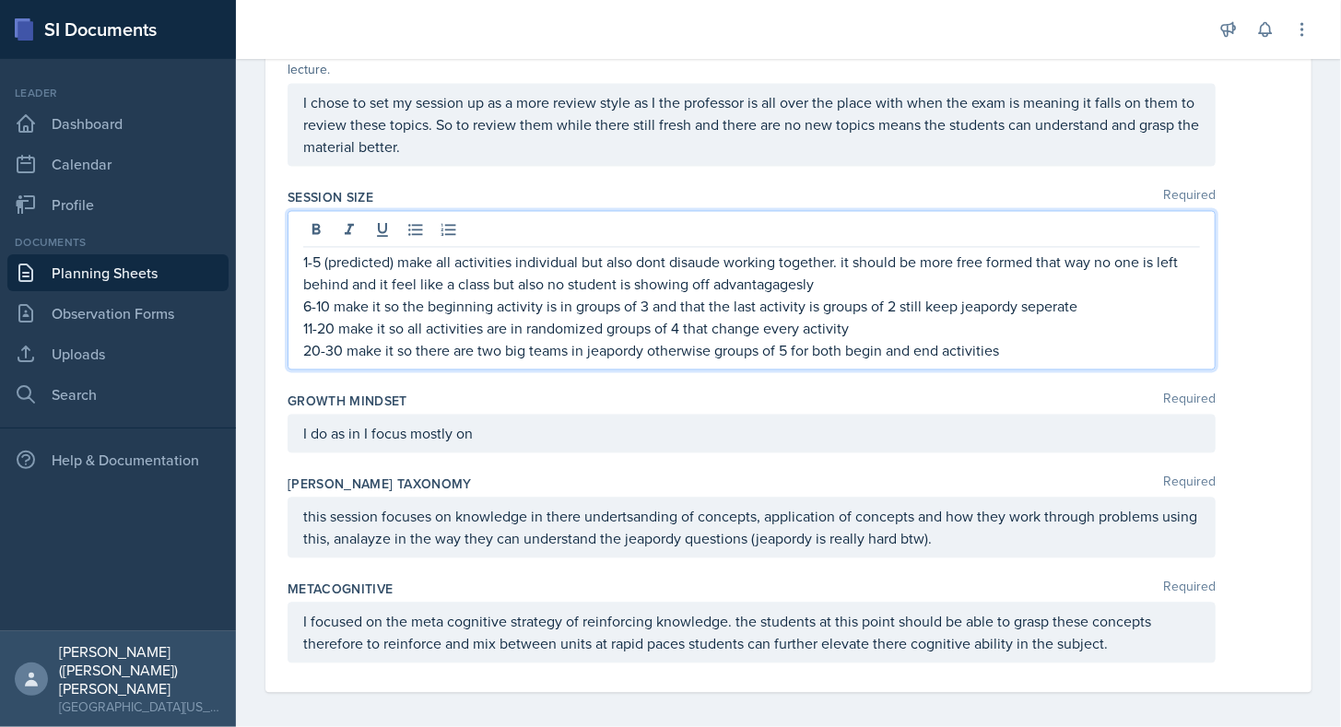
scroll to position [1604, 0]
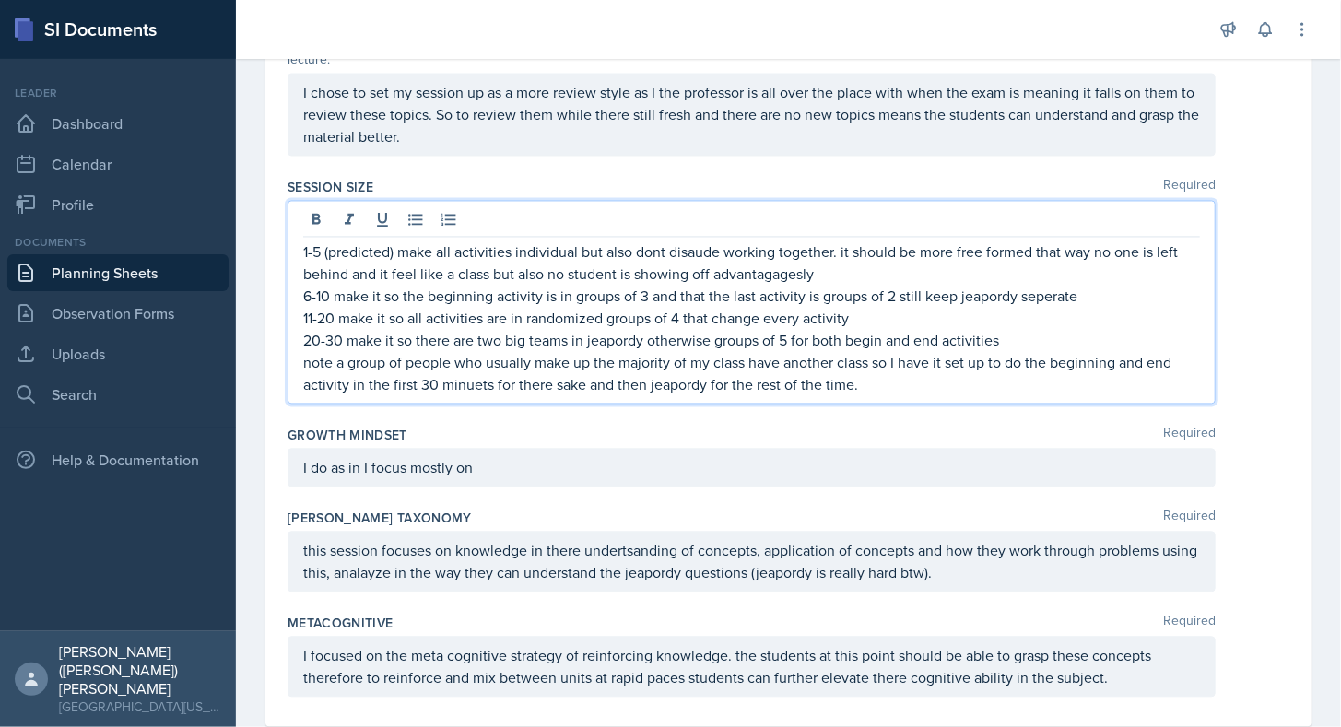
click at [715, 460] on div "I do as in I focus mostly on" at bounding box center [752, 468] width 928 height 39
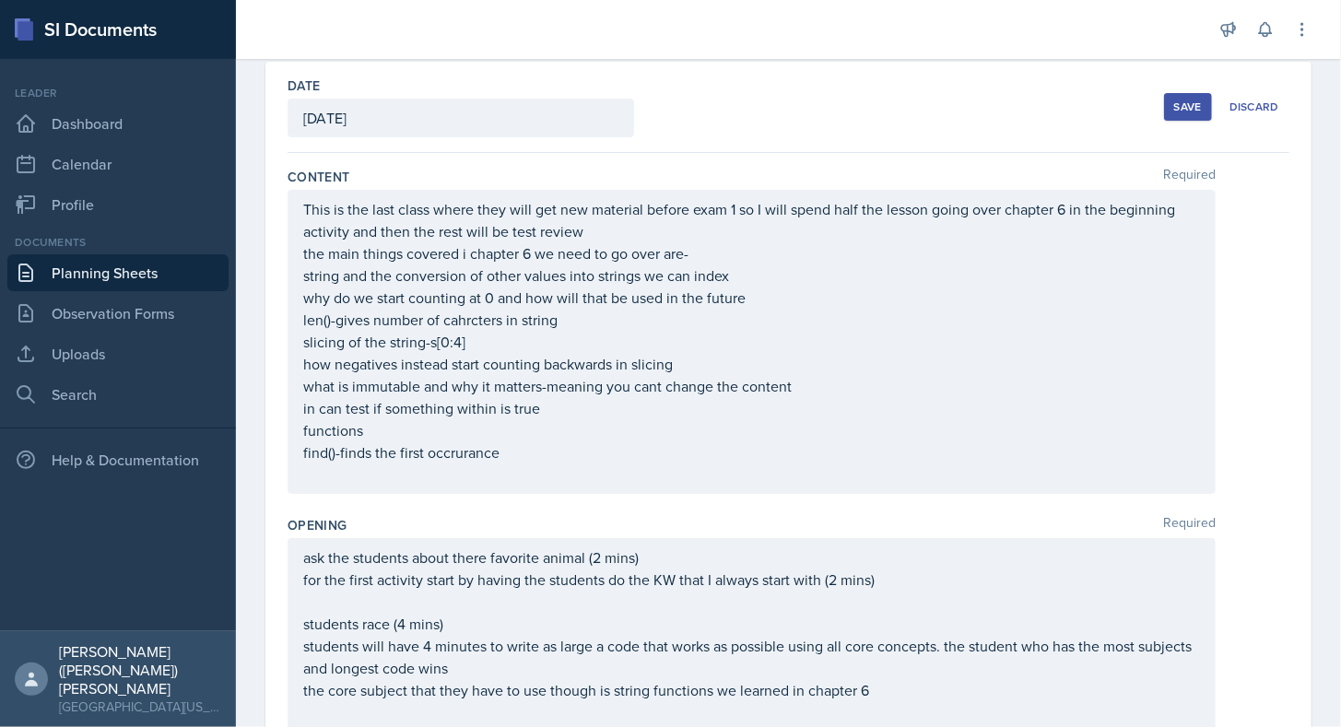
scroll to position [0, 0]
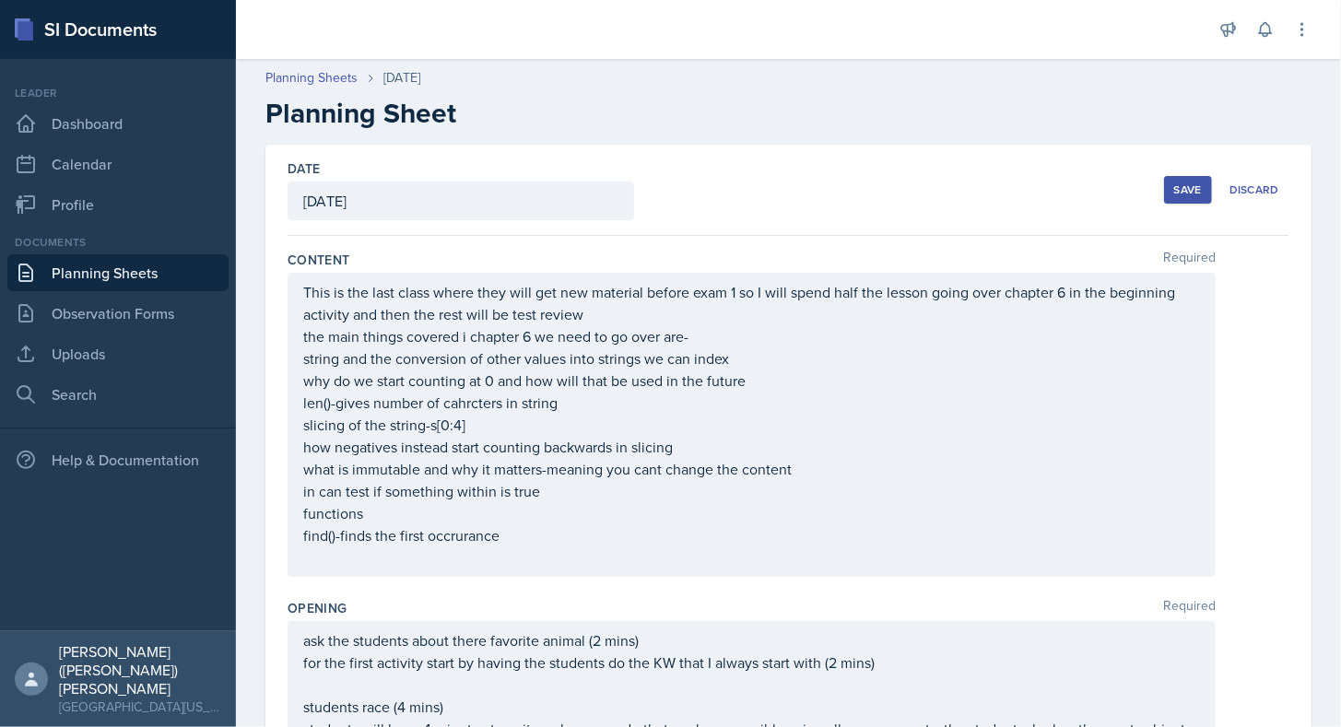
click at [1174, 189] on div "Save" at bounding box center [1188, 189] width 28 height 15
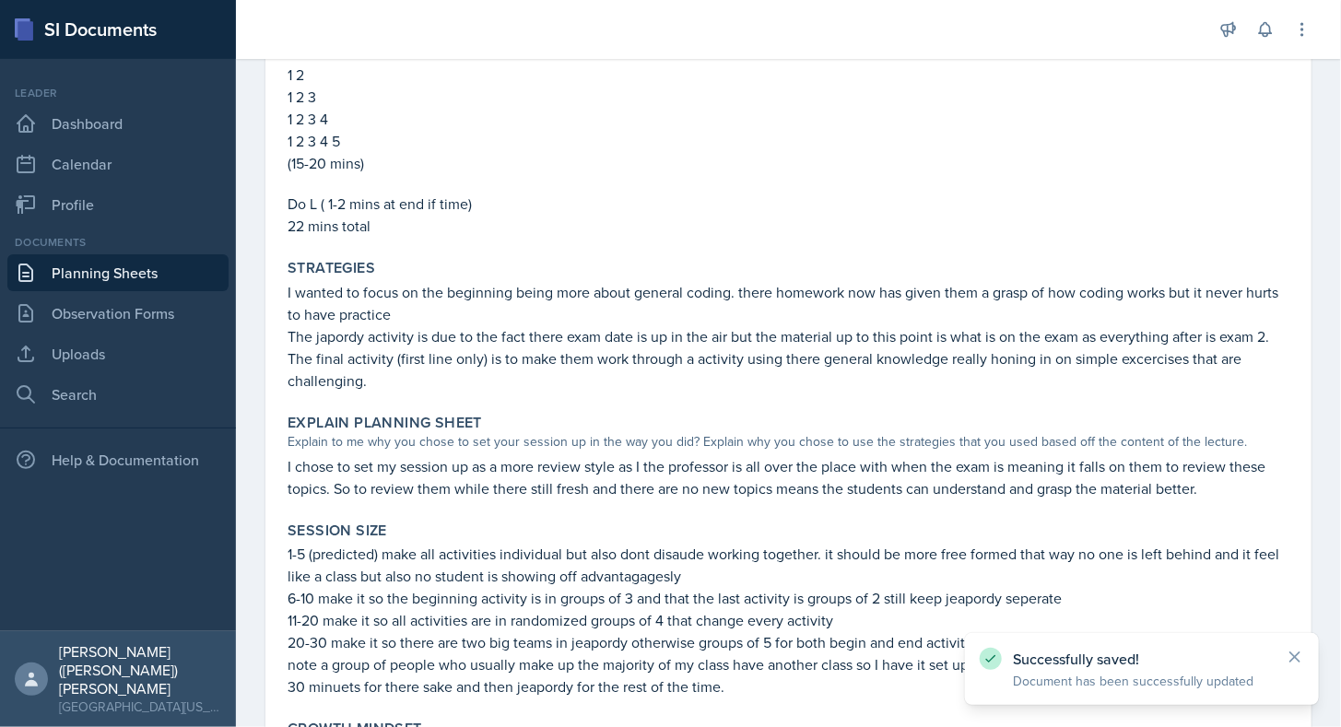
scroll to position [1409, 0]
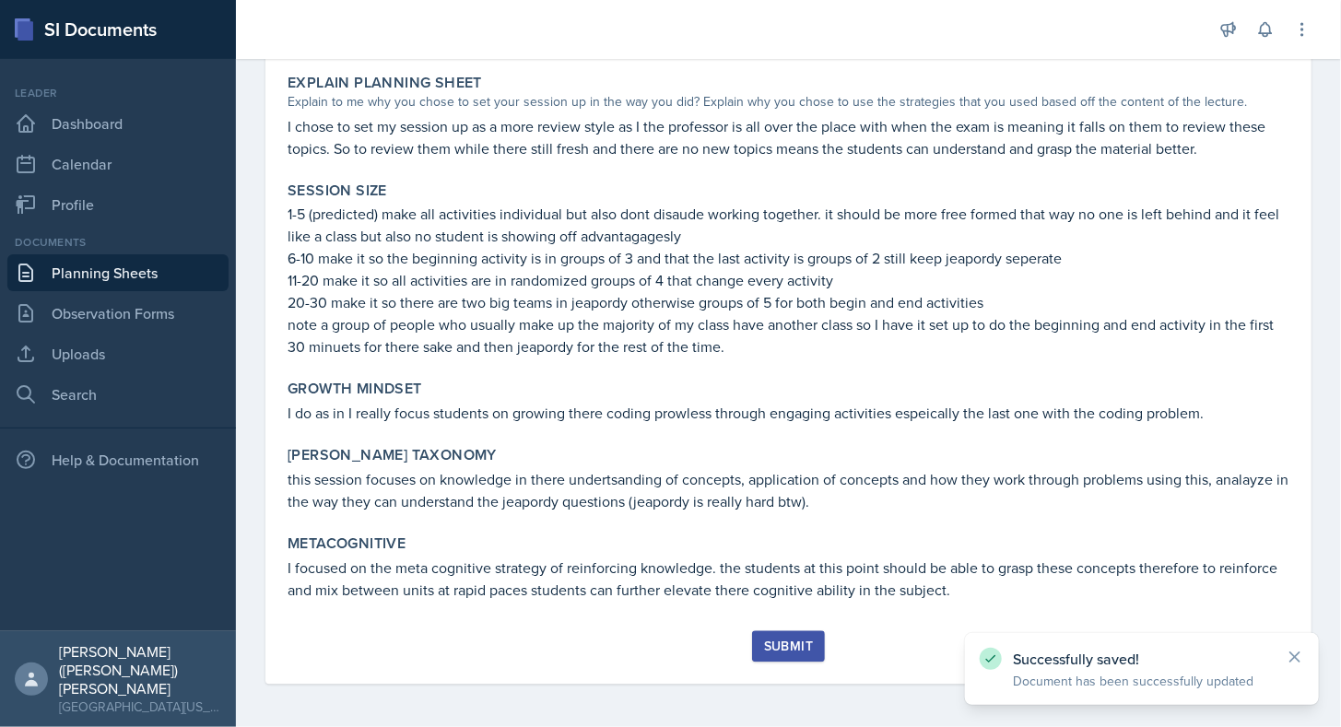
click at [753, 649] on button "Submit" at bounding box center [788, 646] width 73 height 31
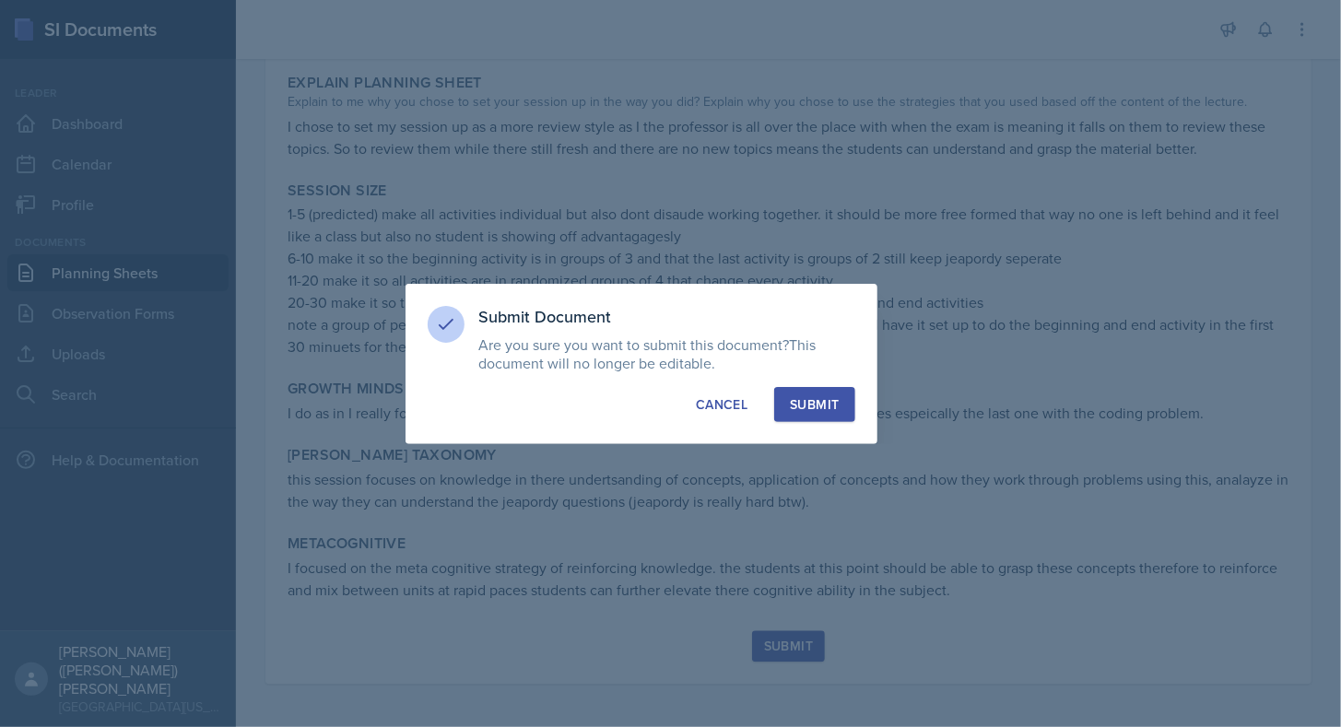
click at [808, 405] on div "Submit" at bounding box center [814, 404] width 49 height 18
